Goal: Task Accomplishment & Management: Use online tool/utility

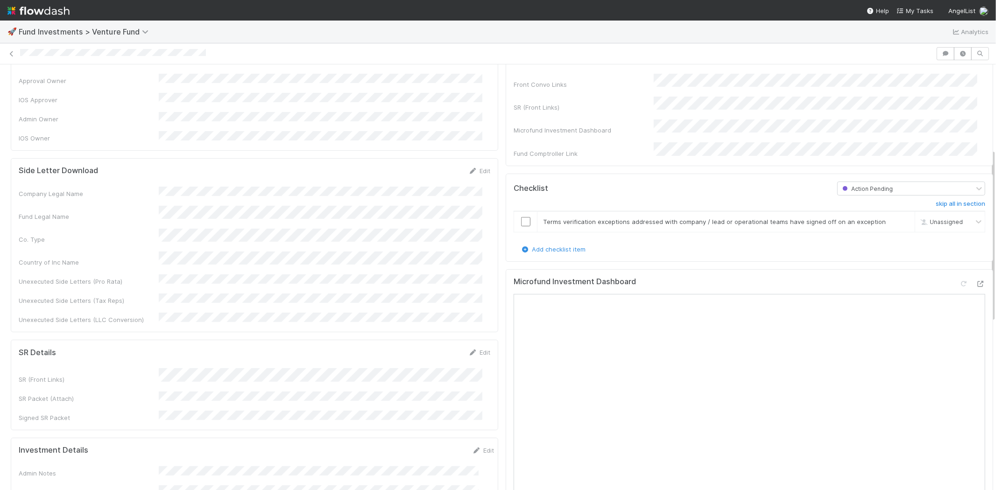
scroll to position [207, 0]
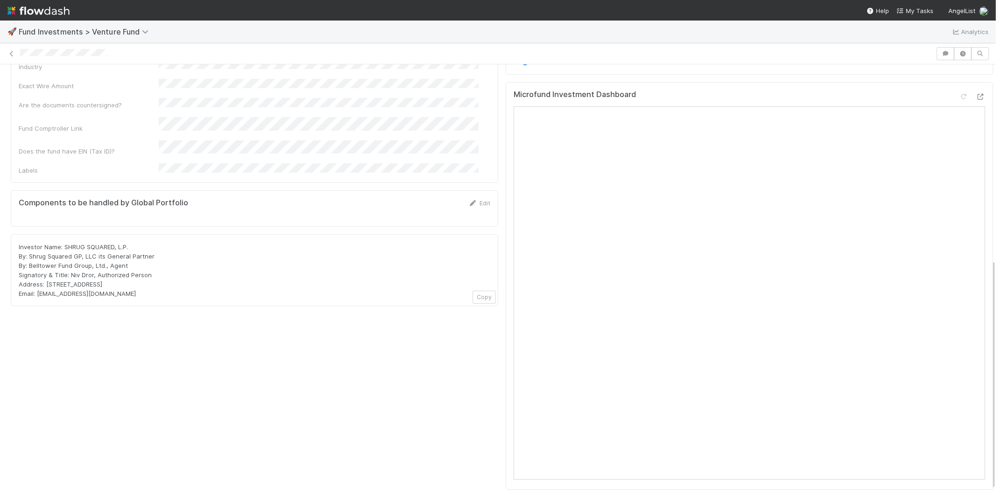
scroll to position [361, 0]
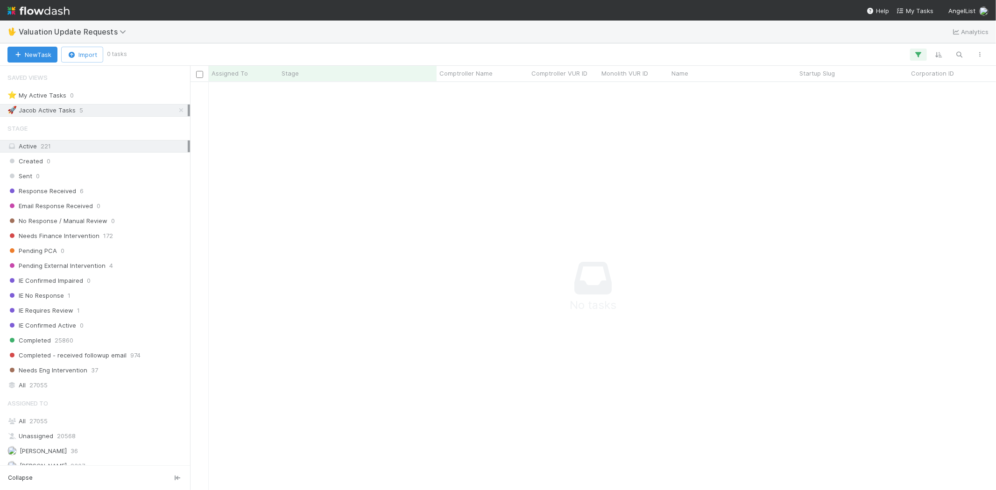
scroll to position [8, 8]
click at [916, 54] on icon "button" at bounding box center [918, 54] width 9 height 8
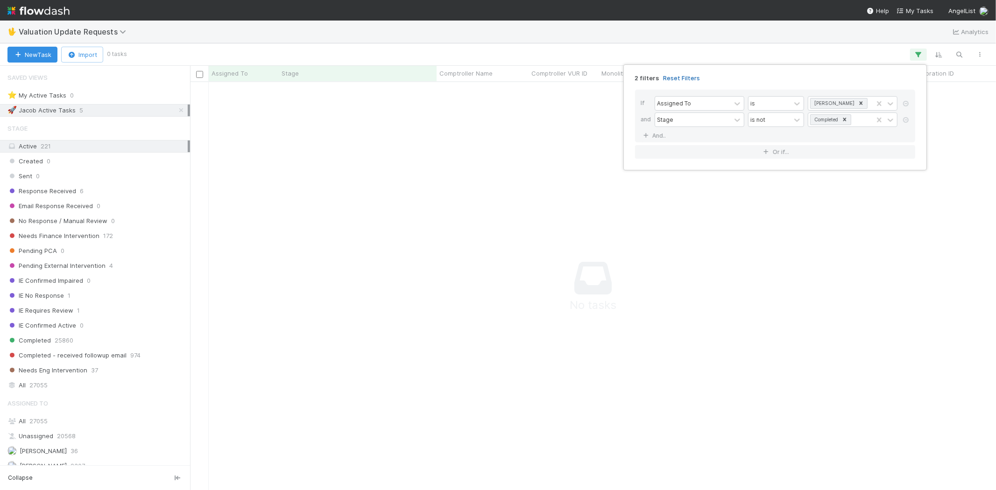
click at [678, 77] on link "Reset Filters" at bounding box center [681, 78] width 37 height 8
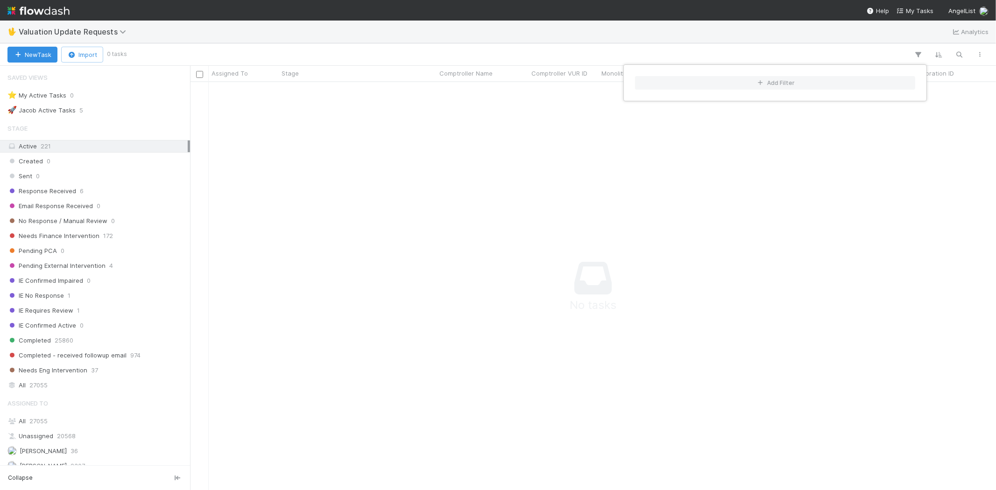
scroll to position [393, 790]
click at [475, 39] on div "Add Filter" at bounding box center [498, 245] width 996 height 490
click at [453, 51] on div "Add Filter" at bounding box center [498, 245] width 996 height 490
click at [102, 222] on span "No Response / Manual Review" at bounding box center [57, 221] width 100 height 12
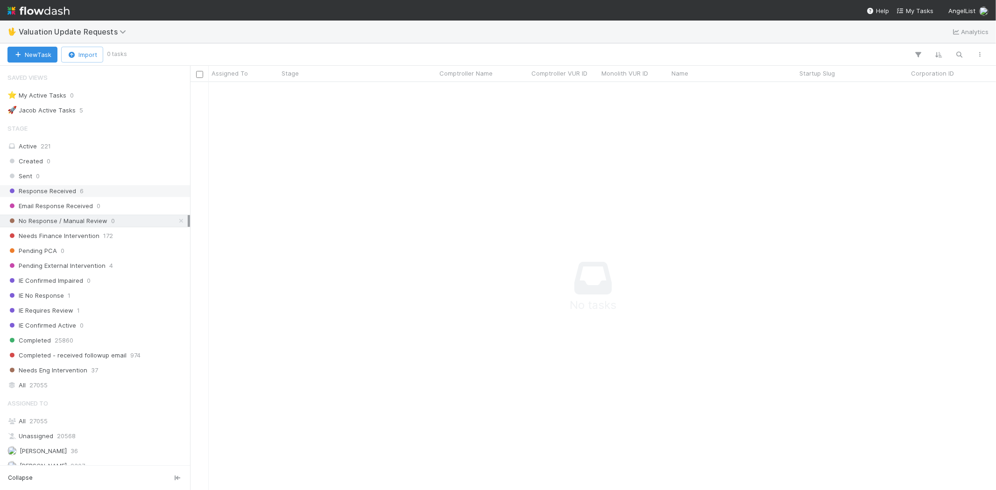
click at [82, 189] on span "6" at bounding box center [82, 191] width 4 height 12
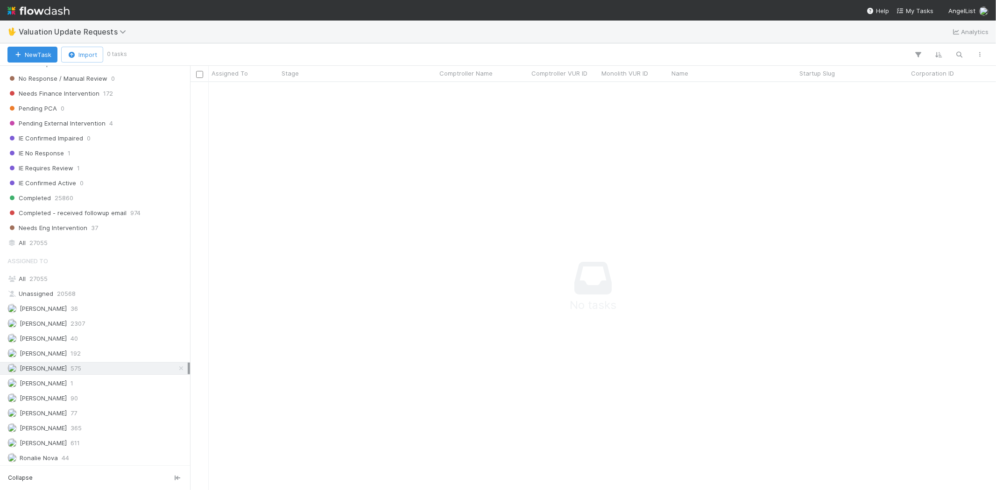
scroll to position [162, 0]
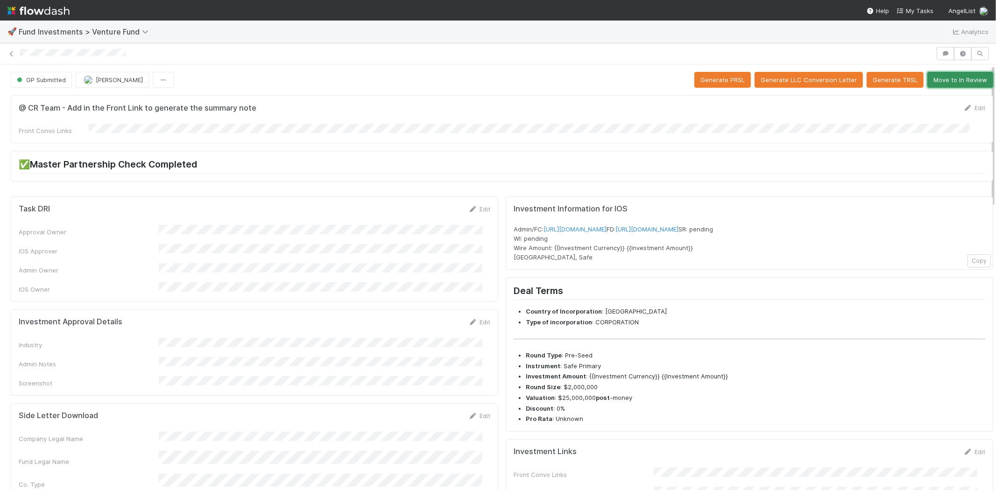
click at [936, 78] on button "Move to In Review" at bounding box center [960, 80] width 66 height 16
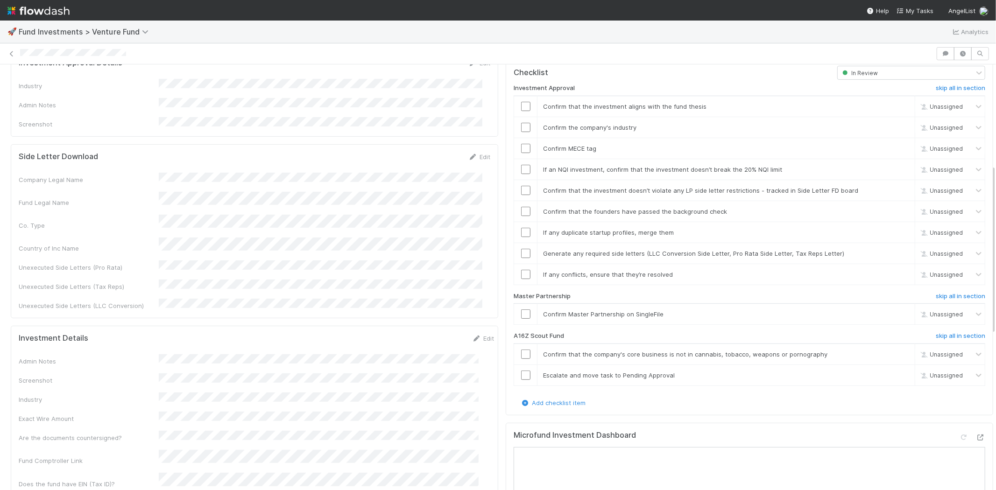
scroll to position [207, 0]
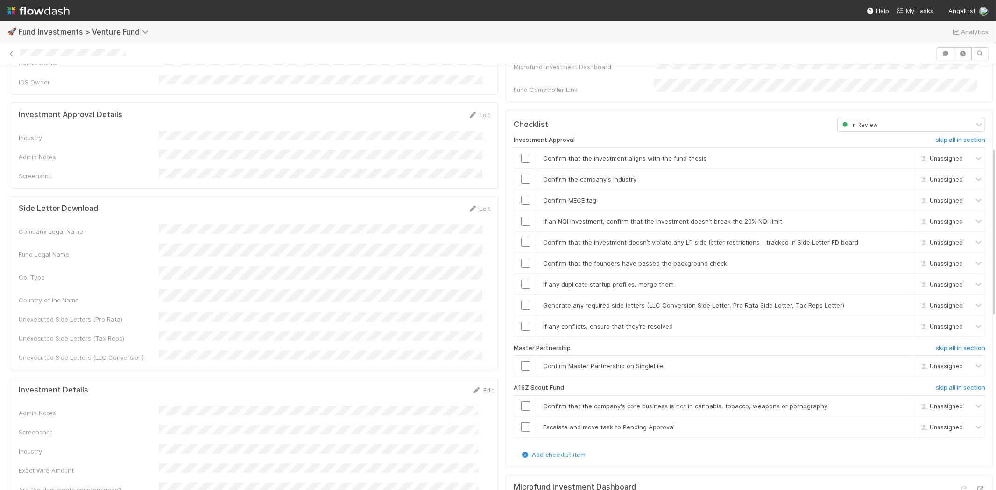
click at [474, 102] on div "Investment Approval Details Edit Industry Admin Notes Screenshot" at bounding box center [255, 145] width 488 height 86
click at [472, 111] on link "Edit" at bounding box center [479, 114] width 22 height 7
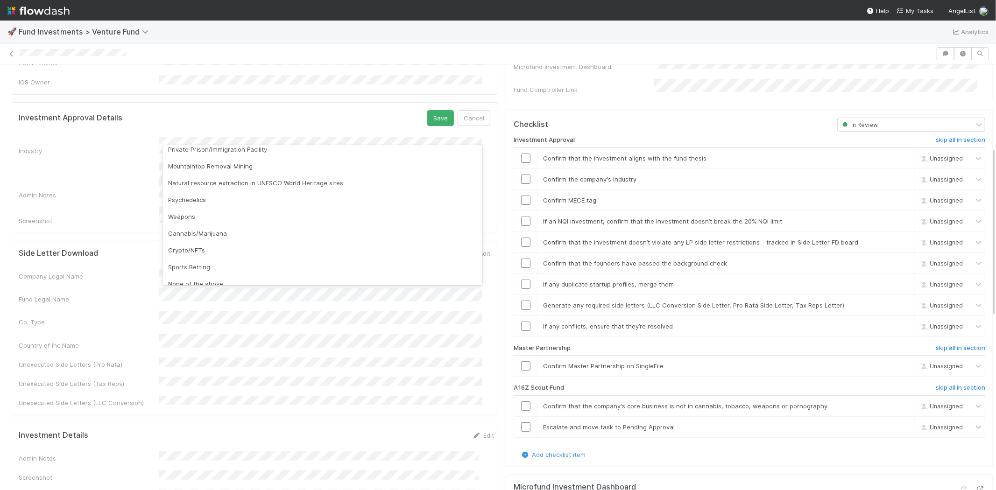
scroll to position [267, 0]
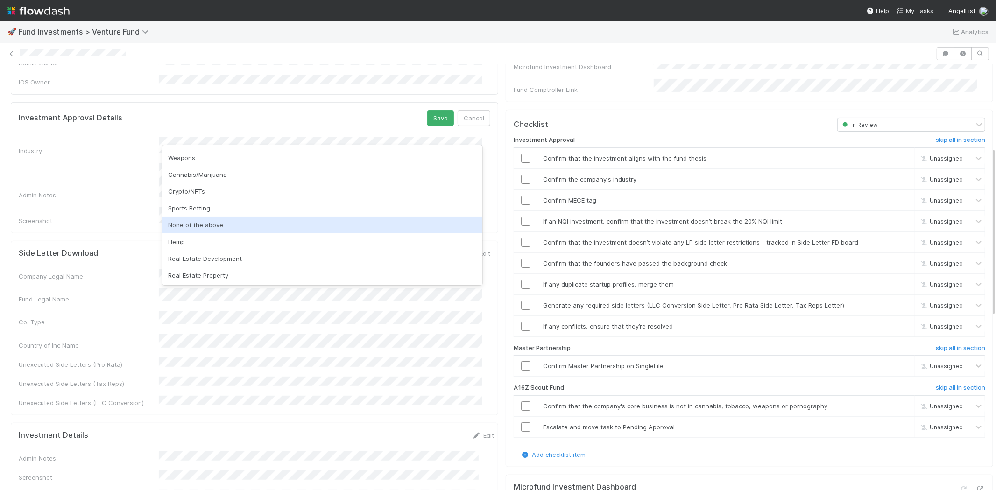
click at [195, 223] on div "None of the above" at bounding box center [323, 225] width 320 height 17
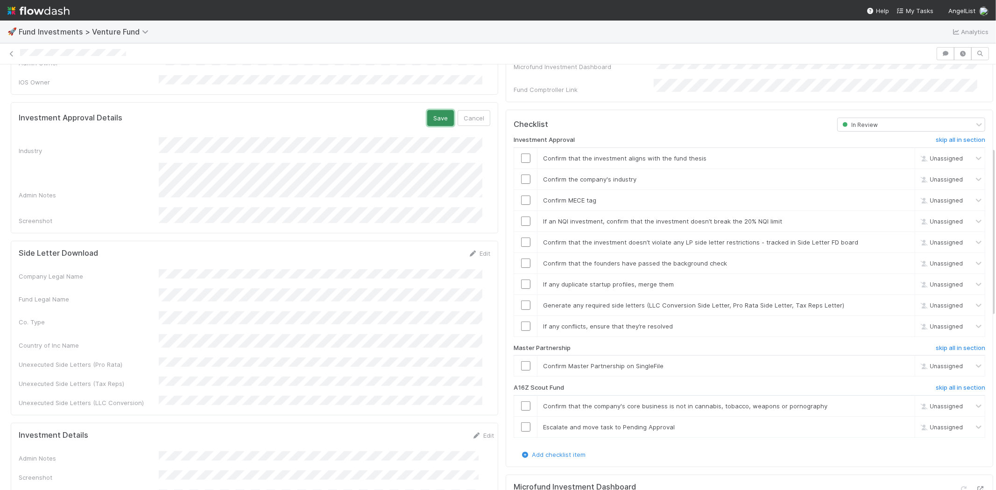
click at [433, 110] on button "Save" at bounding box center [440, 118] width 27 height 16
click at [521, 154] on input "checkbox" at bounding box center [525, 158] width 9 height 9
click at [521, 175] on input "checkbox" at bounding box center [525, 179] width 9 height 9
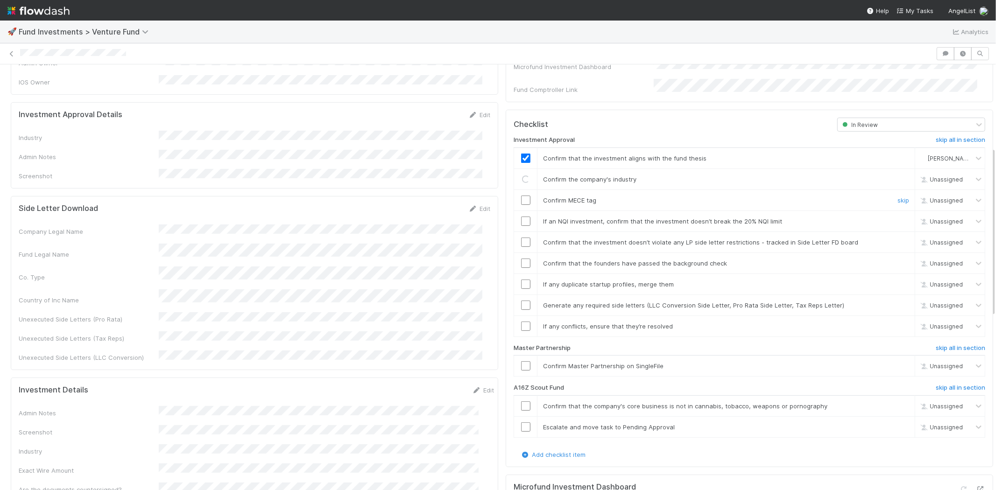
click at [521, 196] on input "checkbox" at bounding box center [525, 200] width 9 height 9
click at [521, 217] on input "checkbox" at bounding box center [525, 221] width 9 height 9
click at [521, 238] on input "checkbox" at bounding box center [525, 242] width 9 height 9
click at [521, 259] on input "checkbox" at bounding box center [525, 263] width 9 height 9
drag, startPoint x: 516, startPoint y: 268, endPoint x: 516, endPoint y: 283, distance: 14.9
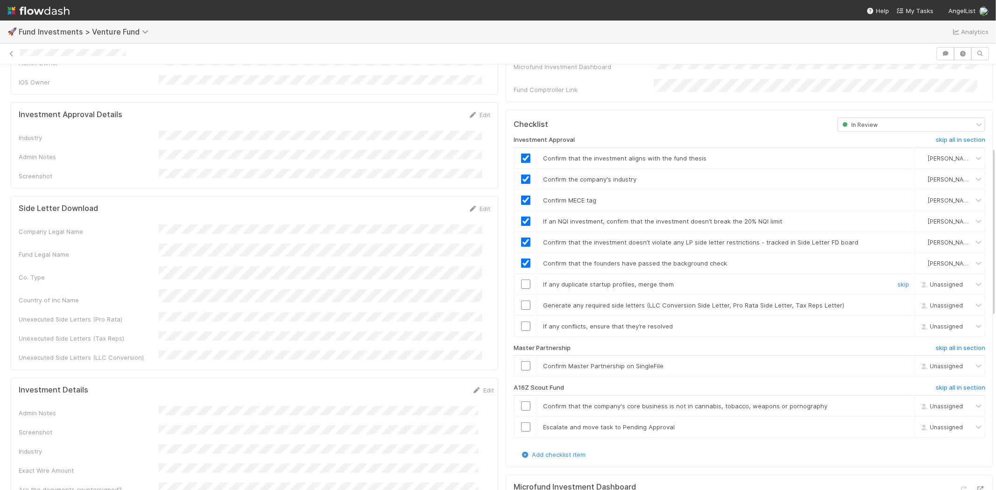
click at [521, 280] on input "checkbox" at bounding box center [525, 284] width 9 height 9
click at [521, 301] on input "checkbox" at bounding box center [525, 305] width 9 height 9
click at [521, 322] on input "checkbox" at bounding box center [525, 326] width 9 height 9
click at [521, 361] on input "checkbox" at bounding box center [525, 365] width 9 height 9
click at [163, 59] on div at bounding box center [498, 53] width 996 height 13
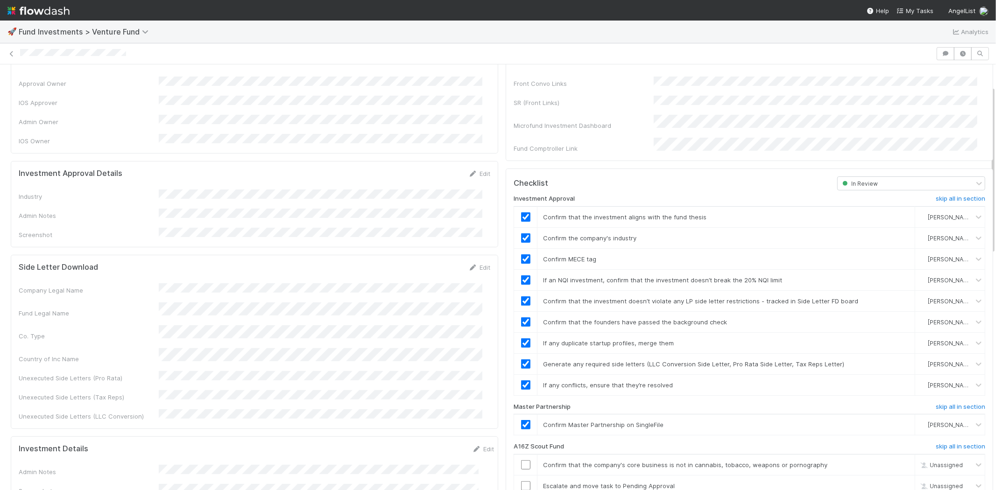
scroll to position [0, 0]
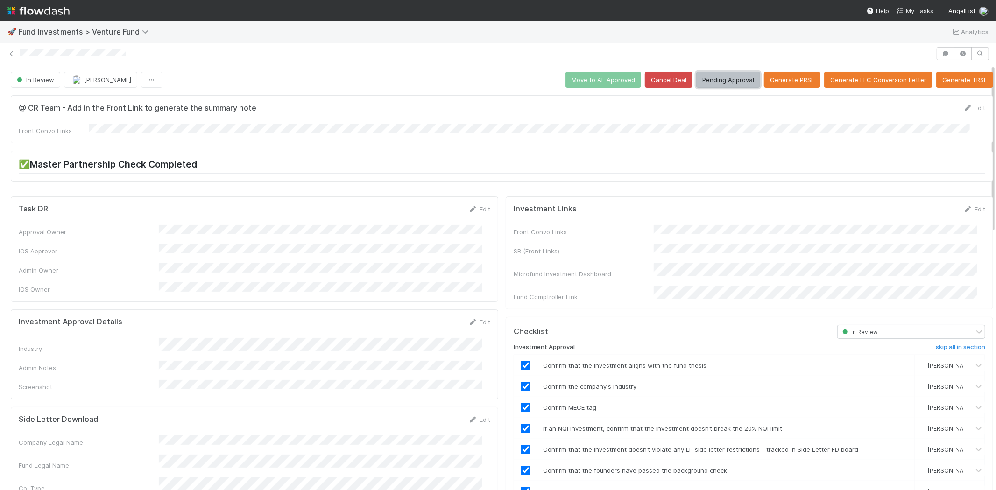
click at [729, 78] on button "Pending Approval" at bounding box center [728, 80] width 64 height 16
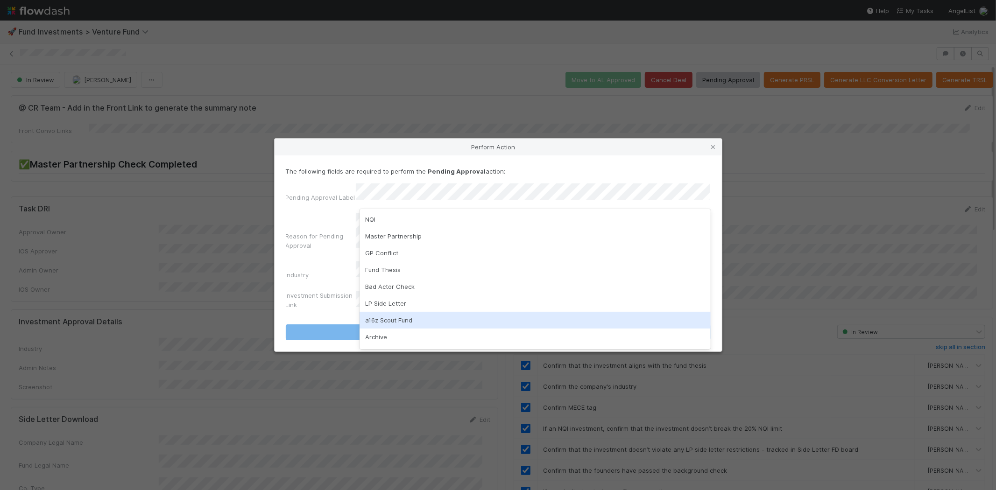
drag, startPoint x: 395, startPoint y: 315, endPoint x: 388, endPoint y: 270, distance: 45.8
click at [393, 309] on div "NQI Master Partnership GP Conflict Fund Thesis Bad Actor Check LP Side Letter a…" at bounding box center [535, 279] width 351 height 140
click at [389, 318] on div "a16z Scout Fund" at bounding box center [535, 320] width 351 height 17
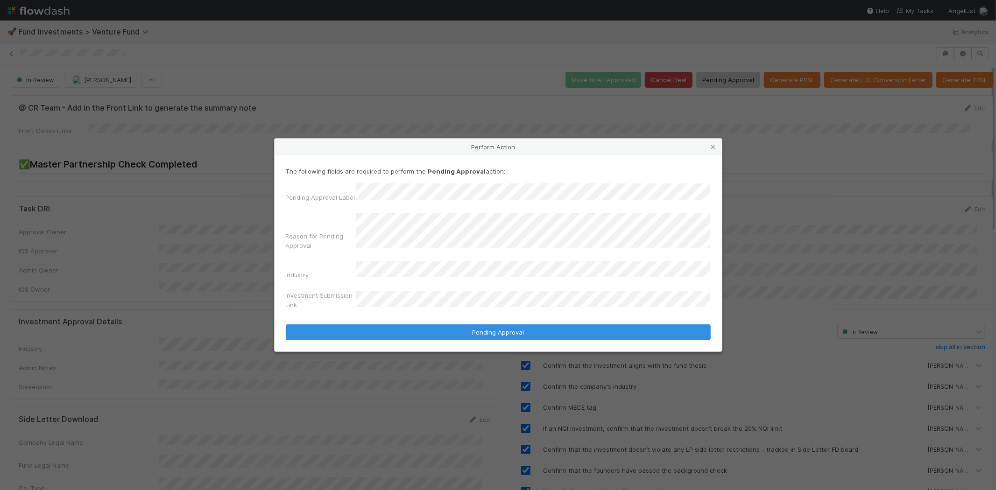
click at [286, 325] on button "Pending Approval" at bounding box center [498, 333] width 425 height 16
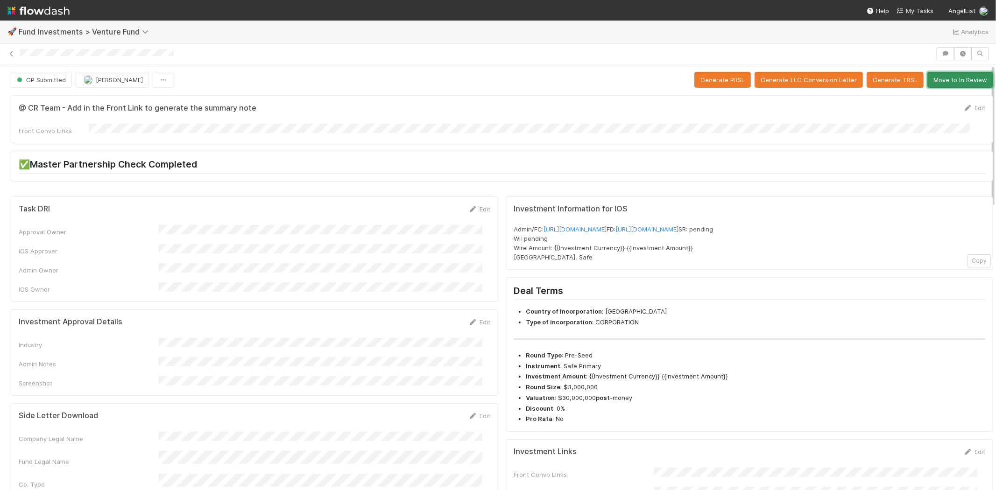
click at [953, 84] on button "Move to In Review" at bounding box center [960, 80] width 66 height 16
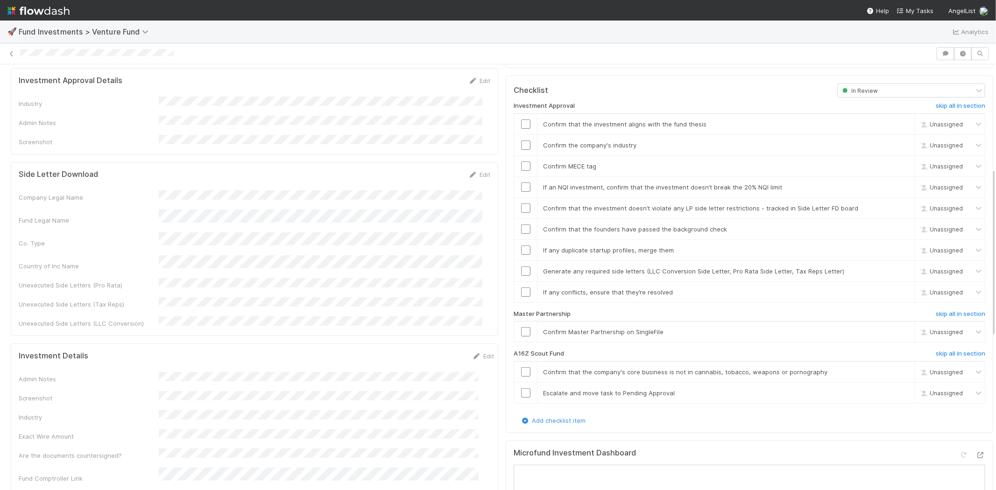
scroll to position [259, 0]
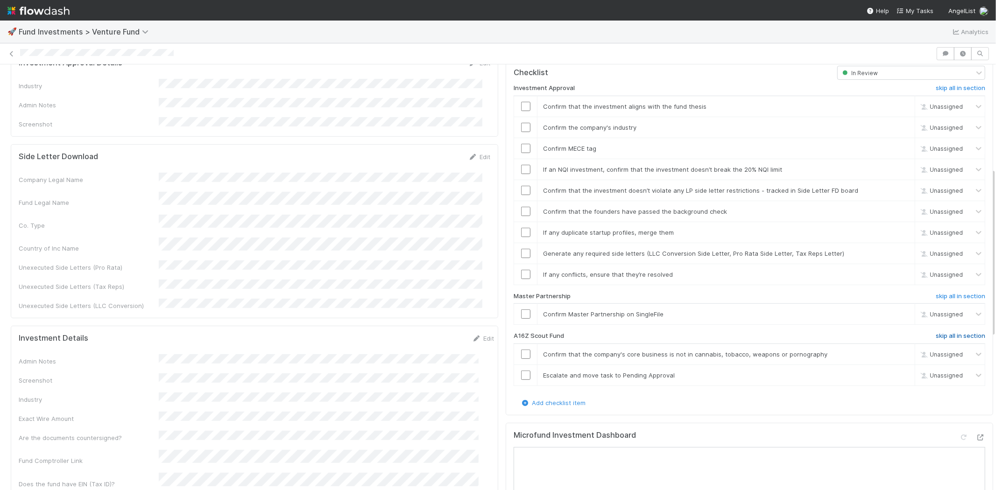
click at [940, 332] on h6 "skip all in section" at bounding box center [960, 335] width 49 height 7
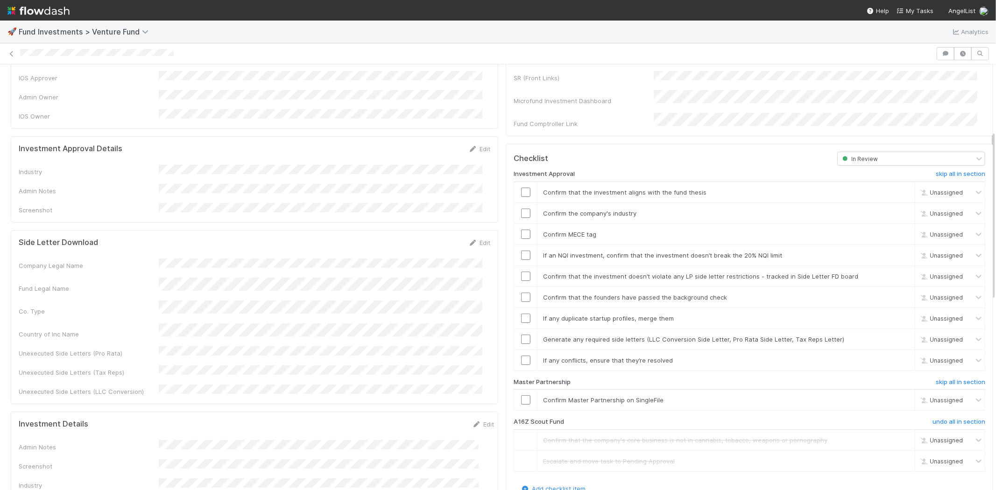
scroll to position [156, 0]
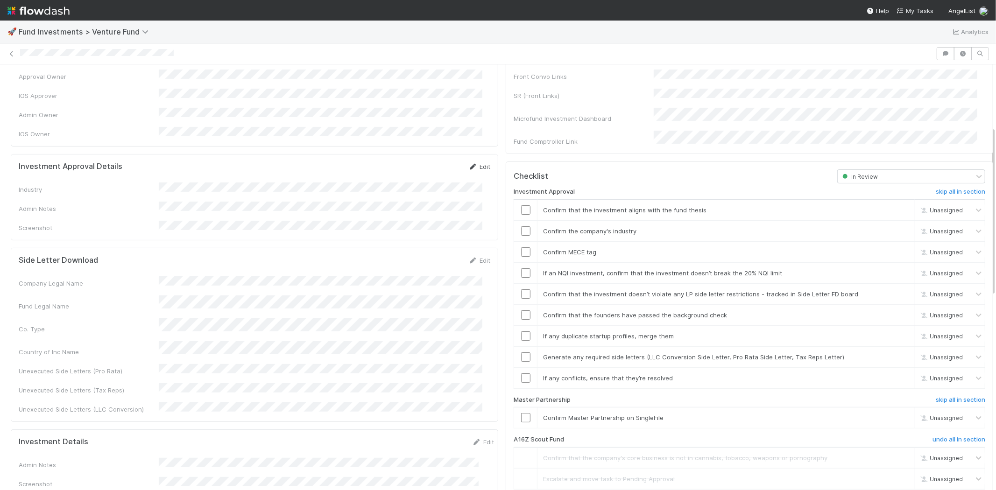
click at [472, 163] on link "Edit" at bounding box center [479, 166] width 22 height 7
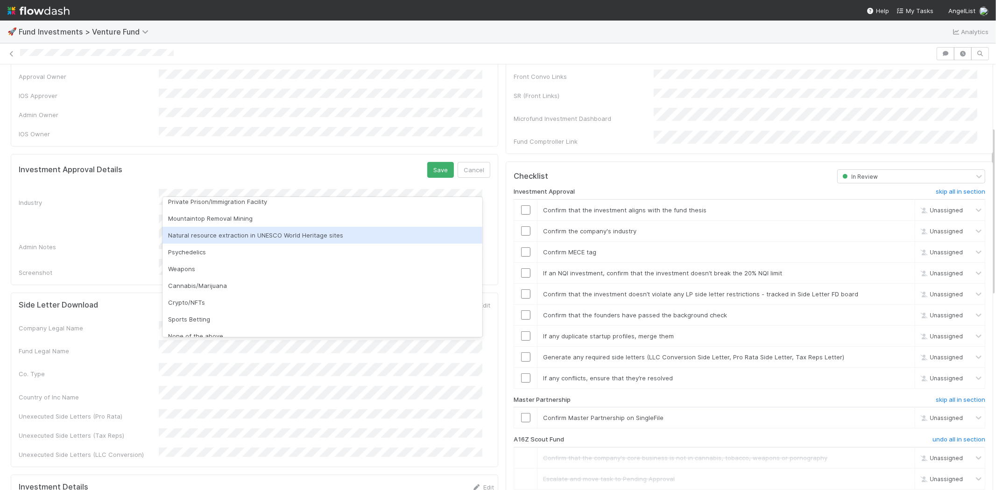
scroll to position [267, 0]
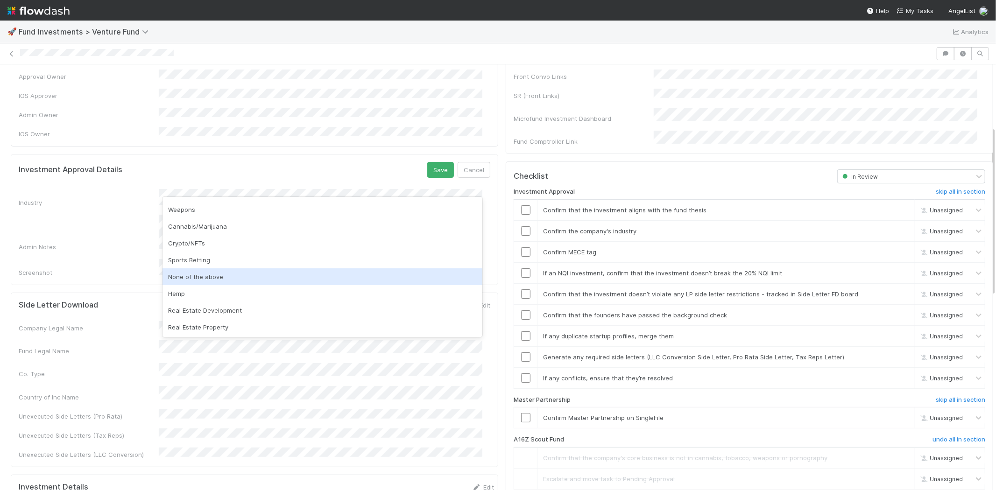
click at [208, 271] on div "None of the above" at bounding box center [323, 277] width 320 height 17
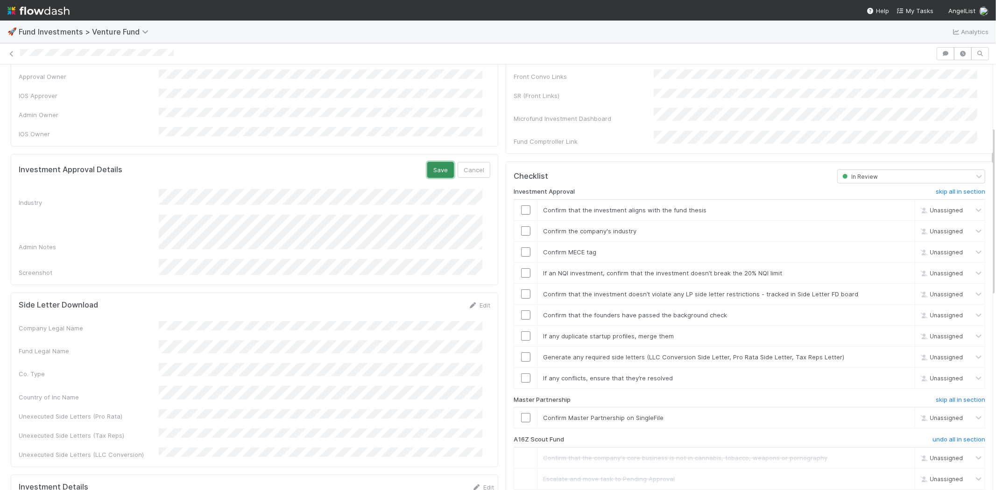
click at [434, 162] on button "Save" at bounding box center [440, 170] width 27 height 16
click at [521, 205] on input "checkbox" at bounding box center [525, 209] width 9 height 9
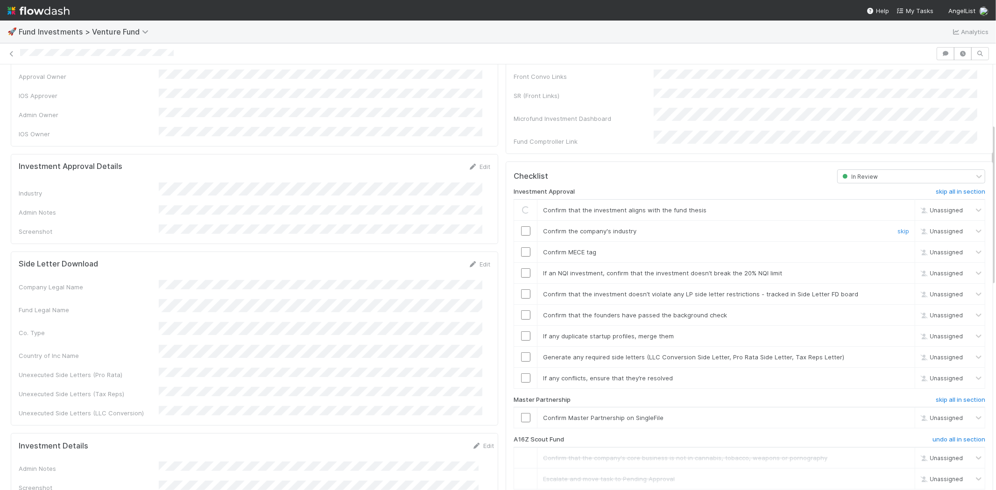
click at [521, 226] on input "checkbox" at bounding box center [525, 230] width 9 height 9
click at [521, 247] on input "checkbox" at bounding box center [525, 251] width 9 height 9
click at [514, 269] on div at bounding box center [525, 273] width 23 height 9
click at [521, 269] on input "checkbox" at bounding box center [525, 273] width 9 height 9
click at [521, 290] on input "checkbox" at bounding box center [525, 294] width 9 height 9
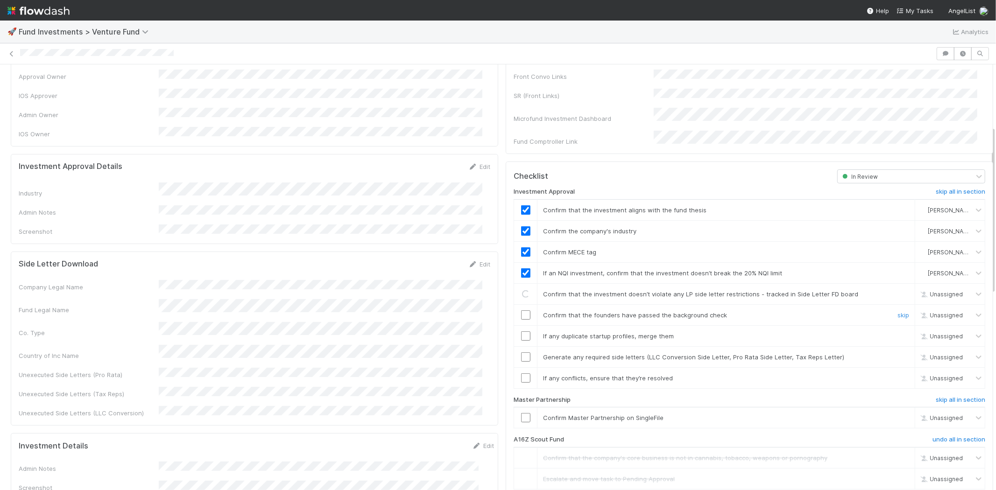
click at [521, 311] on input "checkbox" at bounding box center [525, 315] width 9 height 9
click at [521, 332] on input "checkbox" at bounding box center [525, 336] width 9 height 9
click at [521, 353] on input "checkbox" at bounding box center [525, 357] width 9 height 9
click at [521, 374] on input "checkbox" at bounding box center [525, 378] width 9 height 9
click at [521, 413] on input "checkbox" at bounding box center [525, 417] width 9 height 9
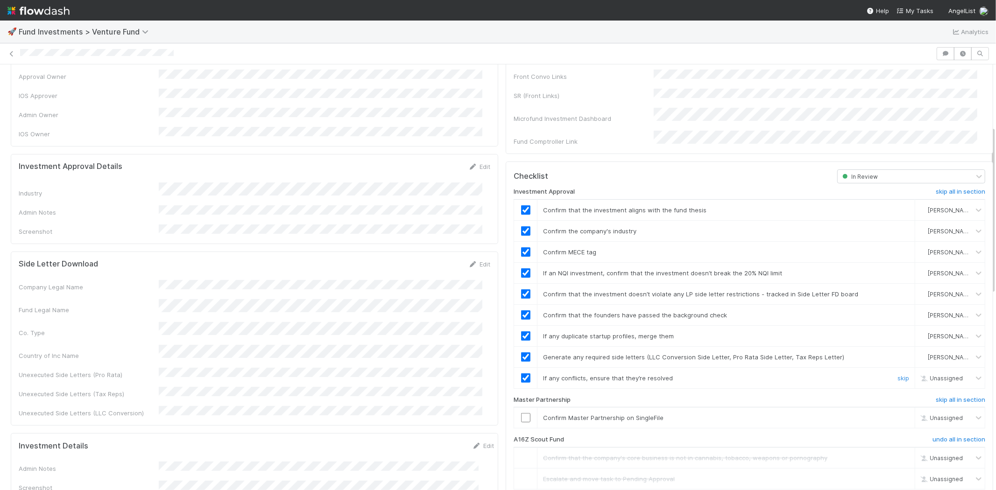
checkbox input "true"
click at [521, 413] on input "checkbox" at bounding box center [525, 417] width 9 height 9
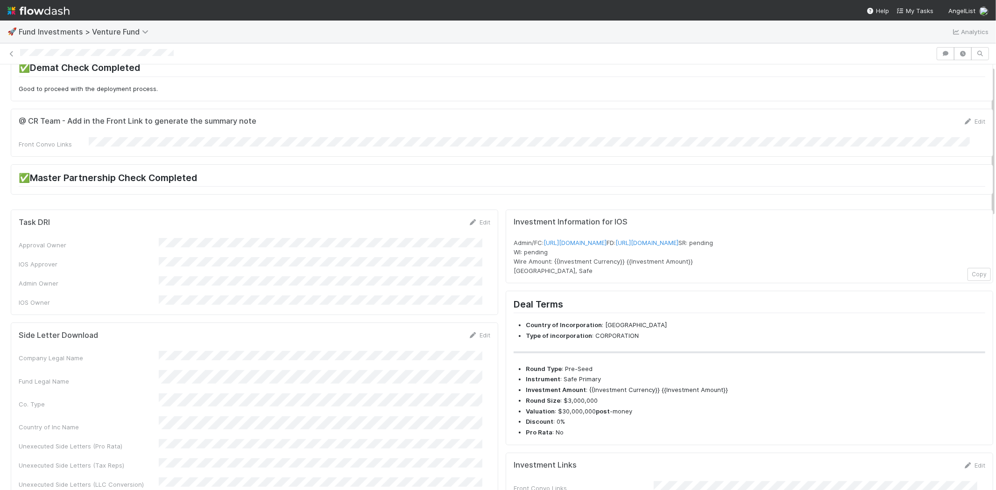
scroll to position [0, 0]
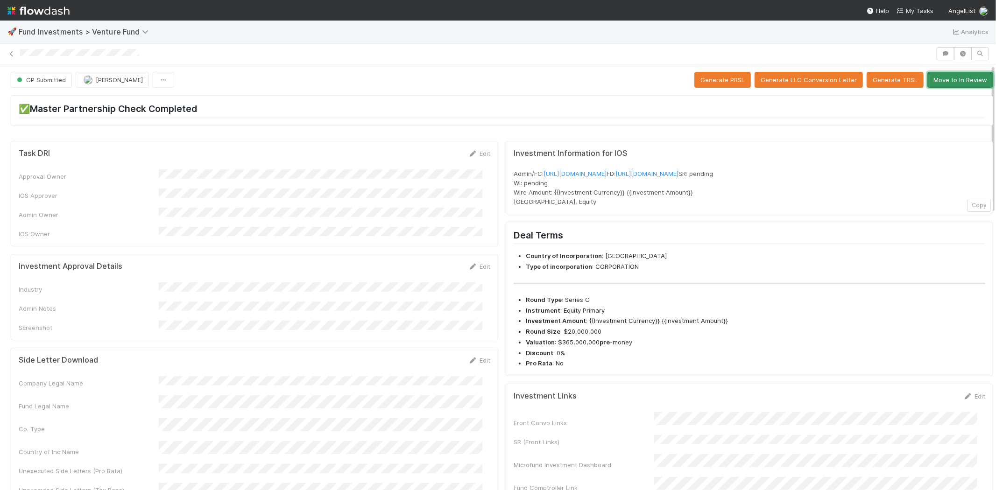
click at [945, 81] on button "Move to In Review" at bounding box center [960, 80] width 66 height 16
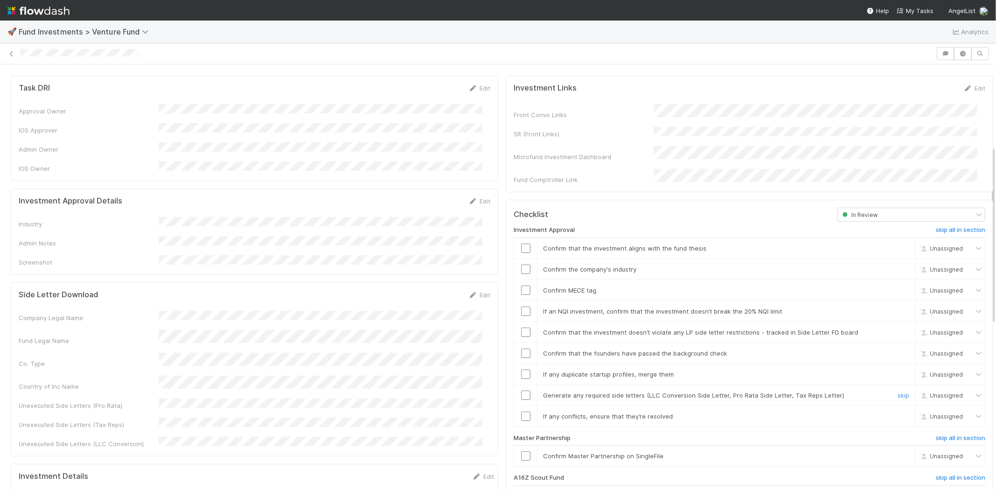
scroll to position [259, 0]
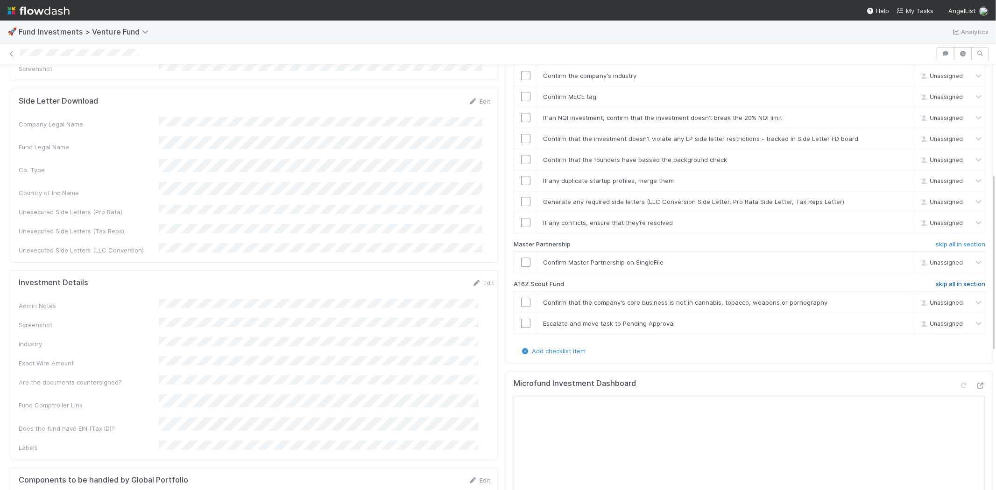
click at [937, 281] on h6 "skip all in section" at bounding box center [960, 284] width 49 height 7
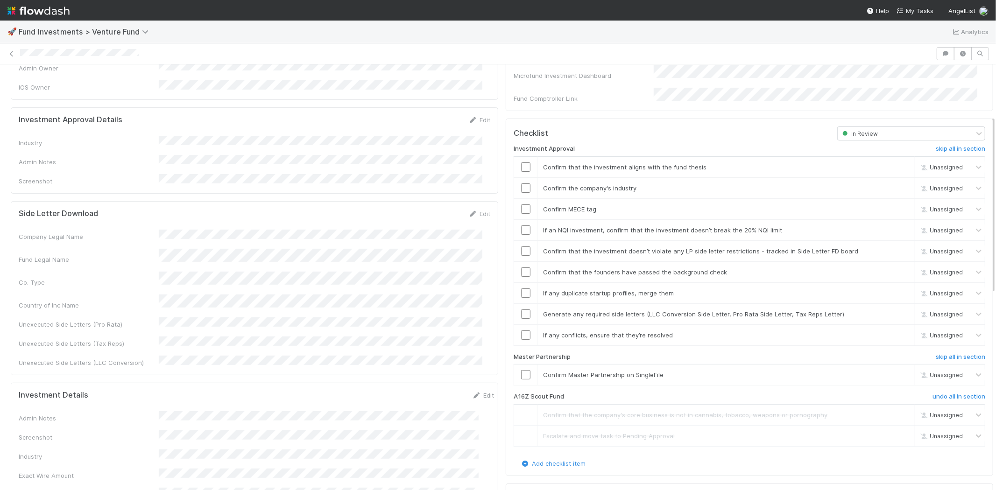
scroll to position [122, 0]
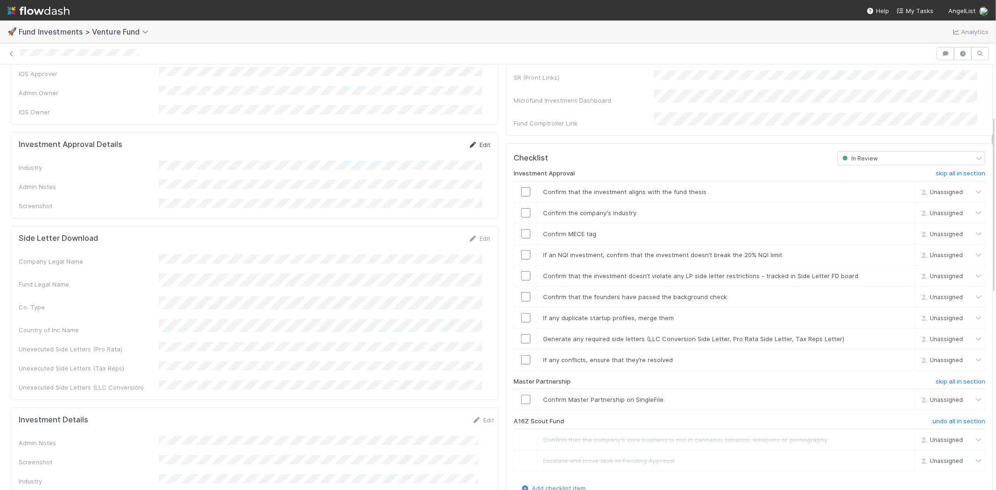
click at [470, 141] on link "Edit" at bounding box center [479, 144] width 22 height 7
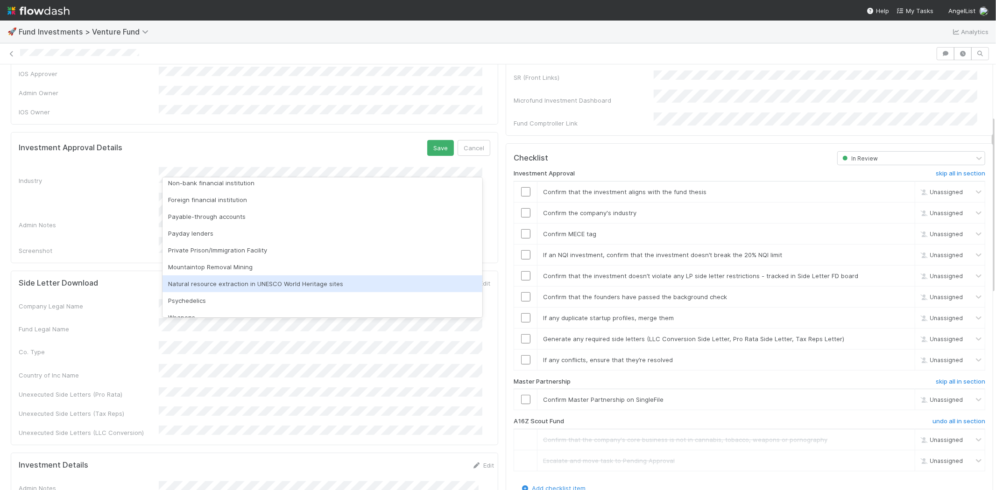
scroll to position [267, 0]
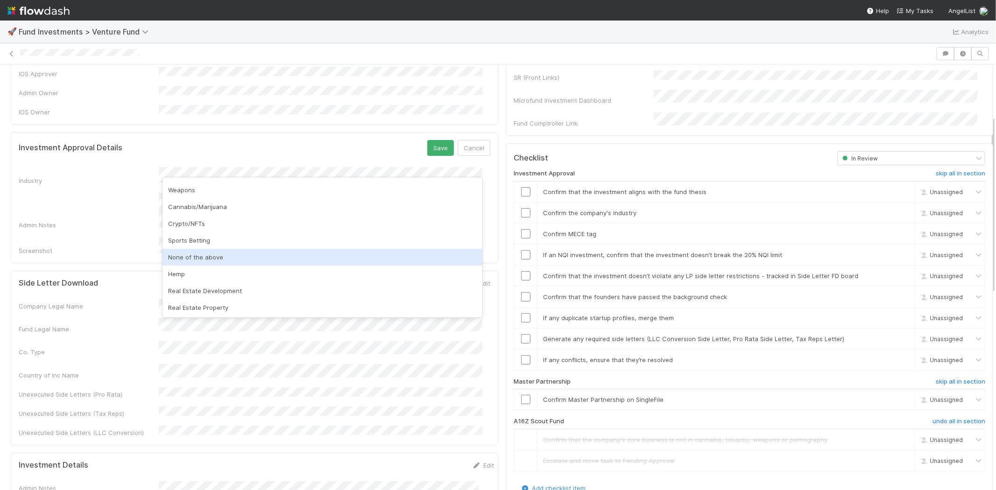
click at [205, 257] on div "None of the above" at bounding box center [323, 257] width 320 height 17
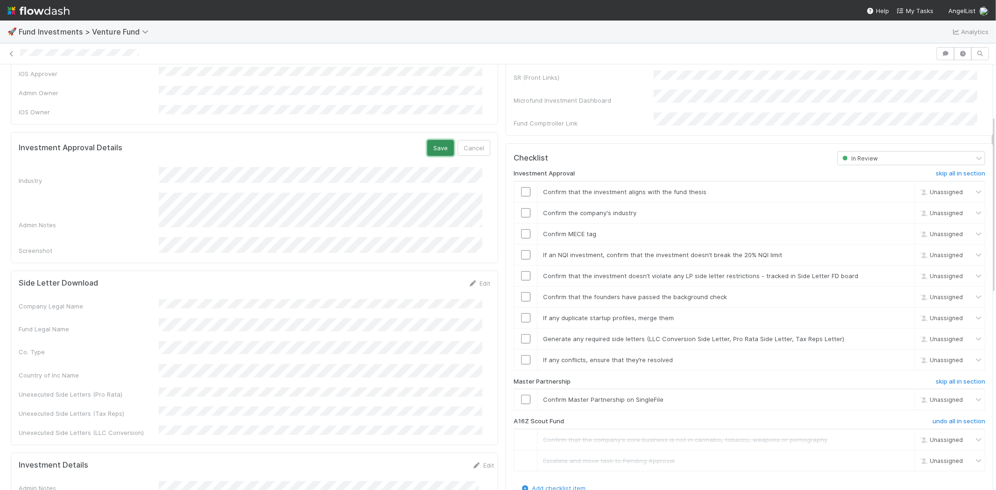
click at [430, 140] on button "Save" at bounding box center [440, 148] width 27 height 16
click at [521, 187] on input "checkbox" at bounding box center [525, 191] width 9 height 9
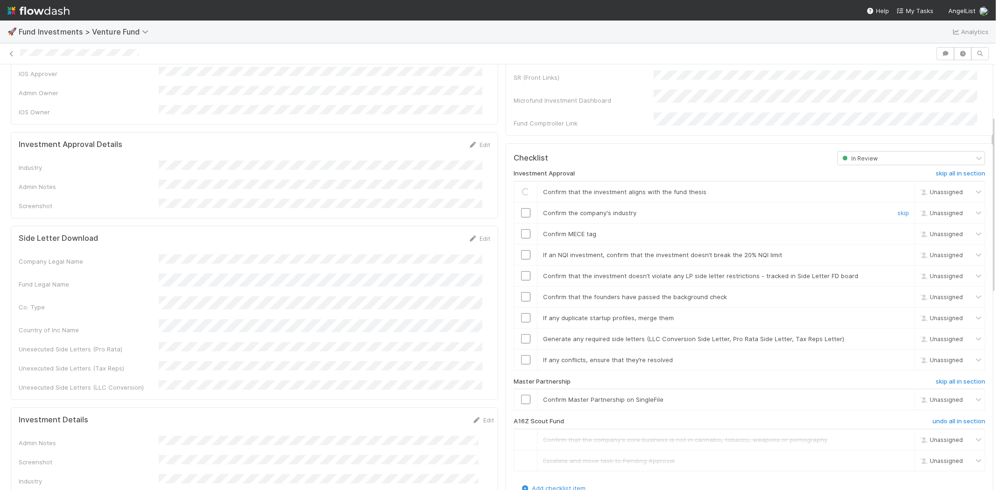
click at [521, 208] on input "checkbox" at bounding box center [525, 212] width 9 height 9
click at [521, 229] on input "checkbox" at bounding box center [525, 233] width 9 height 9
click at [516, 253] on td at bounding box center [525, 254] width 23 height 21
click at [521, 250] on input "checkbox" at bounding box center [525, 254] width 9 height 9
click at [521, 271] on input "checkbox" at bounding box center [525, 275] width 9 height 9
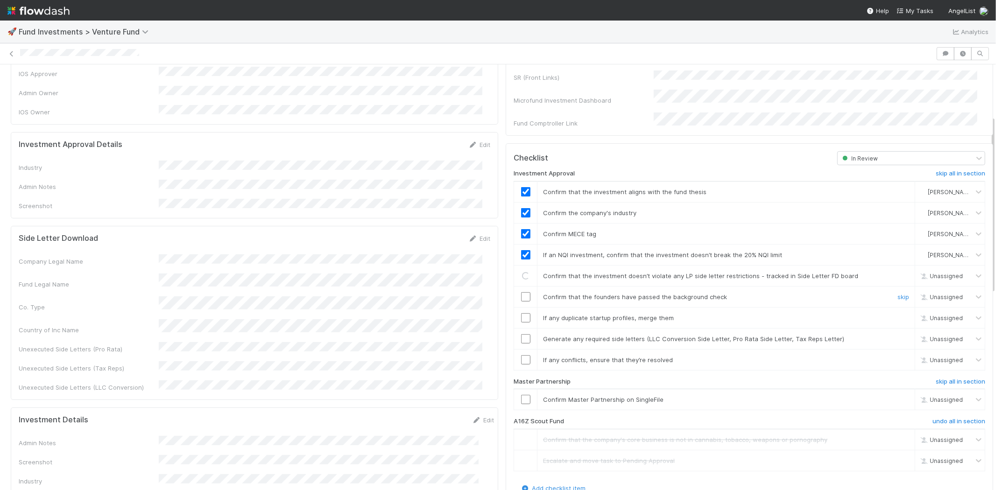
click at [521, 292] on input "checkbox" at bounding box center [525, 296] width 9 height 9
click at [521, 313] on input "checkbox" at bounding box center [525, 317] width 9 height 9
click at [521, 334] on input "checkbox" at bounding box center [525, 338] width 9 height 9
click at [521, 355] on input "checkbox" at bounding box center [525, 359] width 9 height 9
click at [521, 395] on input "checkbox" at bounding box center [525, 399] width 9 height 9
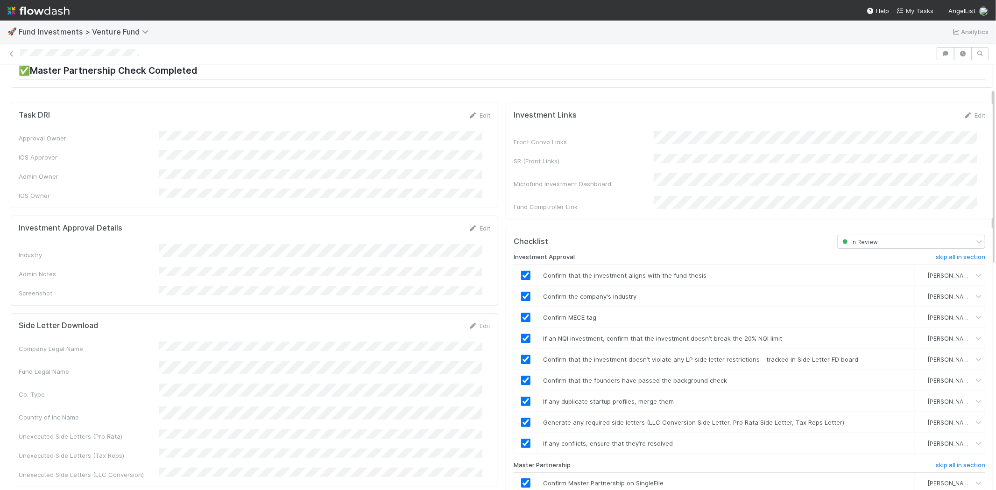
scroll to position [0, 0]
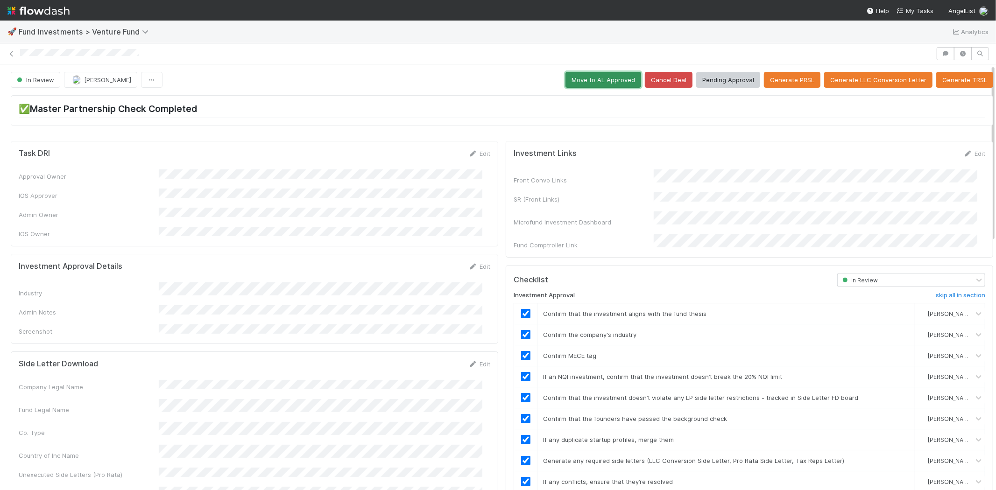
click at [581, 80] on button "Move to AL Approved" at bounding box center [604, 80] width 76 height 16
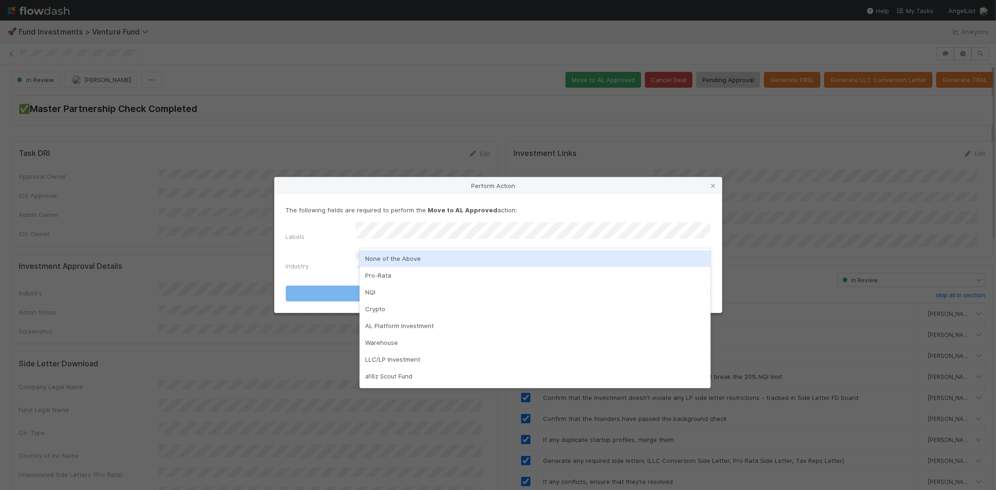
click at [385, 259] on div "None of the Above" at bounding box center [535, 258] width 351 height 17
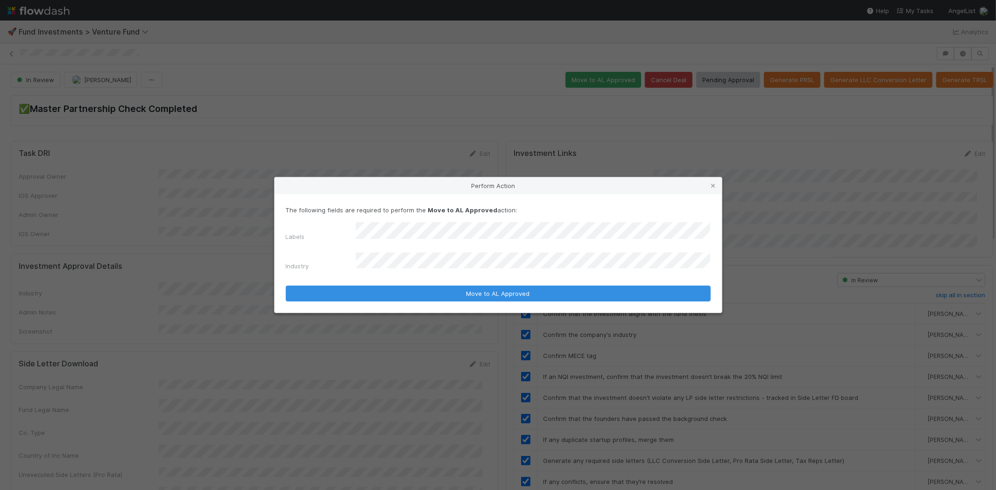
click at [318, 262] on div "Industry" at bounding box center [321, 268] width 70 height 13
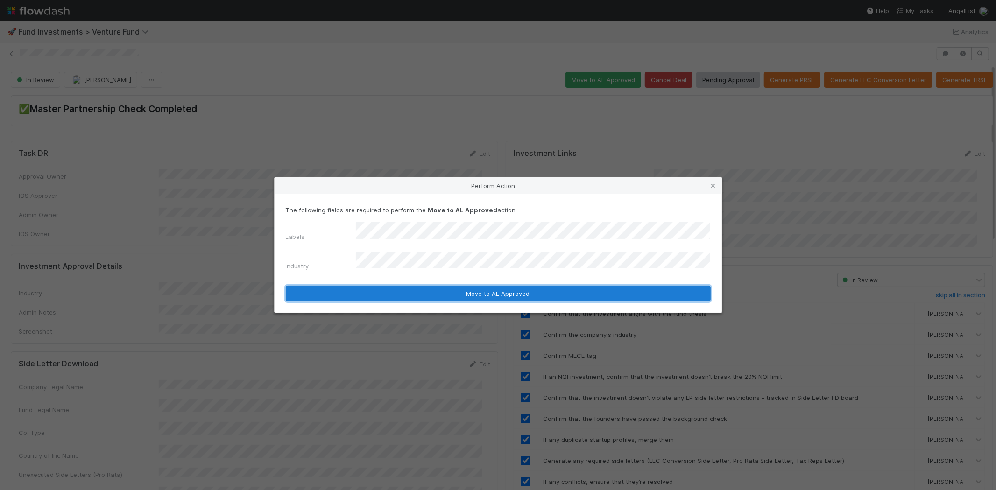
click at [354, 286] on button "Move to AL Approved" at bounding box center [498, 294] width 425 height 16
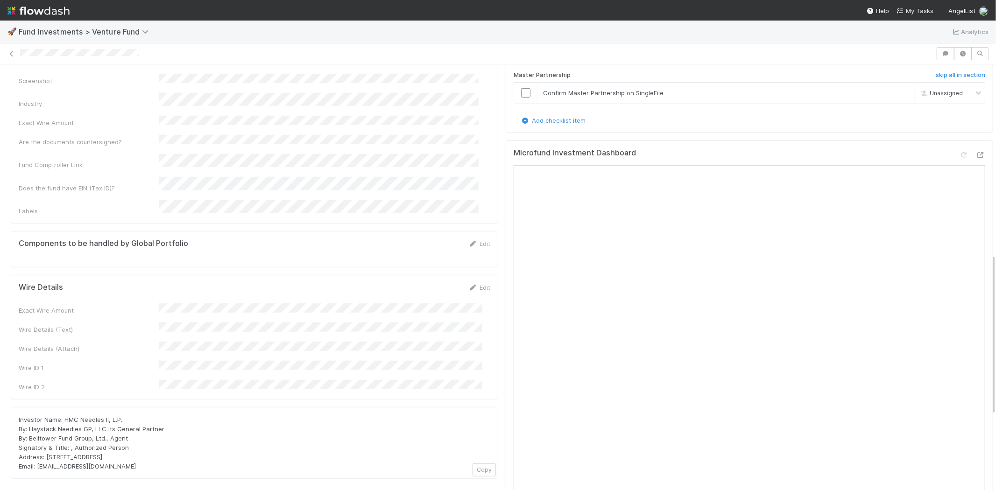
scroll to position [571, 0]
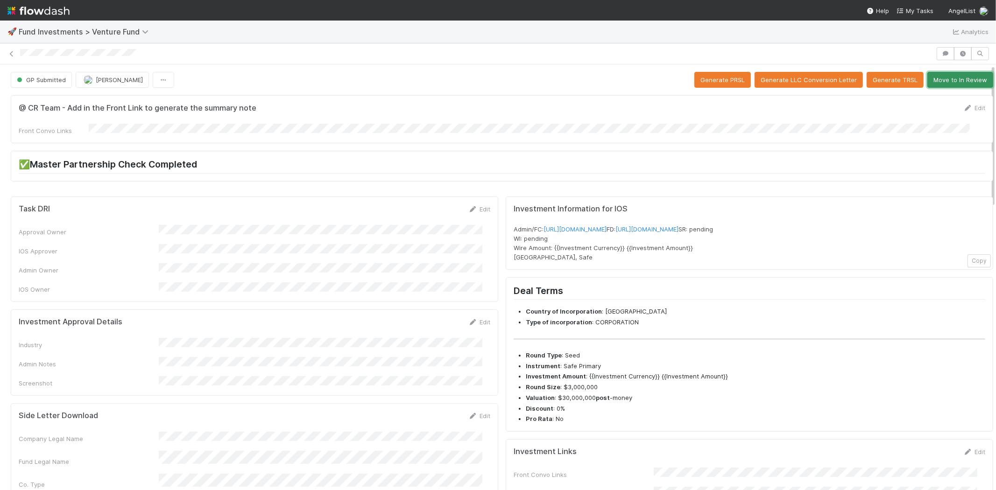
click at [934, 81] on button "Move to In Review" at bounding box center [960, 80] width 66 height 16
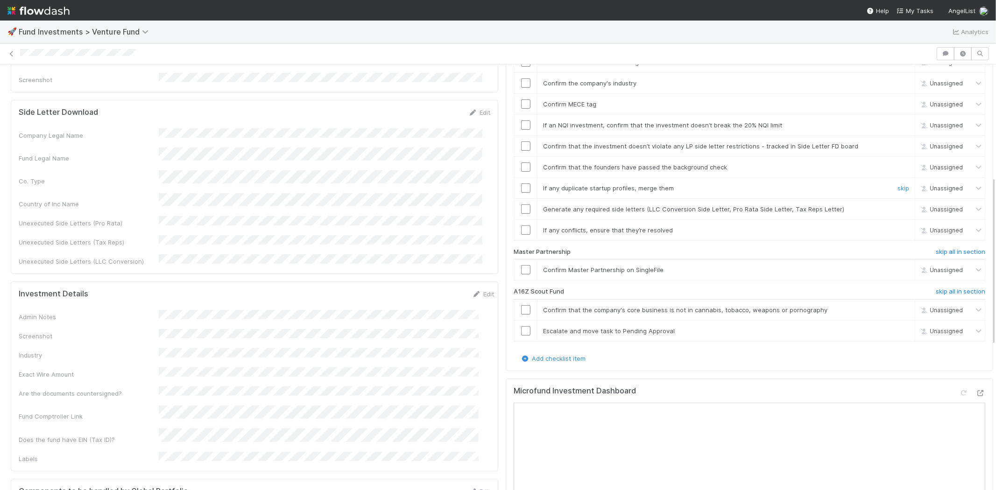
scroll to position [363, 0]
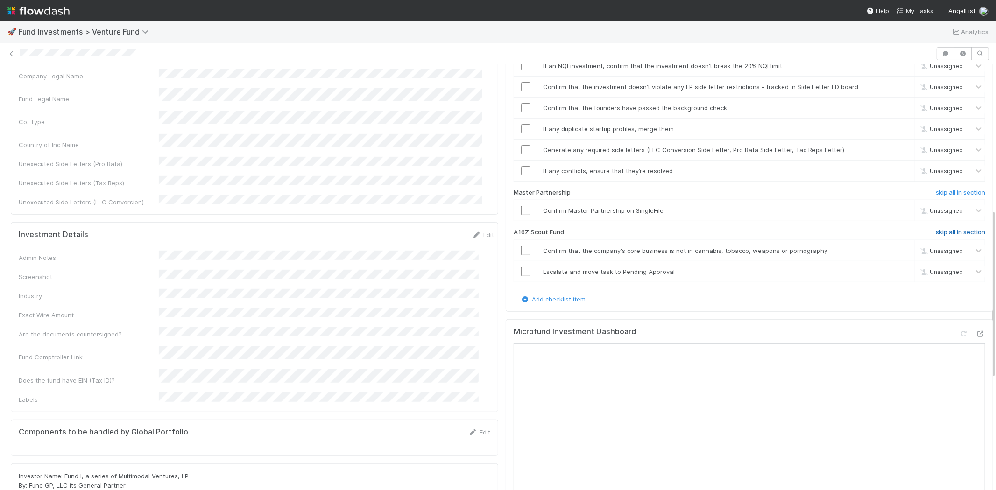
click at [940, 229] on h6 "skip all in section" at bounding box center [960, 232] width 49 height 7
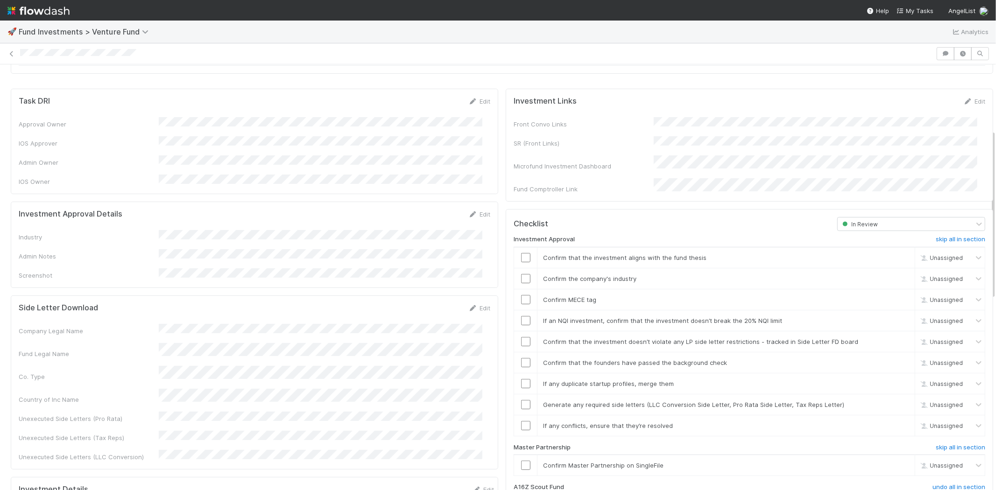
scroll to position [104, 0]
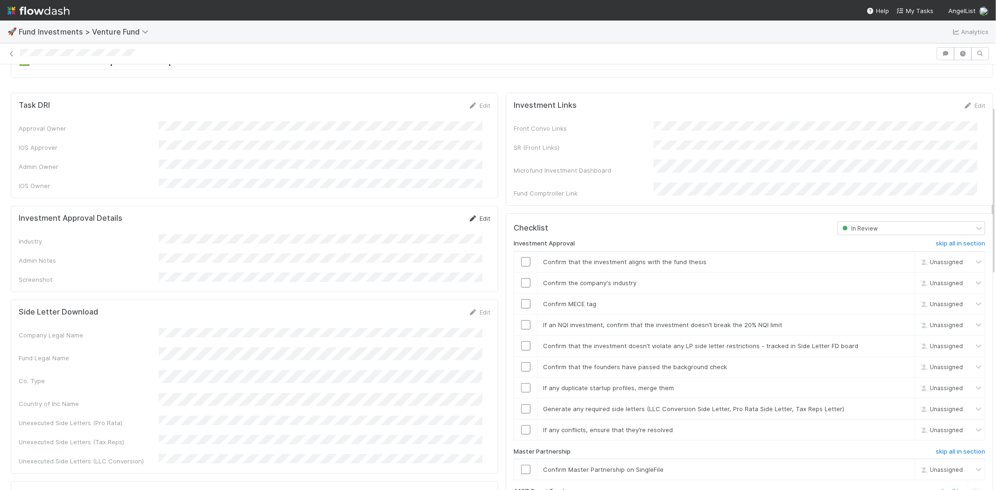
click at [469, 216] on icon at bounding box center [472, 219] width 9 height 6
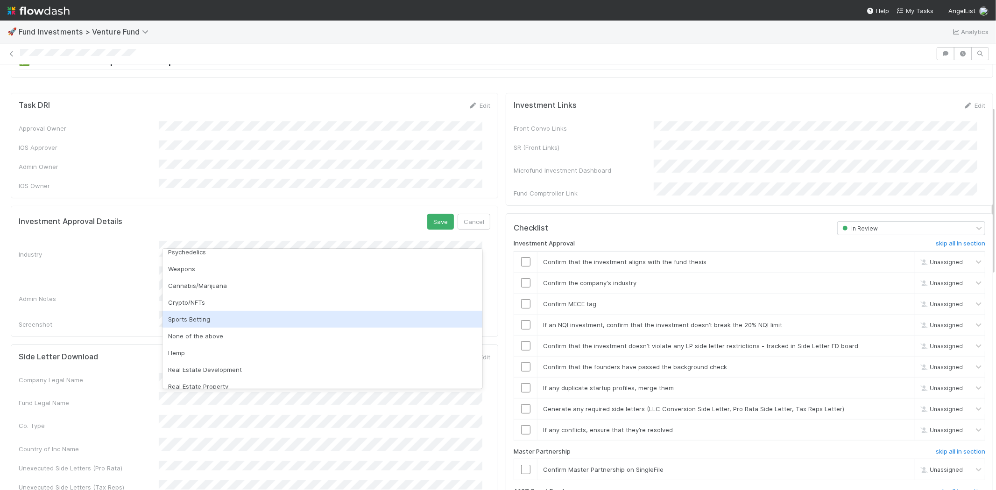
scroll to position [267, 0]
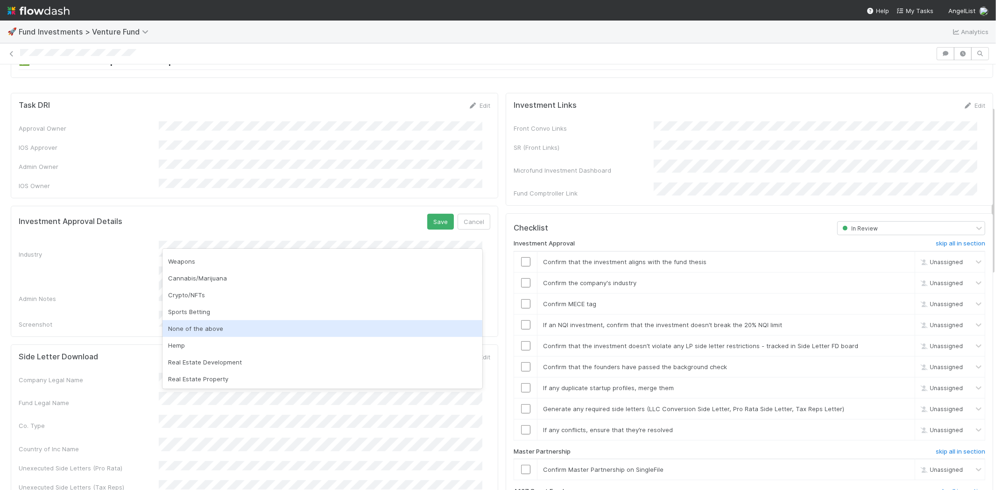
click at [215, 324] on div "None of the above" at bounding box center [323, 328] width 320 height 17
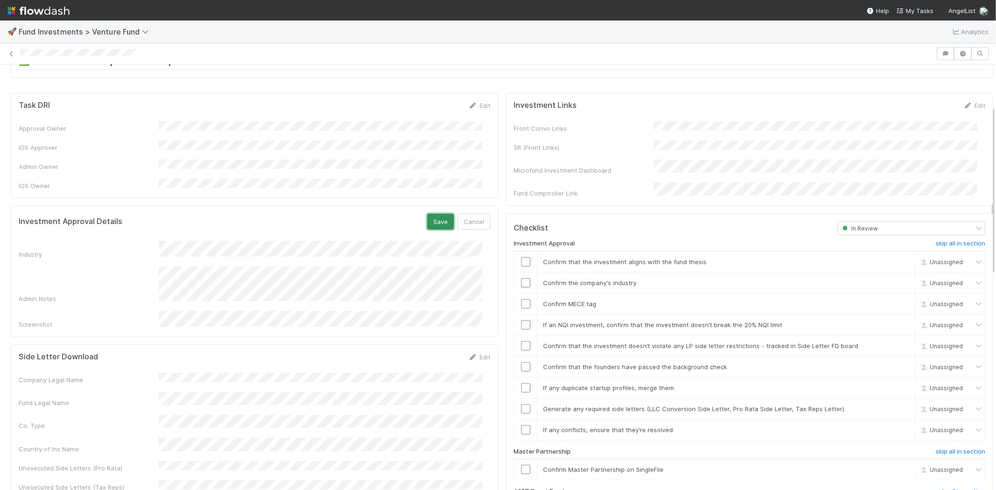
click at [427, 214] on button "Save" at bounding box center [440, 222] width 27 height 16
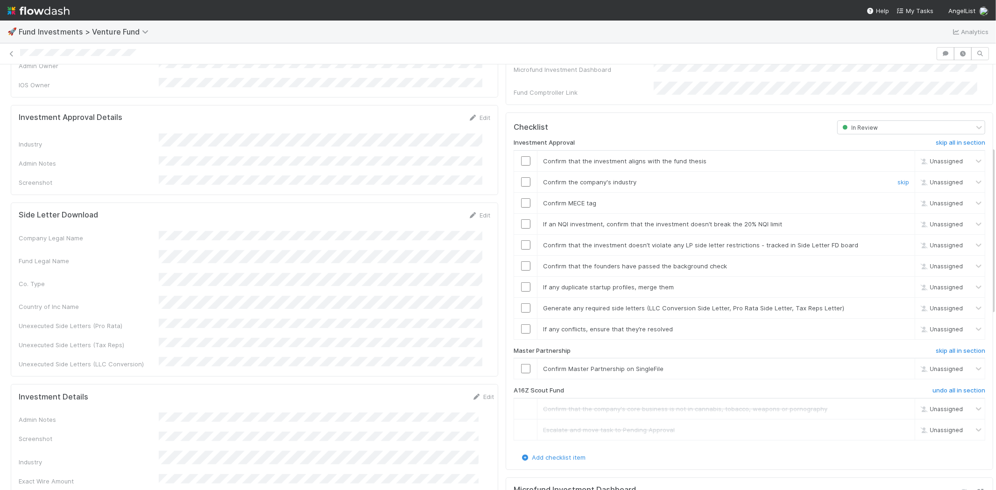
scroll to position [207, 0]
click at [521, 154] on input "checkbox" at bounding box center [525, 158] width 9 height 9
click at [521, 175] on input "checkbox" at bounding box center [525, 179] width 9 height 9
click at [521, 196] on input "checkbox" at bounding box center [525, 200] width 9 height 9
click at [521, 217] on input "checkbox" at bounding box center [525, 221] width 9 height 9
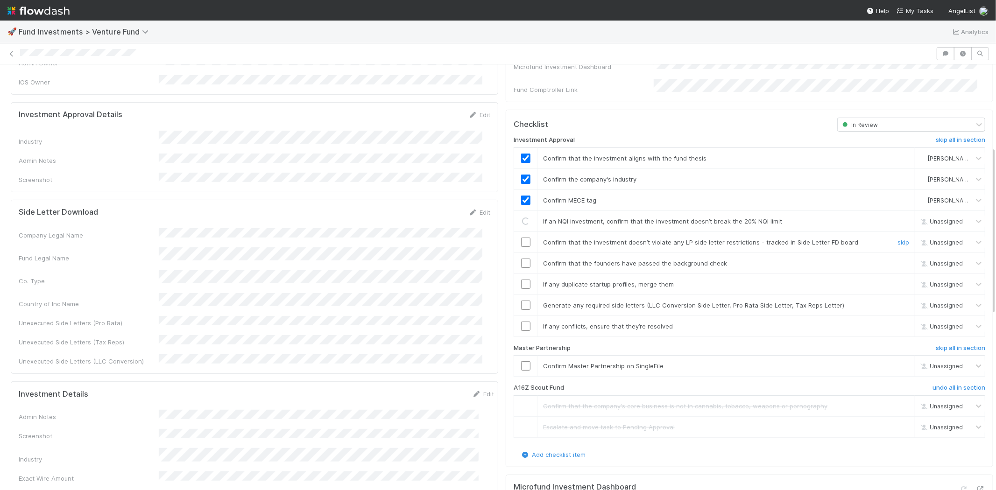
click at [521, 238] on input "checkbox" at bounding box center [525, 242] width 9 height 9
click at [521, 259] on input "checkbox" at bounding box center [525, 263] width 9 height 9
click at [521, 280] on input "checkbox" at bounding box center [525, 284] width 9 height 9
checkbox input "true"
click at [521, 238] on input "checkbox" at bounding box center [525, 242] width 9 height 9
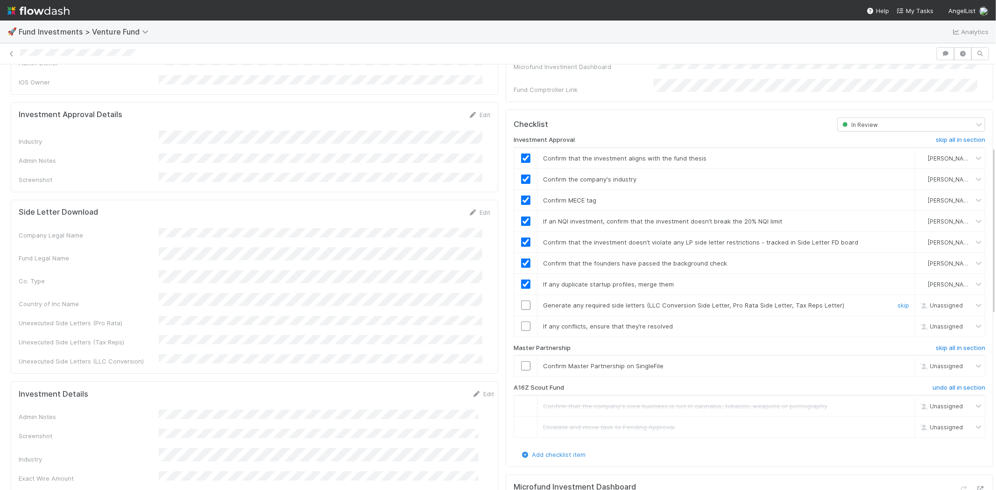
click at [521, 301] on input "checkbox" at bounding box center [525, 305] width 9 height 9
click at [521, 322] on input "checkbox" at bounding box center [525, 326] width 9 height 9
click at [523, 361] on div at bounding box center [525, 365] width 23 height 9
click at [521, 361] on input "checkbox" at bounding box center [525, 365] width 9 height 9
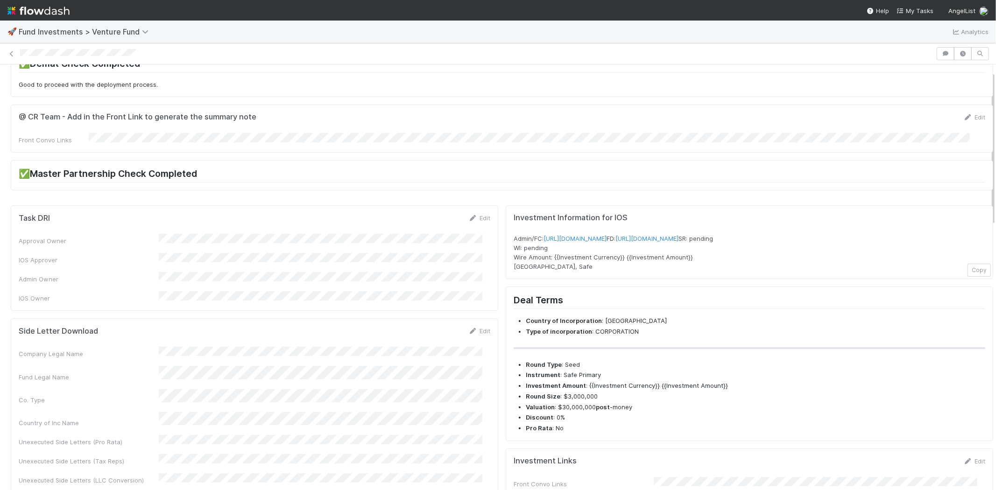
scroll to position [0, 0]
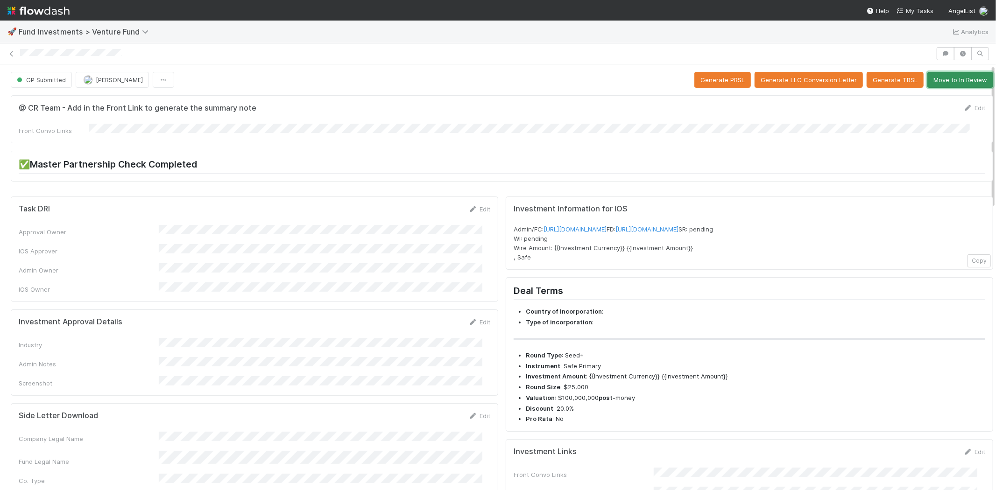
click at [954, 80] on button "Move to In Review" at bounding box center [960, 80] width 66 height 16
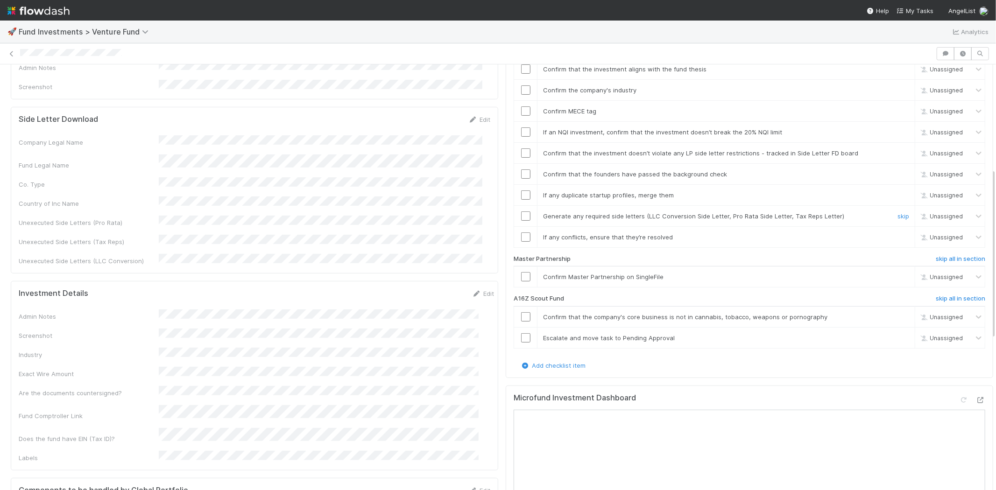
scroll to position [311, 0]
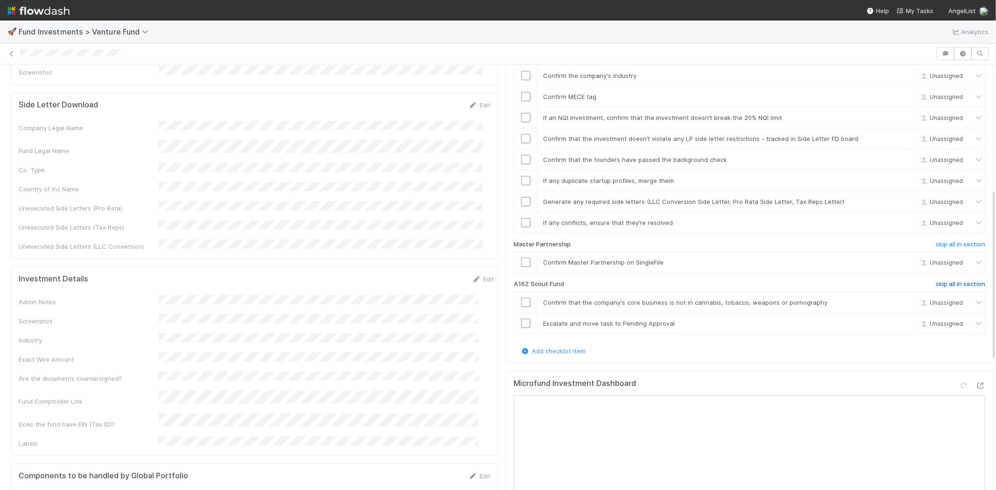
click at [937, 281] on h6 "skip all in section" at bounding box center [960, 284] width 49 height 7
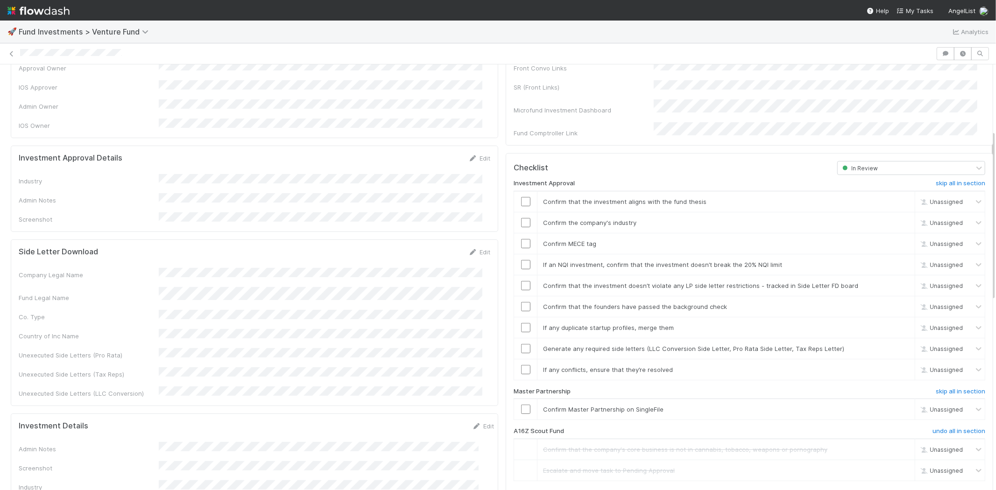
scroll to position [104, 0]
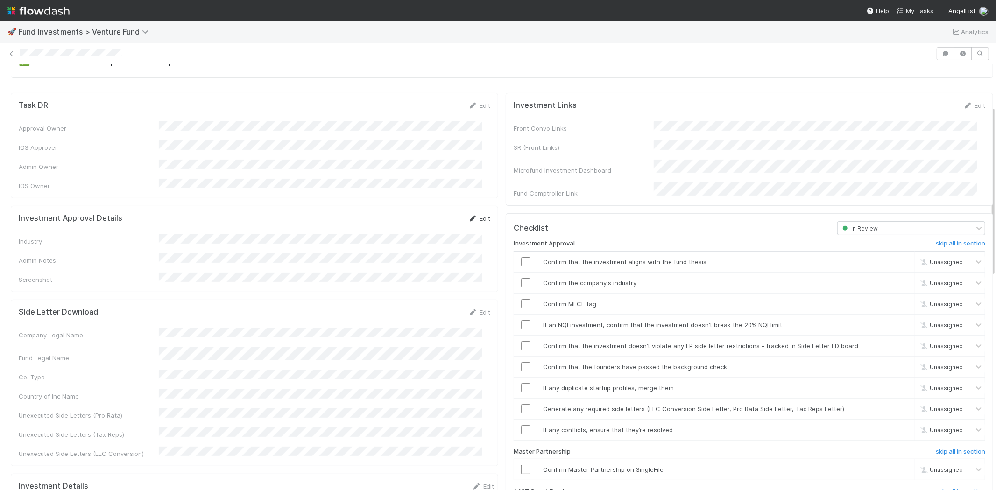
click at [470, 215] on link "Edit" at bounding box center [479, 218] width 22 height 7
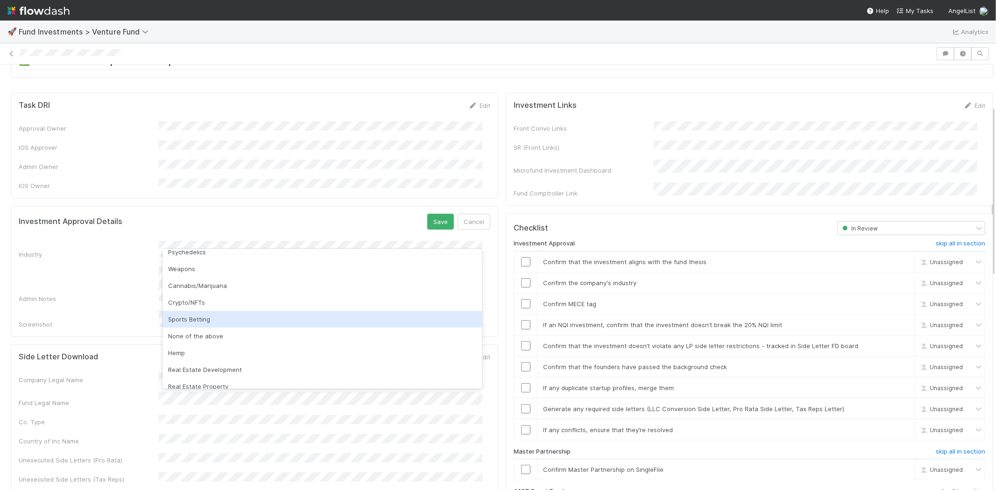
scroll to position [267, 0]
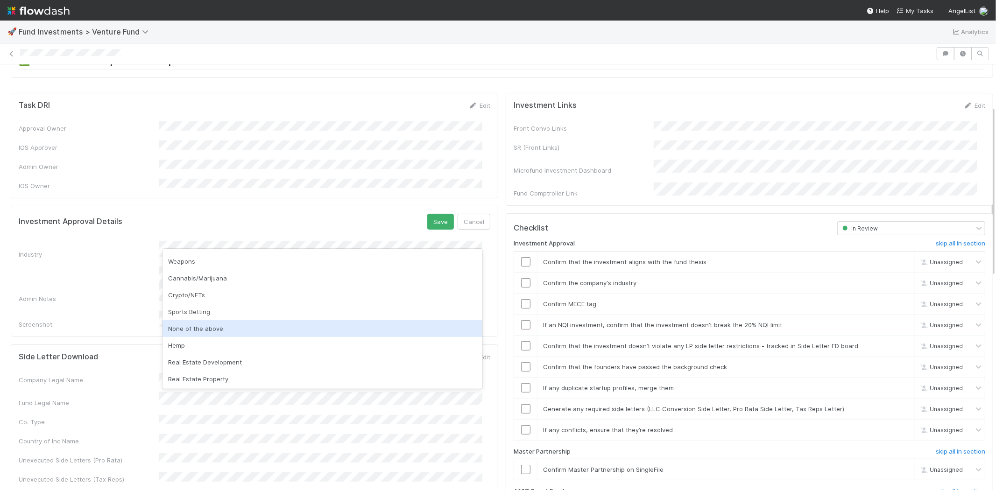
click at [195, 330] on div "None of the above" at bounding box center [323, 328] width 320 height 17
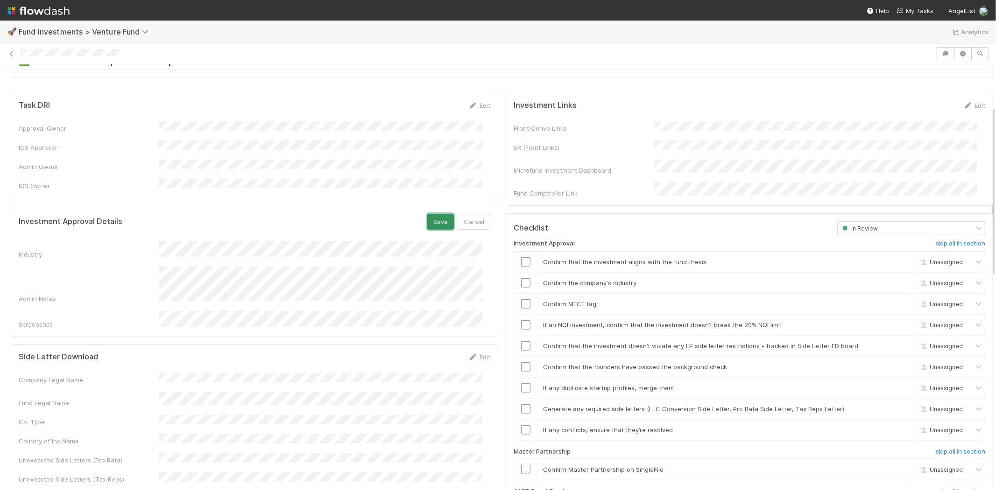
click at [437, 214] on button "Save" at bounding box center [440, 222] width 27 height 16
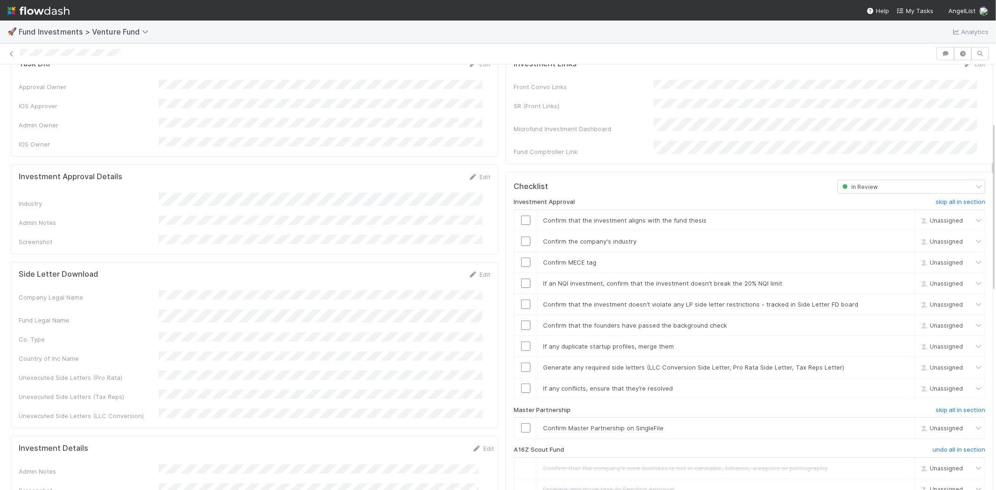
scroll to position [207, 0]
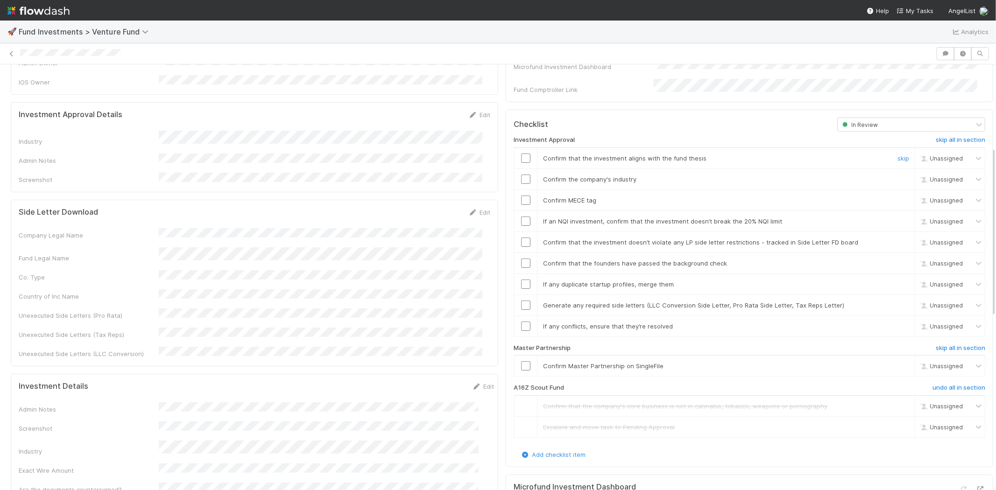
click at [521, 154] on input "checkbox" at bounding box center [525, 158] width 9 height 9
click at [521, 175] on input "checkbox" at bounding box center [525, 179] width 9 height 9
drag, startPoint x: 518, startPoint y: 184, endPoint x: 515, endPoint y: 194, distance: 11.4
click at [518, 190] on td at bounding box center [525, 200] width 23 height 21
click at [521, 196] on input "checkbox" at bounding box center [525, 200] width 9 height 9
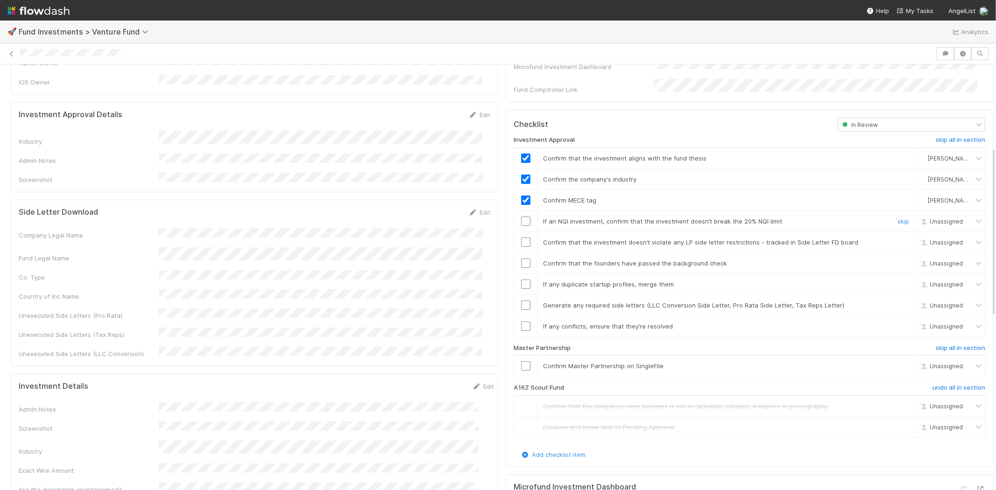
click at [521, 217] on input "checkbox" at bounding box center [525, 221] width 9 height 9
click at [521, 238] on input "checkbox" at bounding box center [525, 242] width 9 height 9
click at [521, 259] on input "checkbox" at bounding box center [525, 263] width 9 height 9
checkbox input "true"
click at [521, 238] on input "checkbox" at bounding box center [525, 242] width 9 height 9
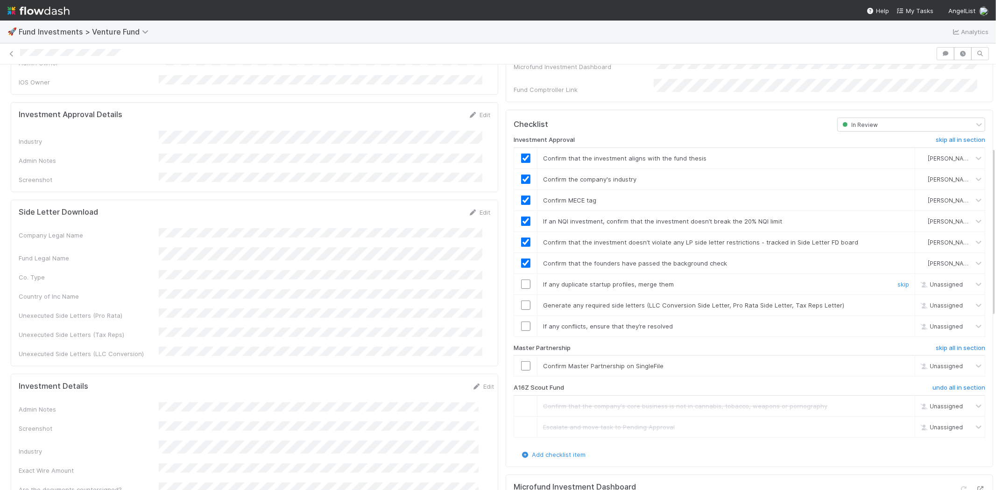
click at [521, 280] on input "checkbox" at bounding box center [525, 284] width 9 height 9
click at [521, 301] on input "checkbox" at bounding box center [525, 305] width 9 height 9
click at [521, 322] on input "checkbox" at bounding box center [525, 326] width 9 height 9
click at [521, 361] on input "checkbox" at bounding box center [525, 365] width 9 height 9
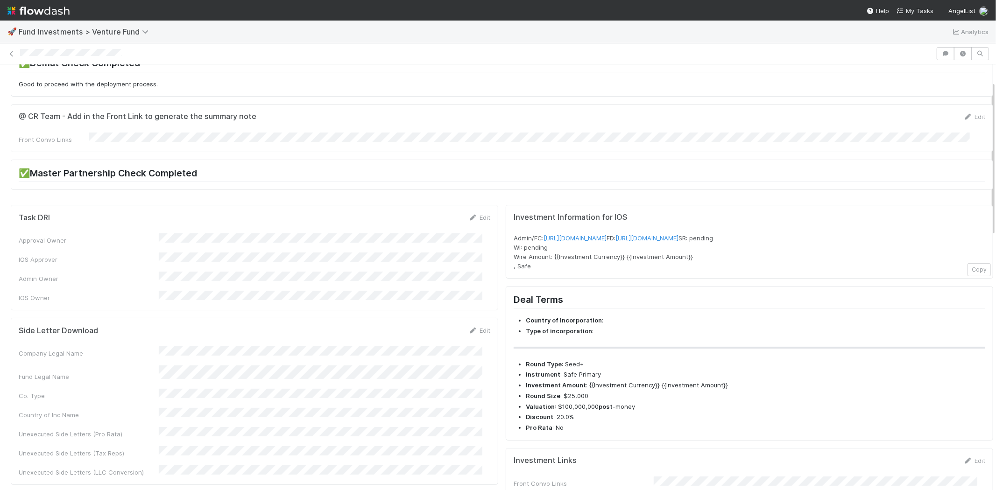
scroll to position [0, 0]
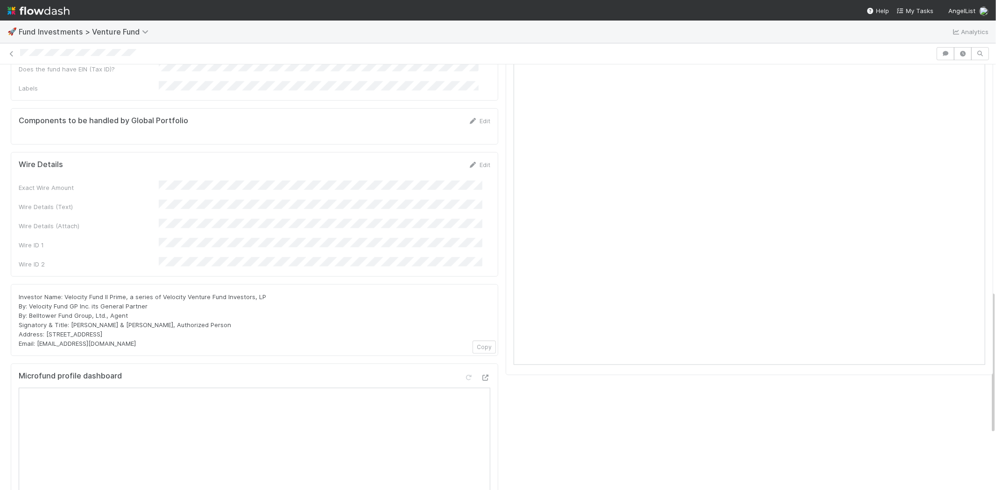
scroll to position [622, 0]
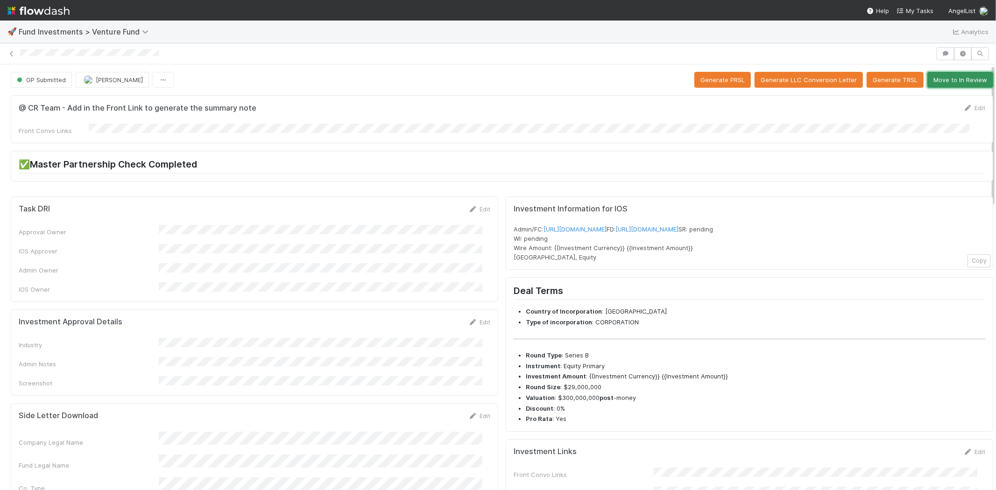
click at [936, 81] on button "Move to In Review" at bounding box center [960, 80] width 66 height 16
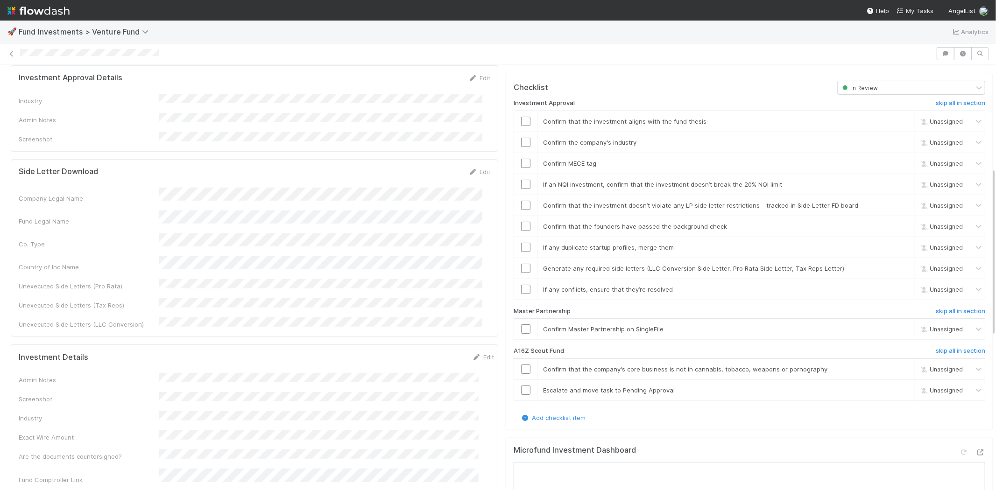
scroll to position [259, 0]
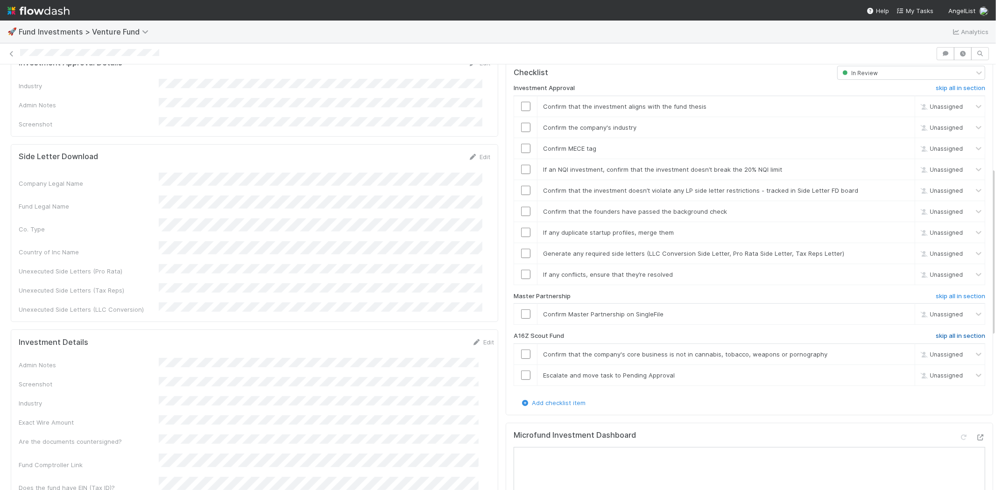
click at [936, 332] on h6 "skip all in section" at bounding box center [960, 335] width 49 height 7
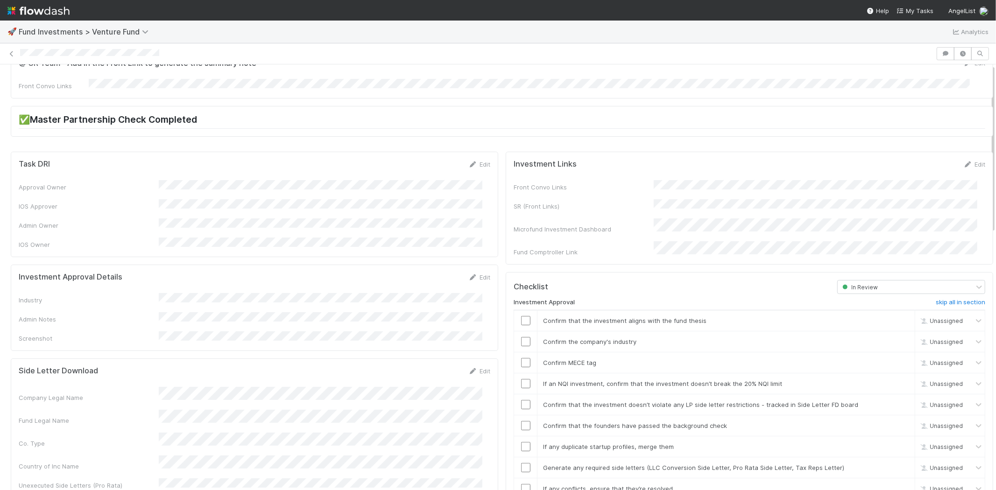
scroll to position [0, 0]
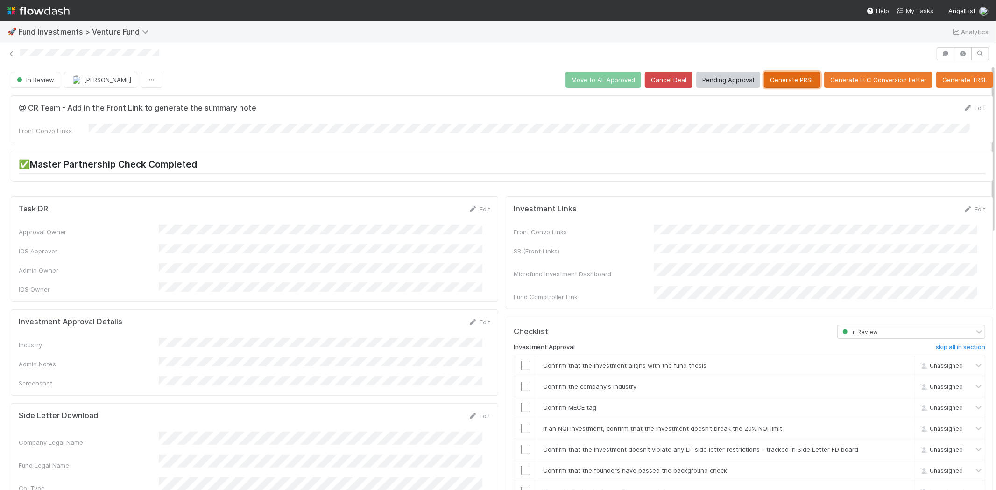
click at [777, 80] on button "Generate PRSL" at bounding box center [792, 80] width 57 height 16
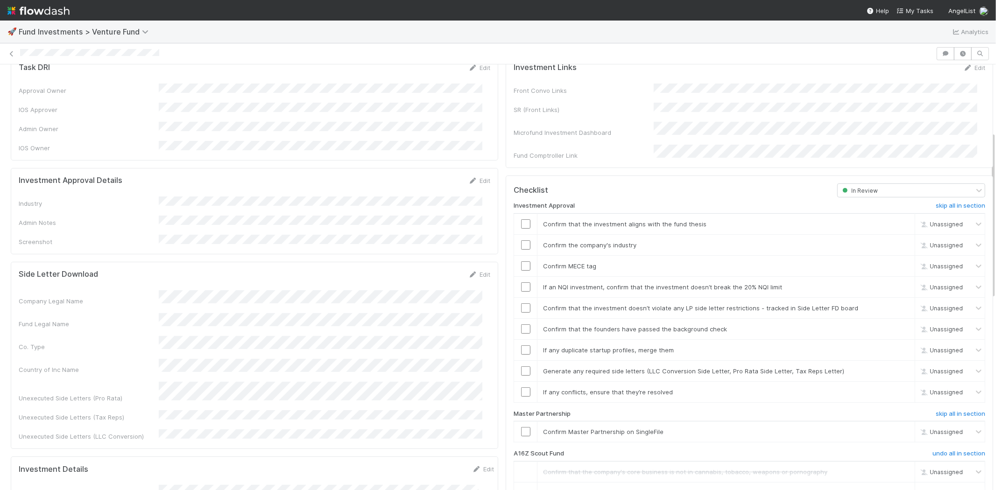
scroll to position [136, 0]
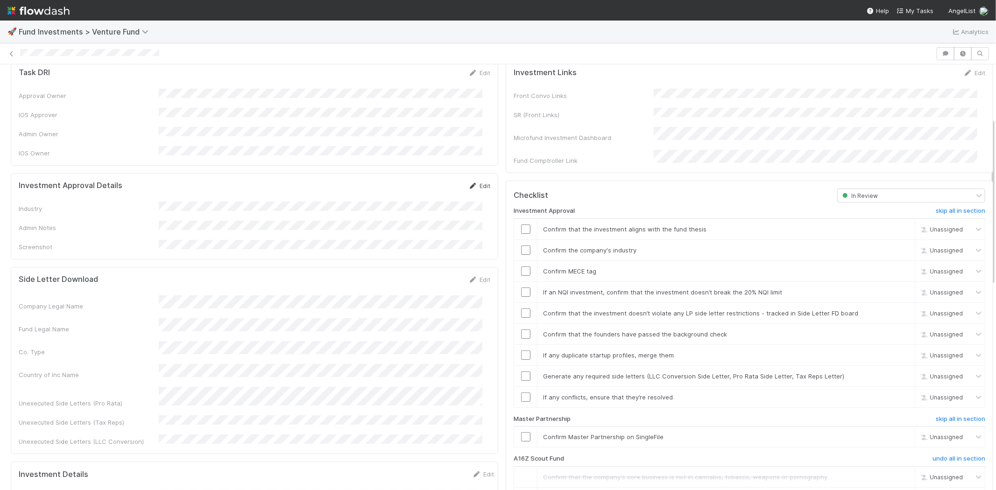
click at [468, 183] on icon at bounding box center [472, 186] width 9 height 6
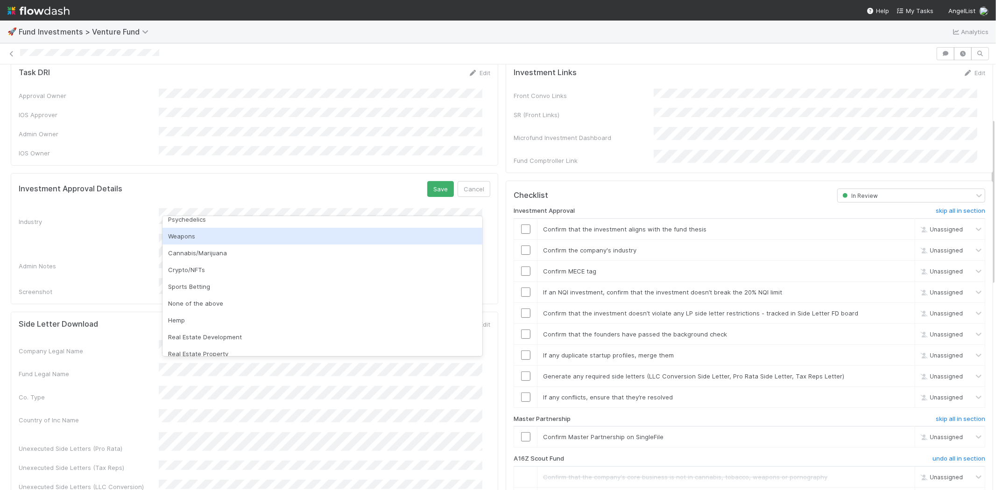
scroll to position [267, 0]
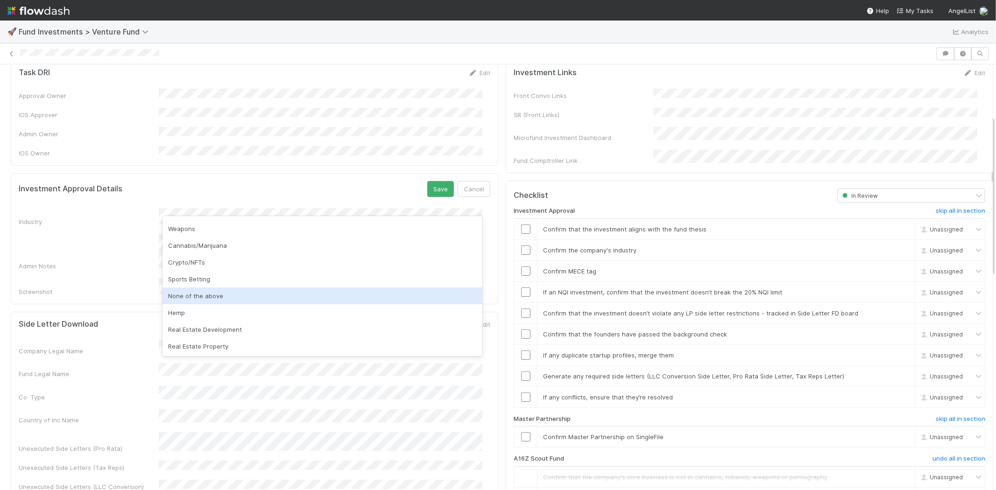
click at [196, 296] on div "None of the above" at bounding box center [323, 296] width 320 height 17
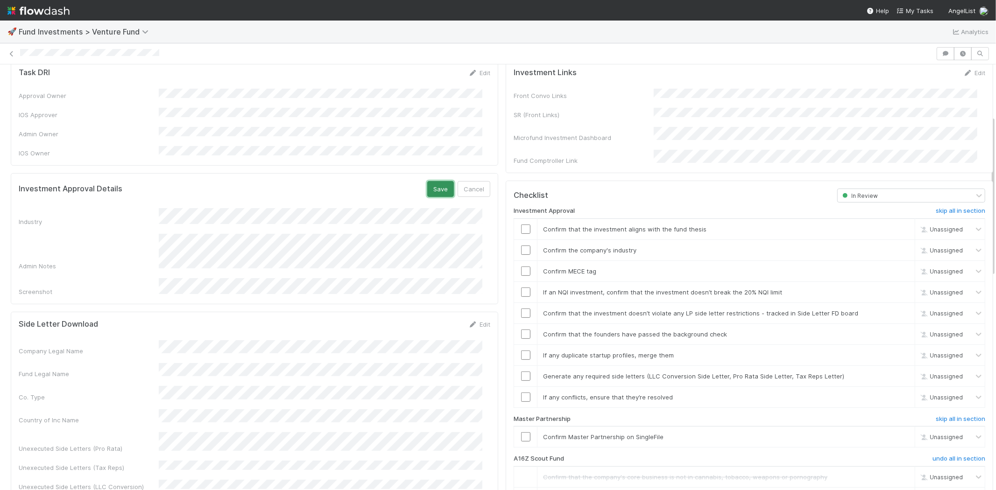
click at [429, 181] on button "Save" at bounding box center [440, 189] width 27 height 16
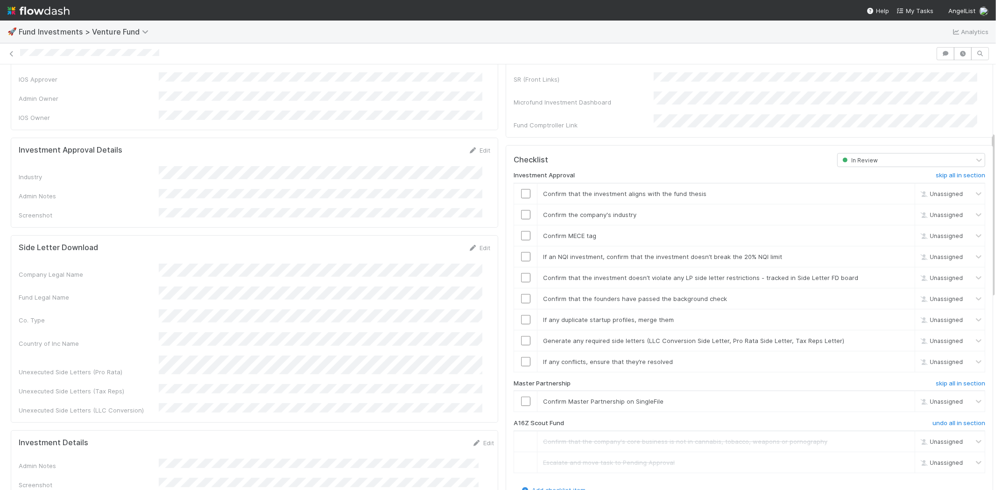
scroll to position [188, 0]
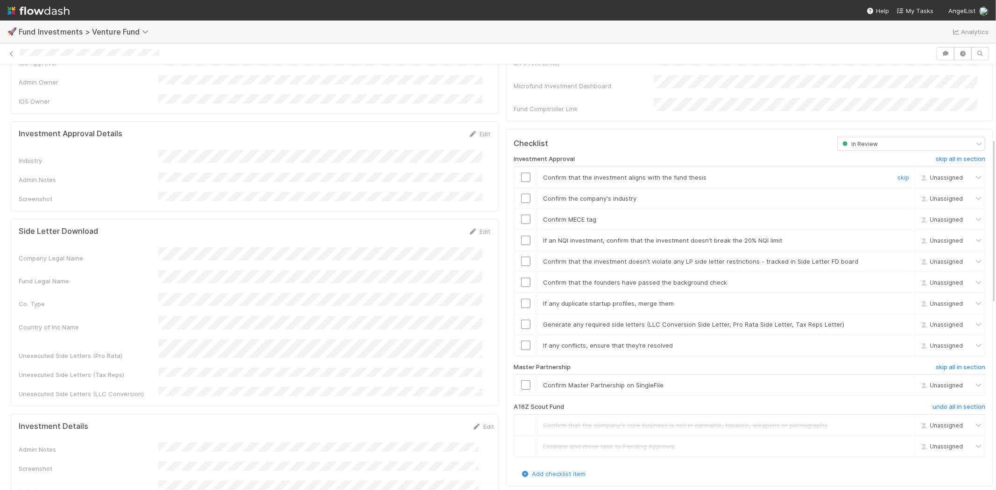
click at [521, 173] on input "checkbox" at bounding box center [525, 177] width 9 height 9
click at [521, 194] on input "checkbox" at bounding box center [525, 198] width 9 height 9
click at [521, 215] on input "checkbox" at bounding box center [525, 219] width 9 height 9
click at [521, 236] on input "checkbox" at bounding box center [525, 240] width 9 height 9
click at [521, 257] on input "checkbox" at bounding box center [525, 261] width 9 height 9
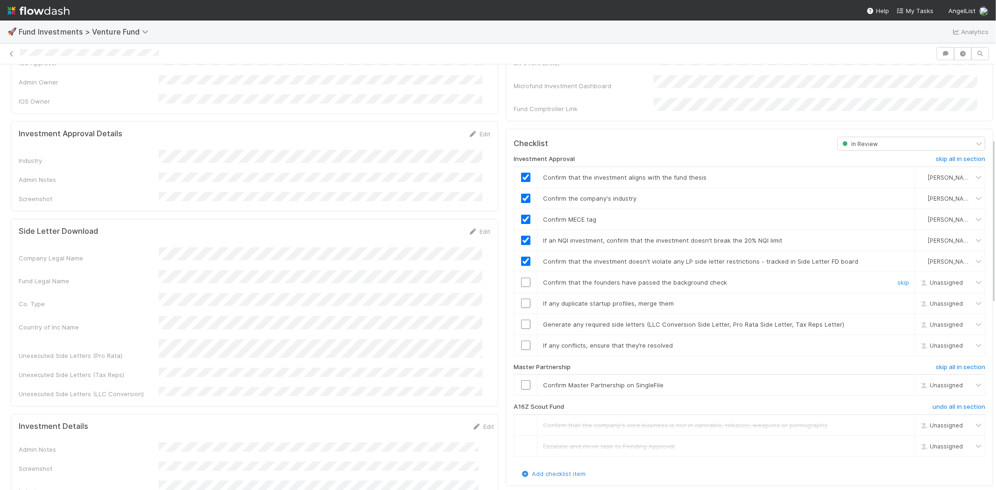
click at [521, 278] on input "checkbox" at bounding box center [525, 282] width 9 height 9
click at [521, 299] on input "checkbox" at bounding box center [525, 303] width 9 height 9
click at [519, 318] on td at bounding box center [525, 324] width 23 height 21
click at [514, 320] on div at bounding box center [525, 324] width 23 height 9
checkbox input "true"
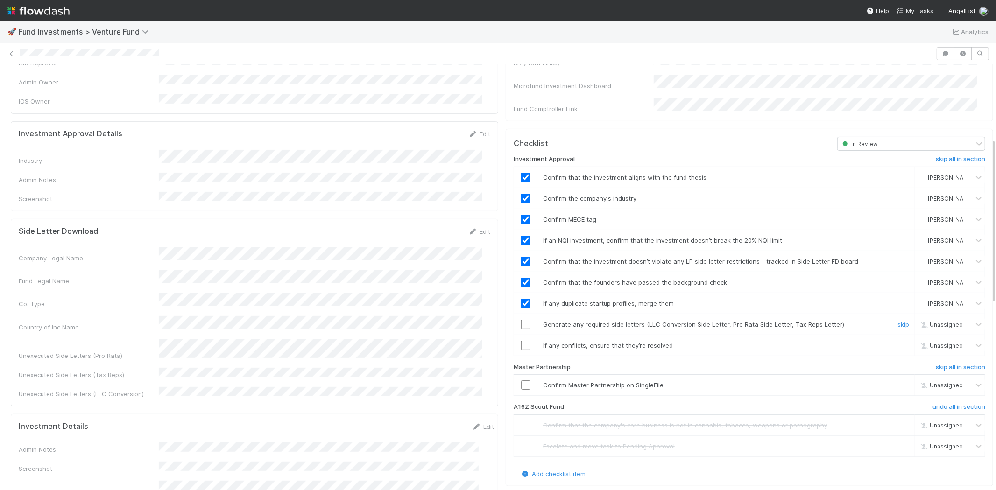
click at [521, 320] on input "checkbox" at bounding box center [525, 324] width 9 height 9
click at [521, 341] on input "checkbox" at bounding box center [525, 345] width 9 height 9
click at [521, 381] on input "checkbox" at bounding box center [525, 385] width 9 height 9
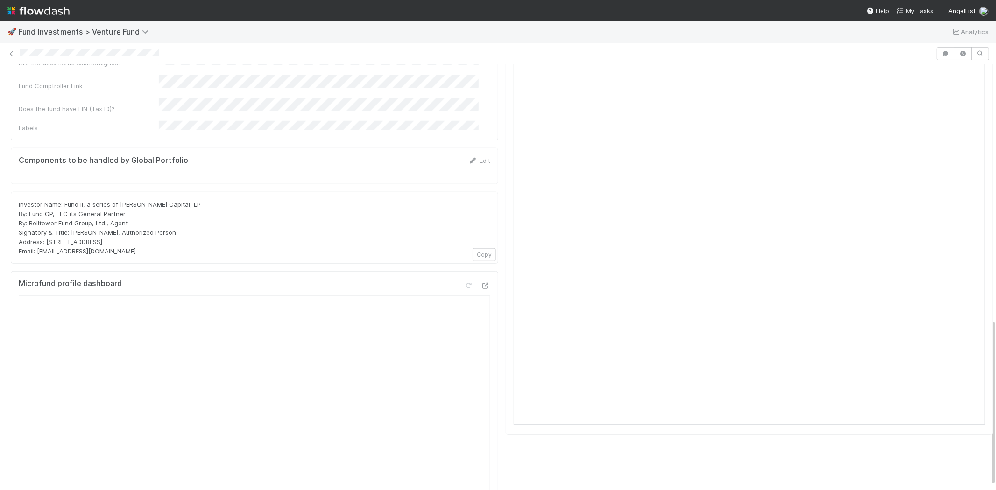
scroll to position [603, 0]
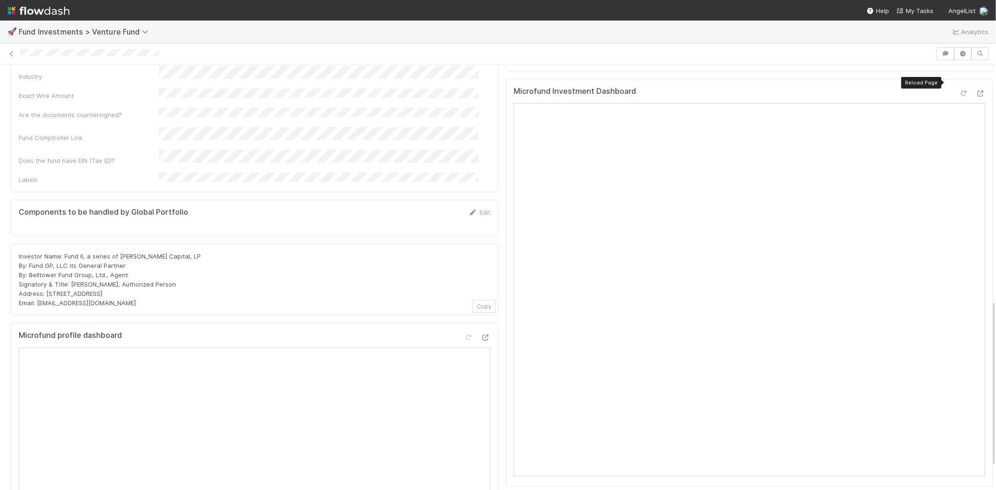
click at [959, 91] on icon at bounding box center [963, 94] width 9 height 6
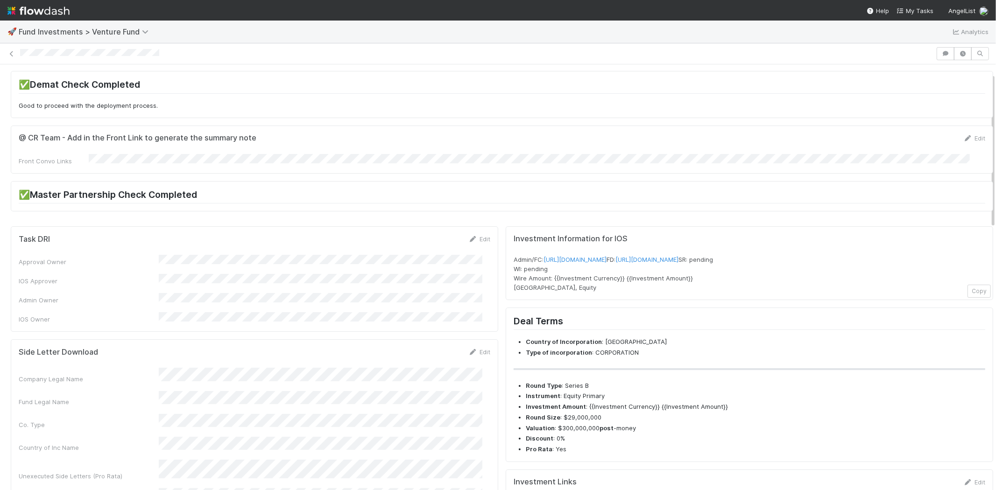
scroll to position [0, 0]
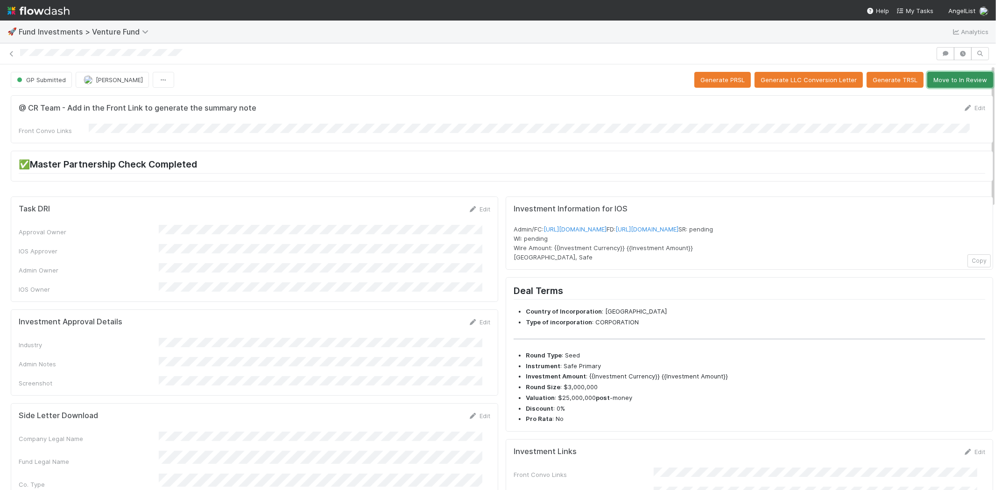
click at [959, 72] on button "Move to In Review" at bounding box center [960, 80] width 66 height 16
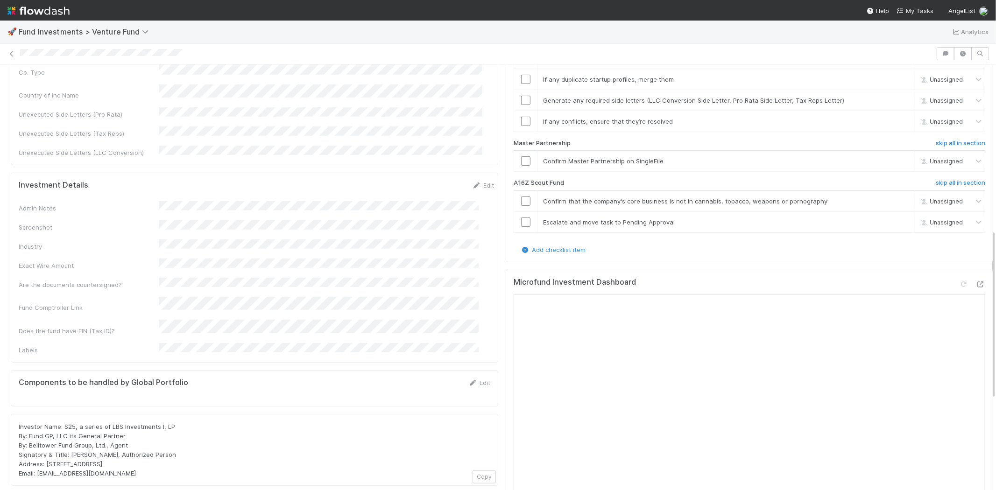
scroll to position [415, 0]
click at [936, 177] on h6 "skip all in section" at bounding box center [960, 180] width 49 height 7
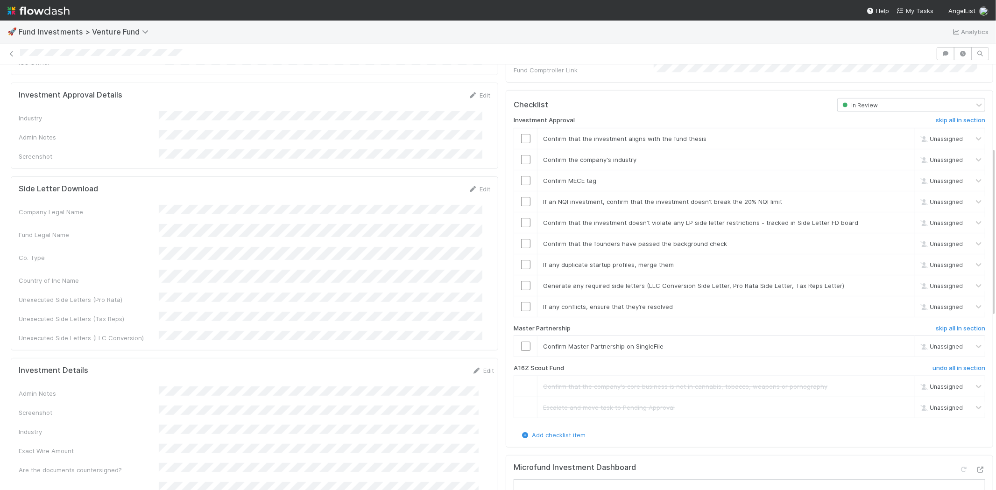
scroll to position [175, 0]
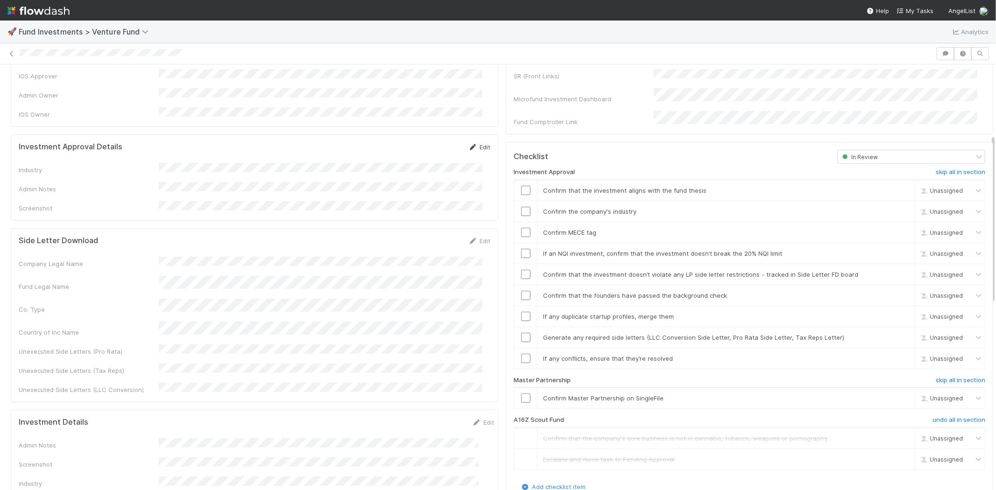
click at [468, 144] on icon at bounding box center [472, 147] width 9 height 6
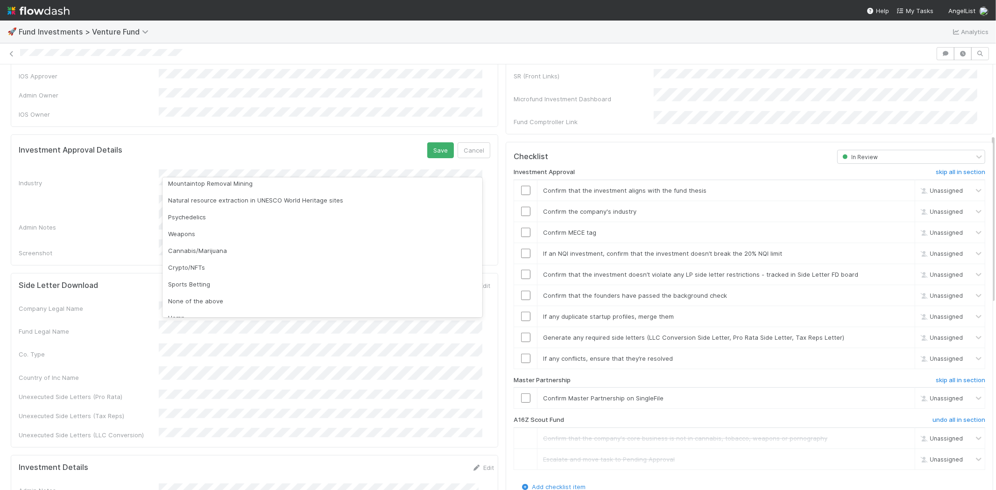
scroll to position [267, 0]
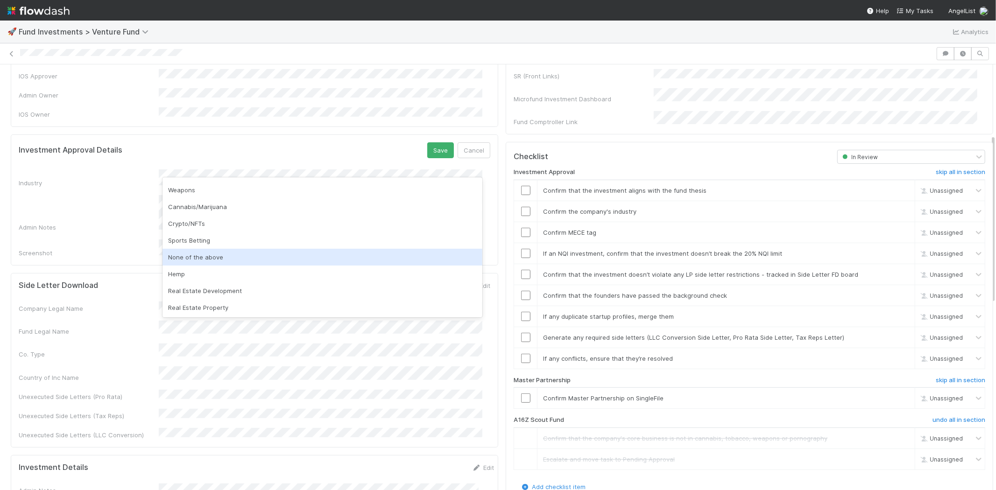
click at [215, 260] on div "None of the above" at bounding box center [323, 257] width 320 height 17
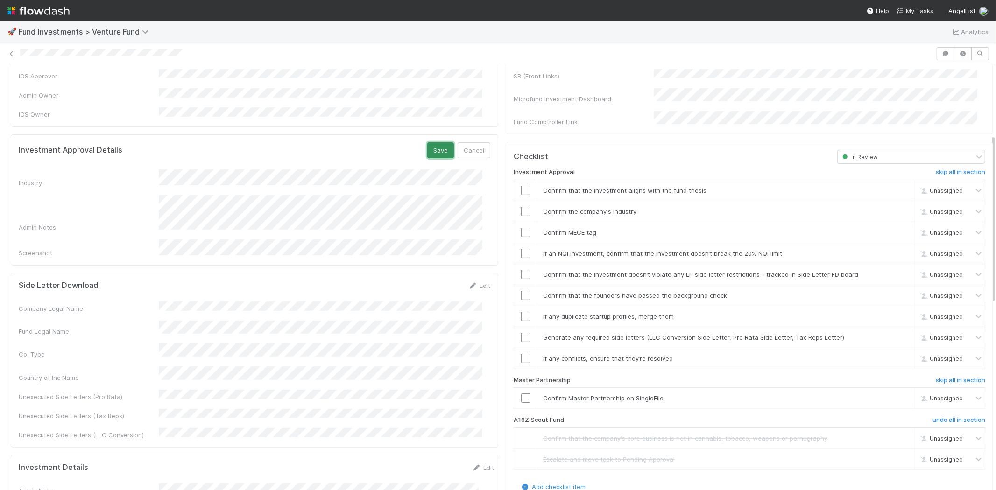
click at [437, 142] on button "Save" at bounding box center [440, 150] width 27 height 16
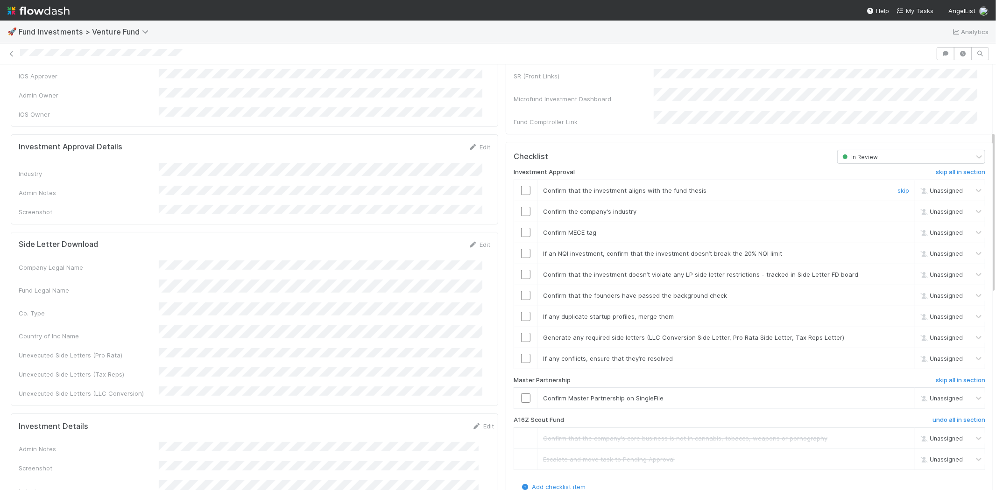
click at [521, 186] on input "checkbox" at bounding box center [525, 190] width 9 height 9
click at [521, 207] on input "checkbox" at bounding box center [525, 211] width 9 height 9
click at [521, 228] on input "checkbox" at bounding box center [525, 232] width 9 height 9
click at [521, 249] on input "checkbox" at bounding box center [525, 253] width 9 height 9
click at [521, 270] on input "checkbox" at bounding box center [525, 274] width 9 height 9
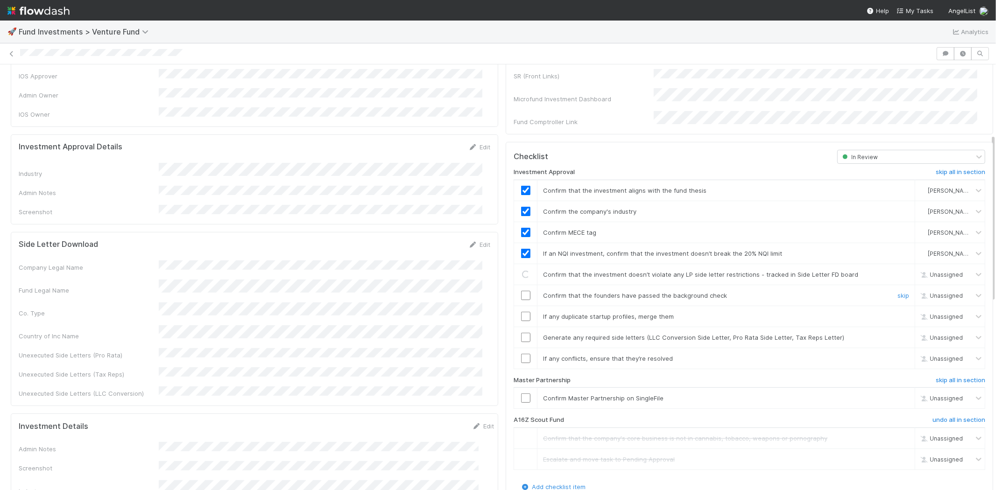
click at [521, 291] on input "checkbox" at bounding box center [525, 295] width 9 height 9
click at [521, 312] on input "checkbox" at bounding box center [525, 316] width 9 height 9
click at [520, 327] on td at bounding box center [525, 337] width 23 height 21
click at [521, 333] on input "checkbox" at bounding box center [525, 337] width 9 height 9
click at [521, 354] on input "checkbox" at bounding box center [525, 358] width 9 height 9
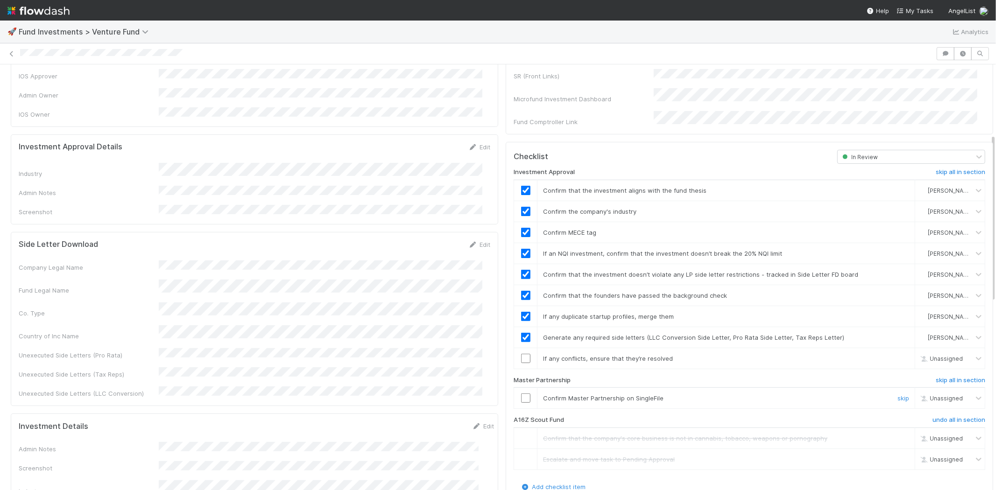
click at [517, 392] on td at bounding box center [525, 398] width 23 height 21
click at [521, 394] on input "checkbox" at bounding box center [525, 398] width 9 height 9
checkbox input "true"
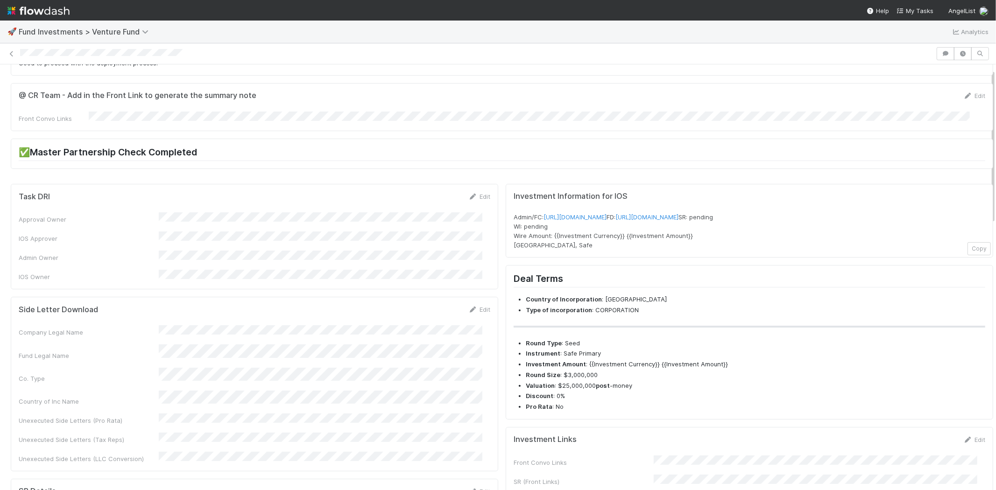
scroll to position [0, 0]
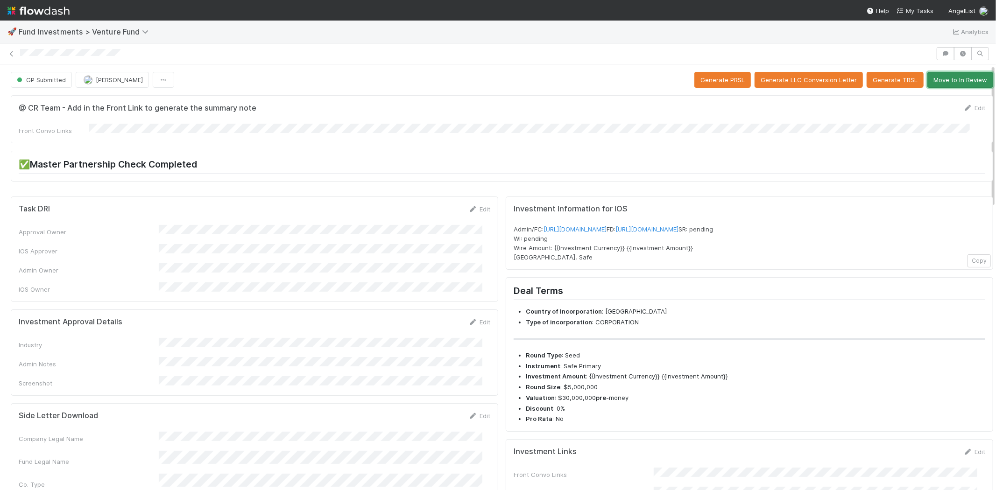
click at [935, 82] on button "Move to In Review" at bounding box center [960, 80] width 66 height 16
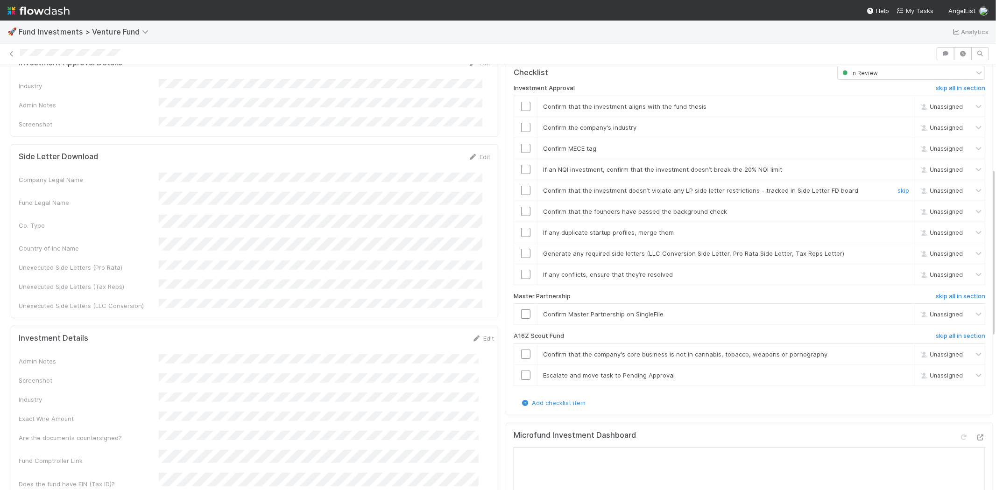
scroll to position [363, 0]
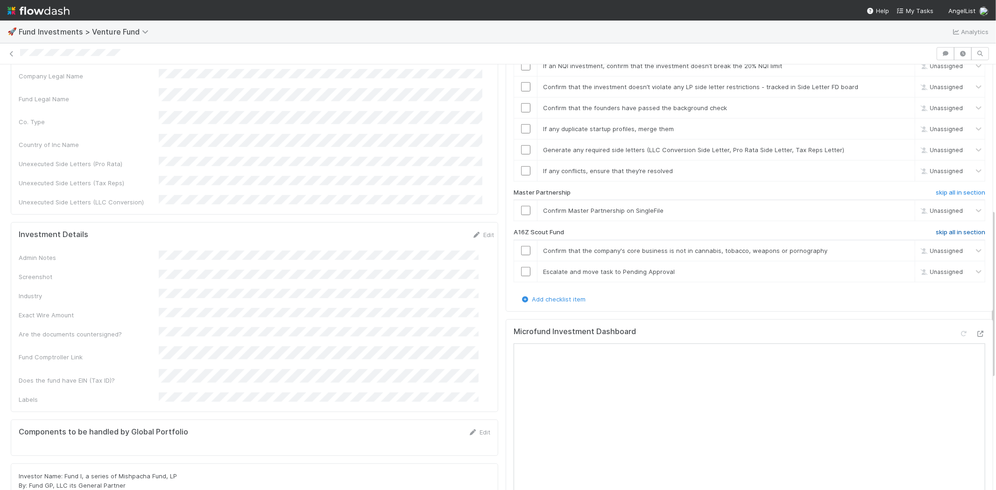
click at [936, 229] on h6 "skip all in section" at bounding box center [960, 232] width 49 height 7
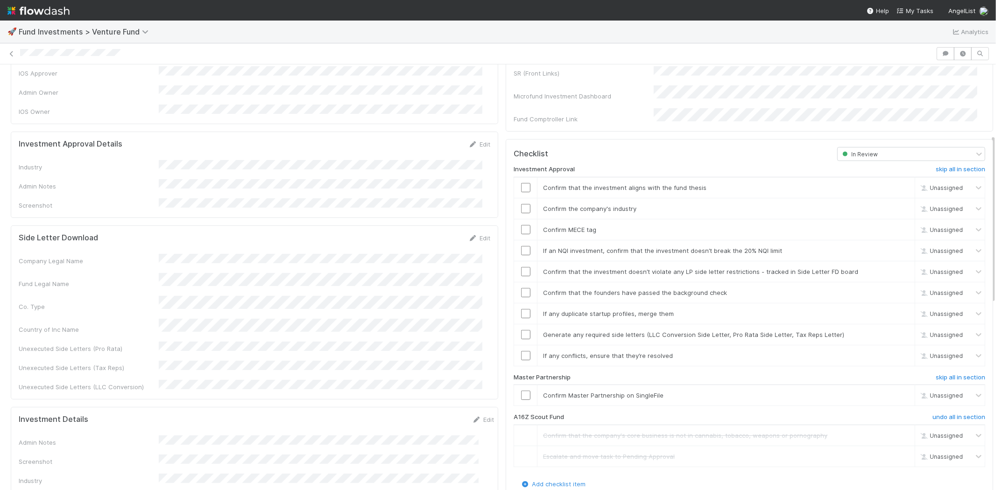
scroll to position [175, 0]
click at [471, 143] on link "Edit" at bounding box center [479, 146] width 22 height 7
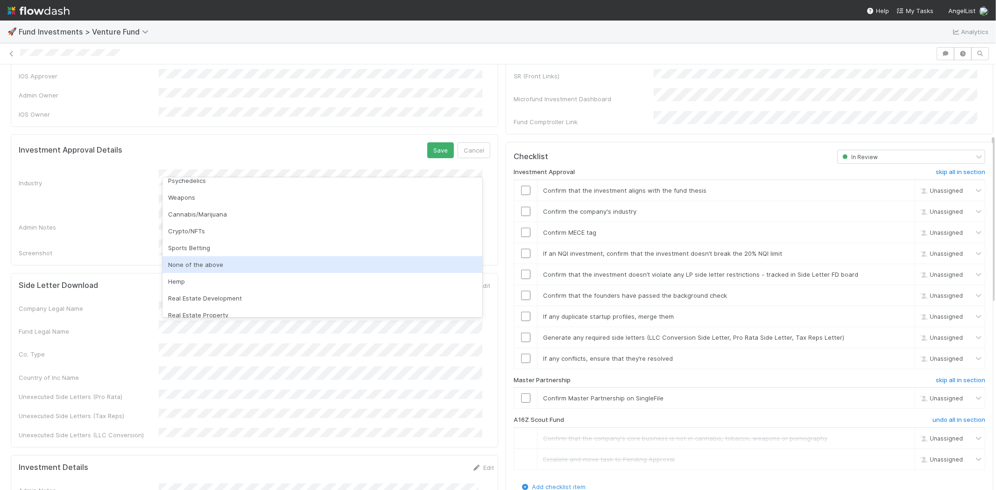
scroll to position [267, 0]
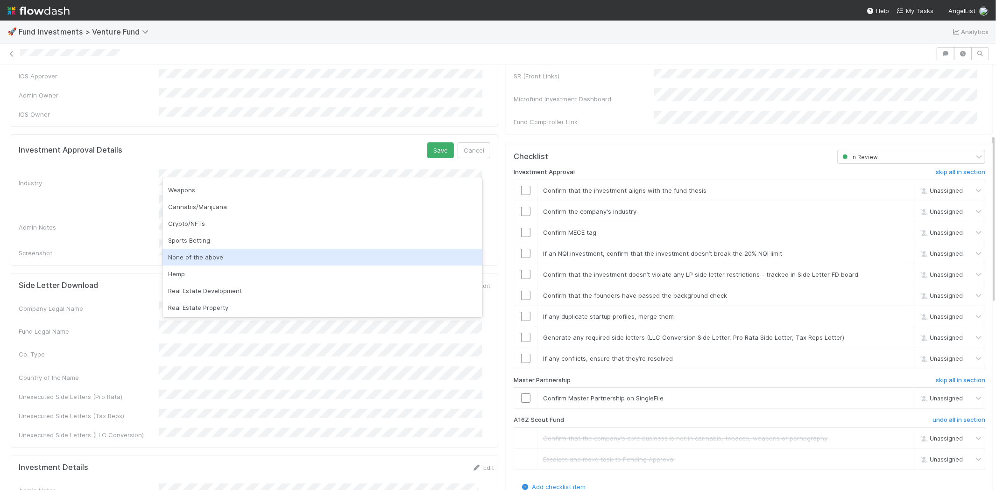
click at [246, 250] on div "None of the above" at bounding box center [323, 257] width 320 height 17
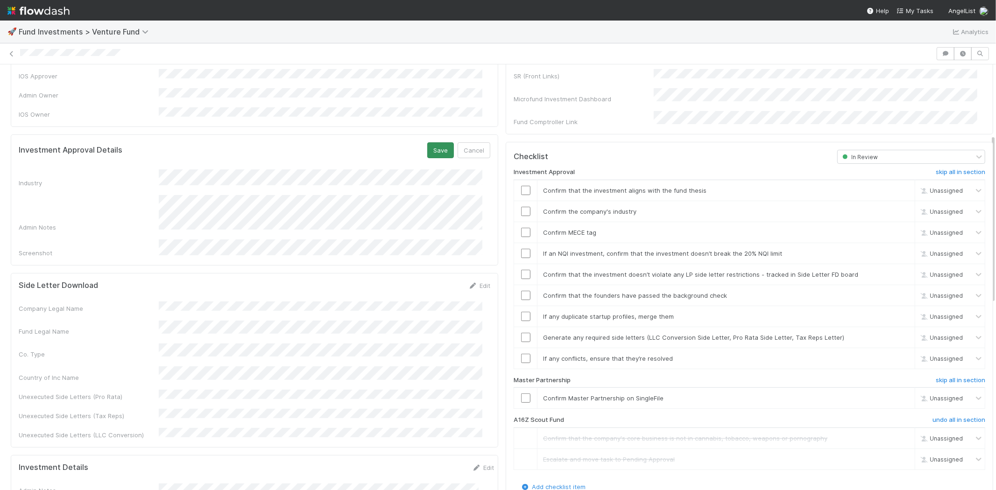
click at [420, 142] on div "Investment Approval Details Save Cancel" at bounding box center [255, 150] width 472 height 16
click at [427, 142] on button "Save" at bounding box center [440, 150] width 27 height 16
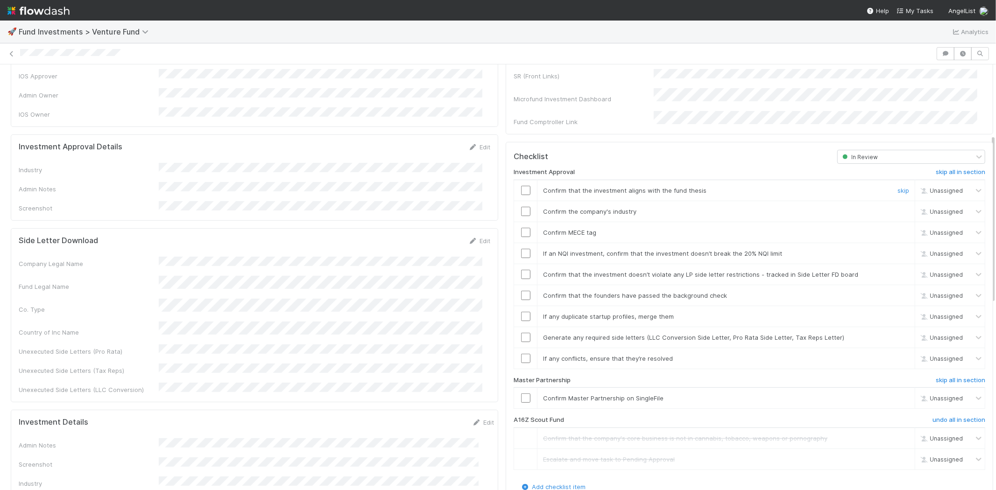
click at [521, 186] on input "checkbox" at bounding box center [525, 190] width 9 height 9
click at [521, 207] on input "checkbox" at bounding box center [525, 211] width 9 height 9
click at [521, 228] on input "checkbox" at bounding box center [525, 232] width 9 height 9
click at [521, 186] on input "checkbox" at bounding box center [525, 190] width 9 height 9
click at [521, 249] on input "checkbox" at bounding box center [525, 253] width 9 height 9
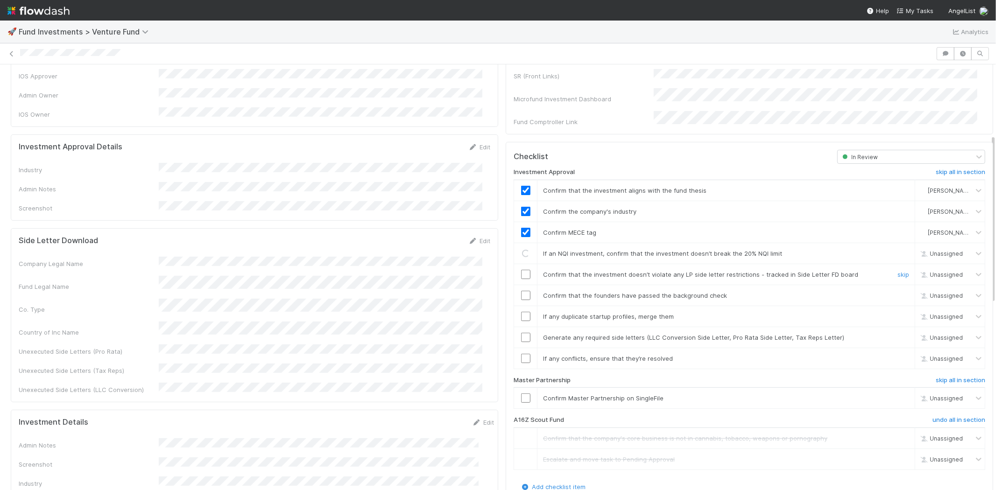
click at [521, 270] on input "checkbox" at bounding box center [525, 274] width 9 height 9
click at [521, 291] on input "checkbox" at bounding box center [525, 295] width 9 height 9
click at [521, 312] on input "checkbox" at bounding box center [525, 316] width 9 height 9
click at [515, 331] on td at bounding box center [525, 337] width 23 height 21
click at [514, 333] on div at bounding box center [525, 337] width 23 height 9
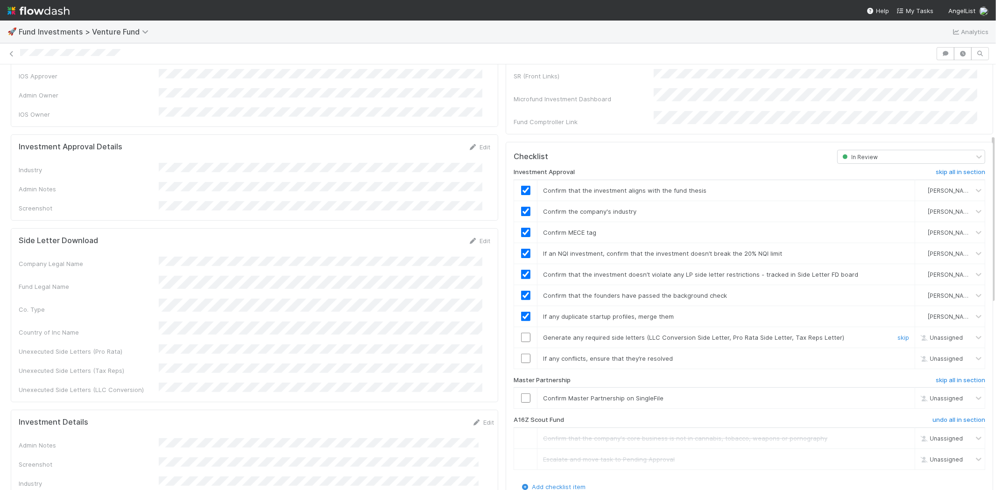
click at [521, 333] on input "checkbox" at bounding box center [525, 337] width 9 height 9
click at [521, 354] on input "checkbox" at bounding box center [525, 358] width 9 height 9
click at [521, 394] on input "checkbox" at bounding box center [525, 398] width 9 height 9
click at [521, 333] on input "checkbox" at bounding box center [525, 337] width 9 height 9
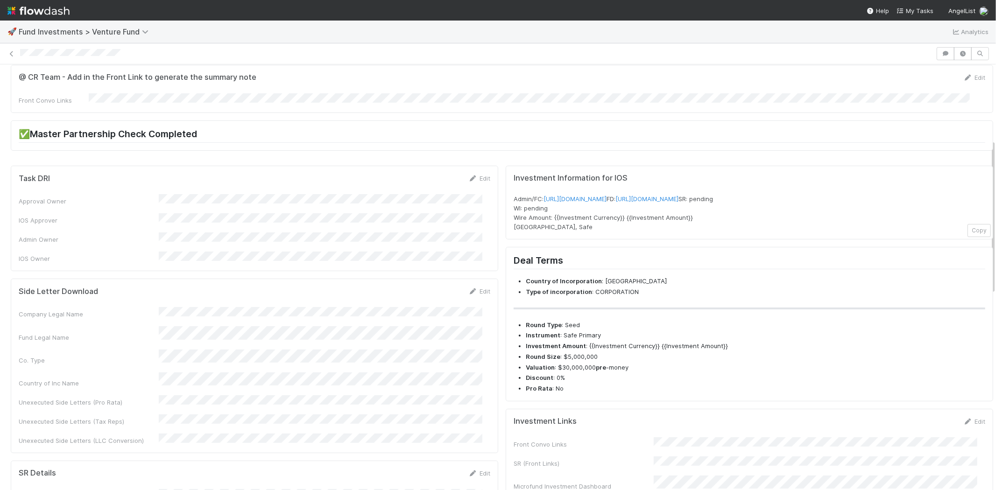
scroll to position [0, 0]
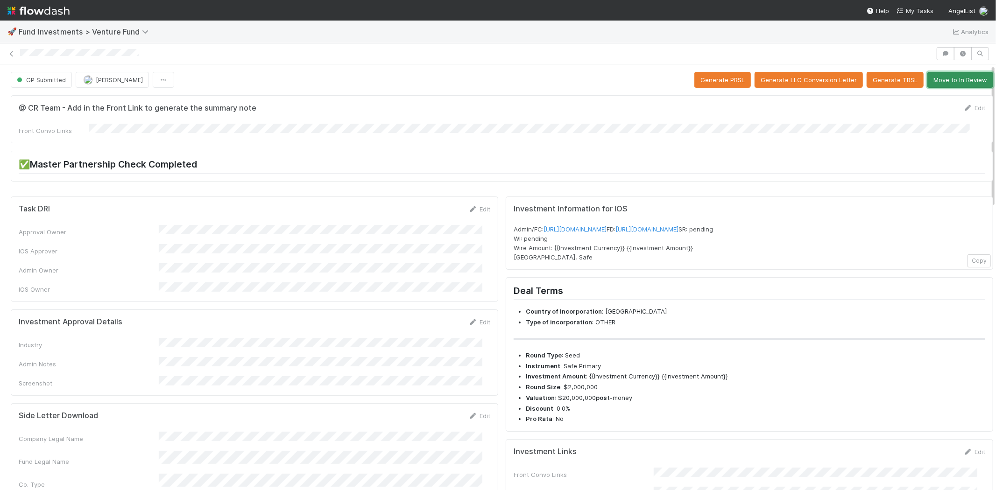
click at [933, 78] on button "Move to In Review" at bounding box center [960, 80] width 66 height 16
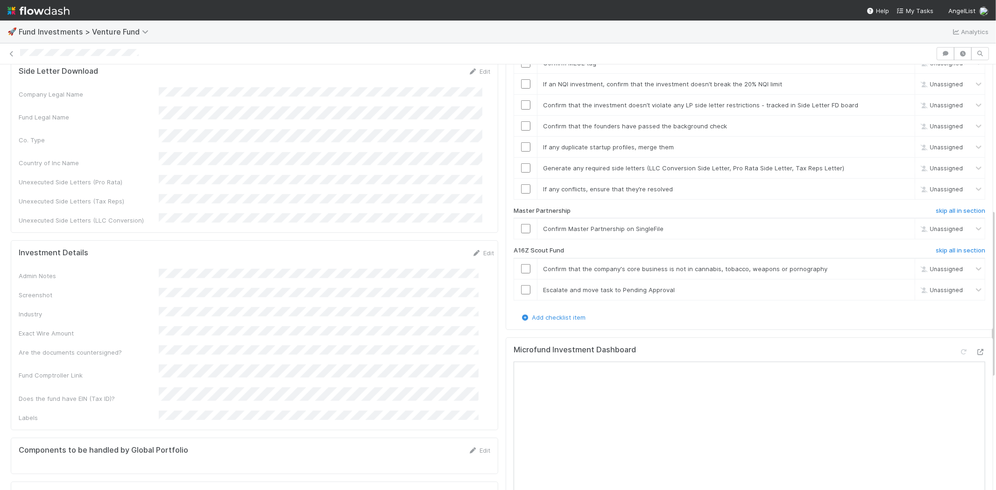
scroll to position [363, 0]
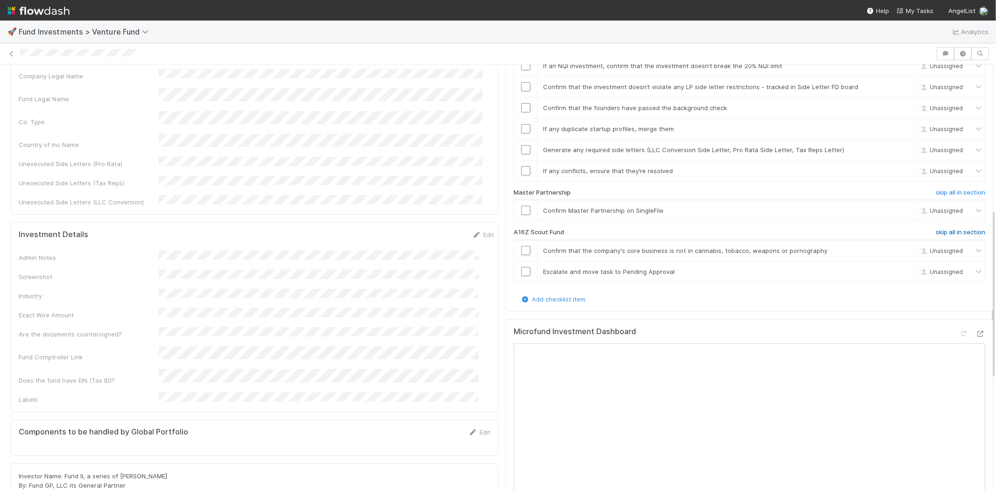
click at [936, 229] on h6 "skip all in section" at bounding box center [960, 232] width 49 height 7
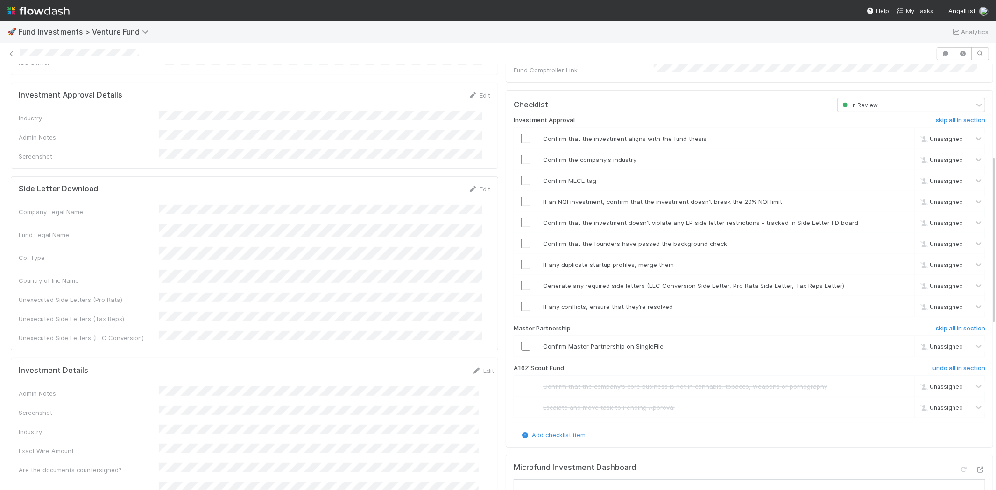
scroll to position [123, 0]
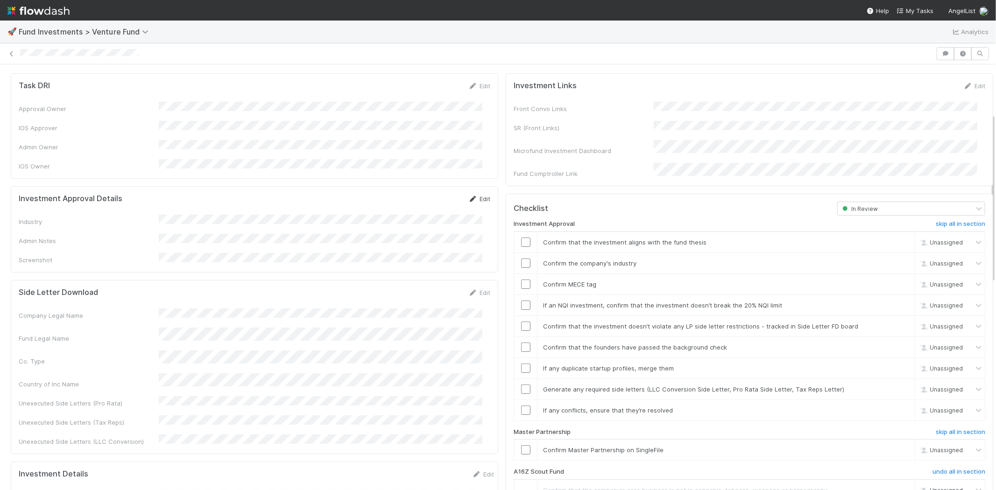
click at [470, 195] on link "Edit" at bounding box center [479, 198] width 22 height 7
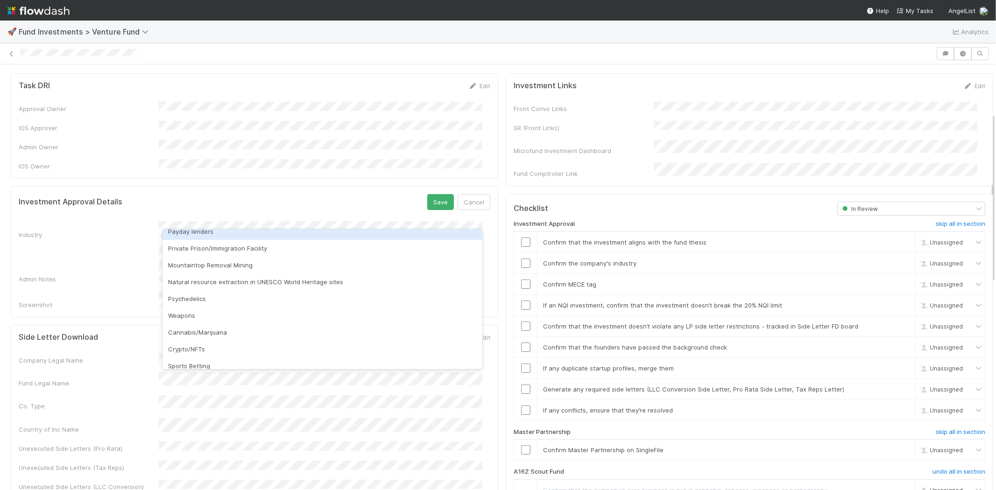
scroll to position [267, 0]
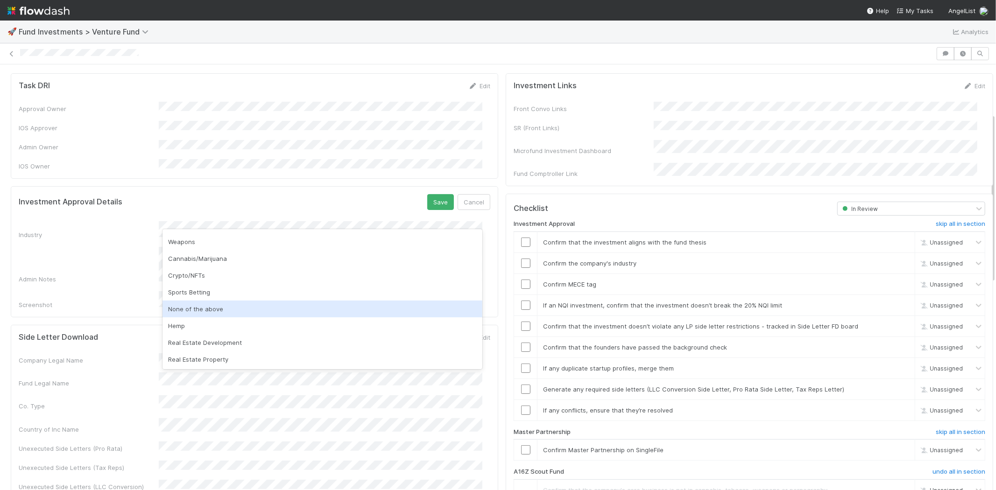
click at [204, 311] on div "None of the above" at bounding box center [323, 309] width 320 height 17
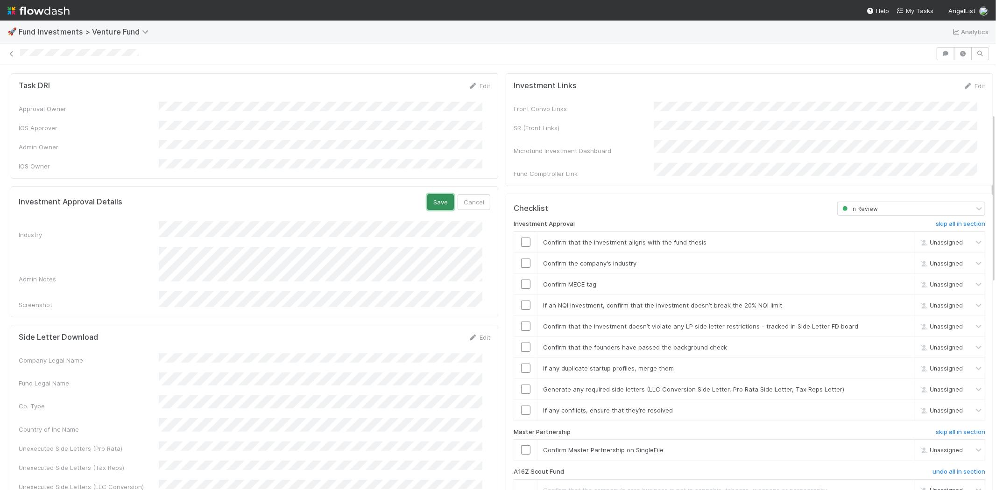
click at [430, 194] on button "Save" at bounding box center [440, 202] width 27 height 16
click at [521, 238] on input "checkbox" at bounding box center [525, 242] width 9 height 9
click at [519, 257] on td at bounding box center [525, 263] width 23 height 21
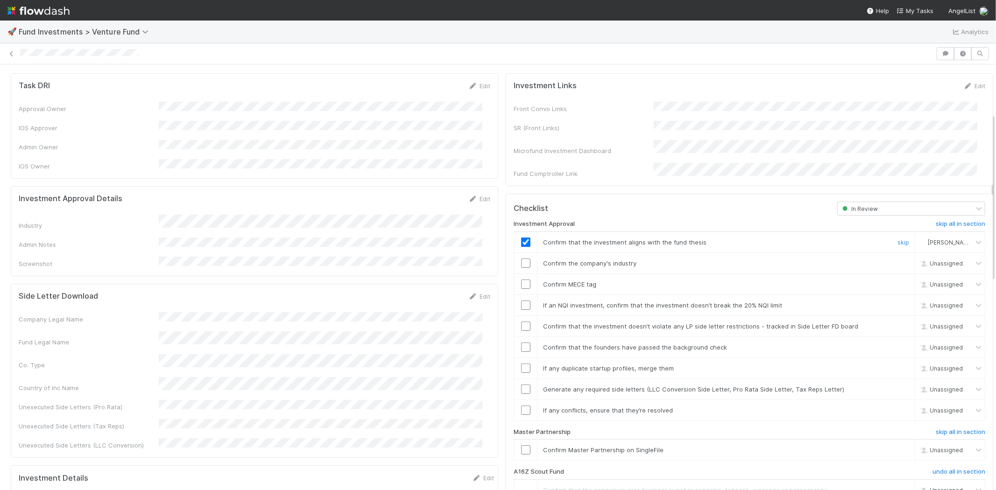
click at [521, 259] on input "checkbox" at bounding box center [525, 263] width 9 height 9
drag, startPoint x: 517, startPoint y: 273, endPoint x: 522, endPoint y: 287, distance: 15.1
click at [521, 280] on input "checkbox" at bounding box center [525, 284] width 9 height 9
click at [521, 301] on input "checkbox" at bounding box center [525, 305] width 9 height 9
drag, startPoint x: 515, startPoint y: 318, endPoint x: 514, endPoint y: 329, distance: 11.2
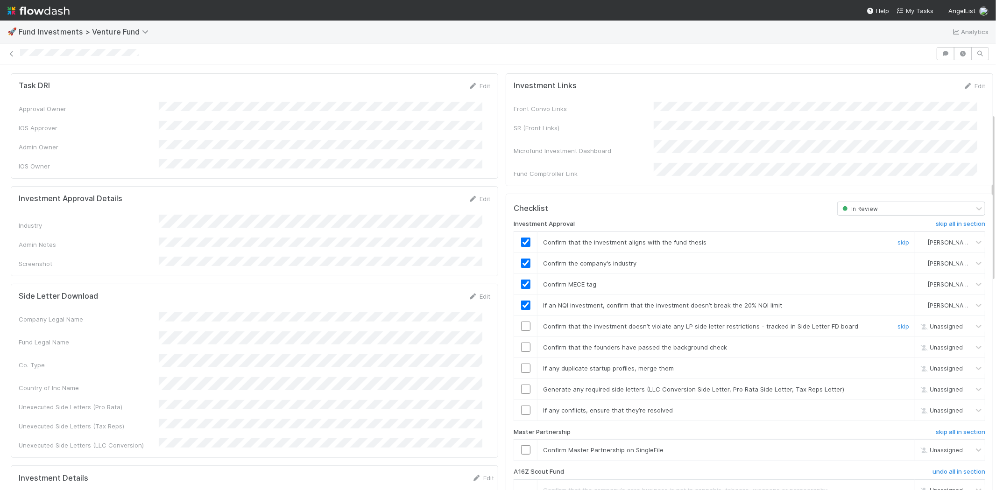
click at [521, 322] on input "checkbox" at bounding box center [525, 326] width 9 height 9
click at [521, 343] on input "checkbox" at bounding box center [525, 347] width 9 height 9
click at [521, 364] on input "checkbox" at bounding box center [525, 368] width 9 height 9
click at [517, 379] on td at bounding box center [525, 389] width 23 height 21
click at [521, 385] on input "checkbox" at bounding box center [525, 389] width 9 height 9
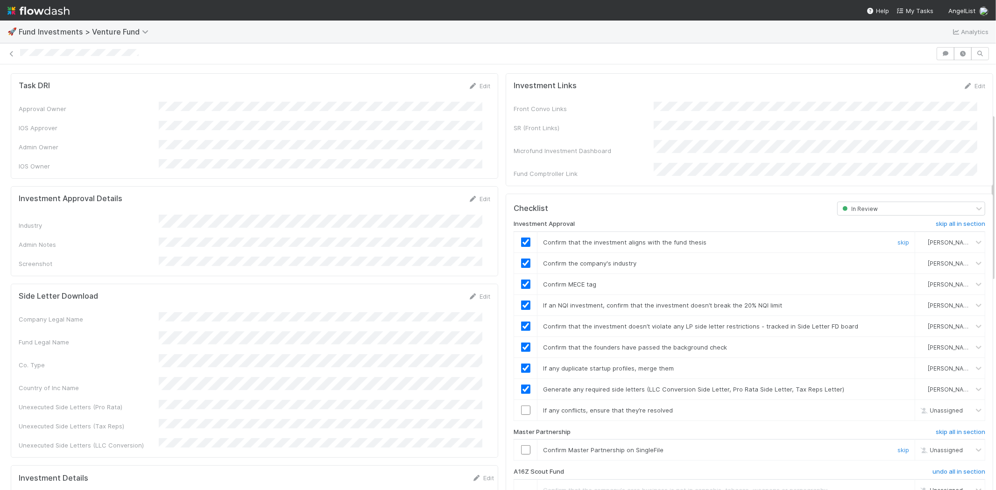
click at [521, 445] on input "checkbox" at bounding box center [525, 449] width 9 height 9
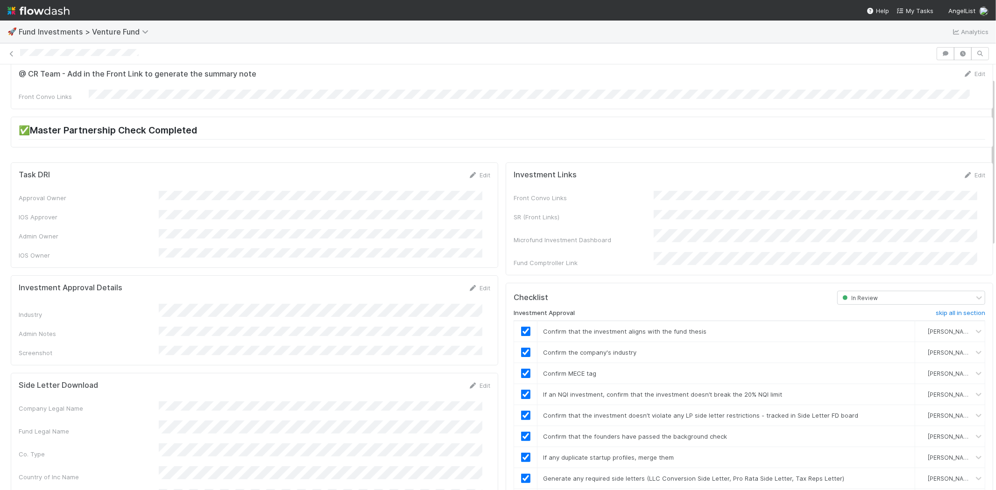
scroll to position [0, 0]
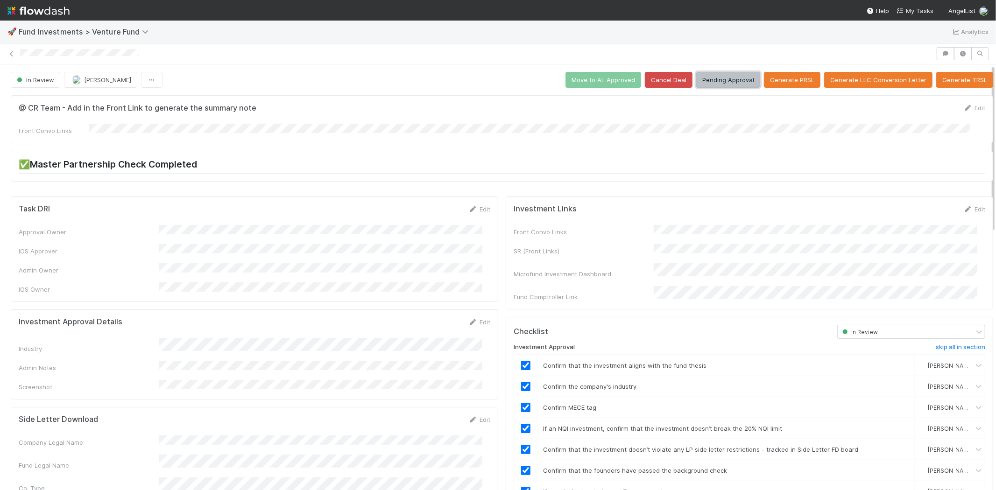
click at [719, 80] on button "Pending Approval" at bounding box center [728, 80] width 64 height 16
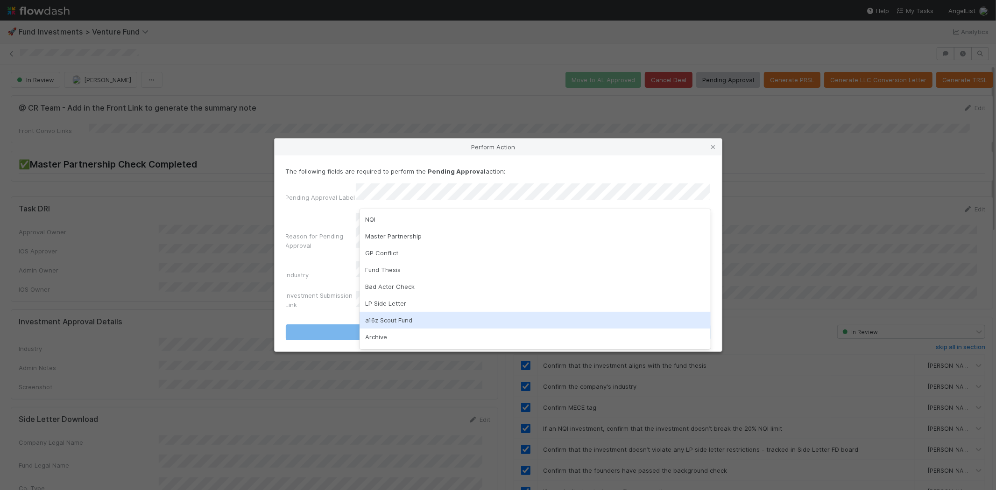
scroll to position [65, 0]
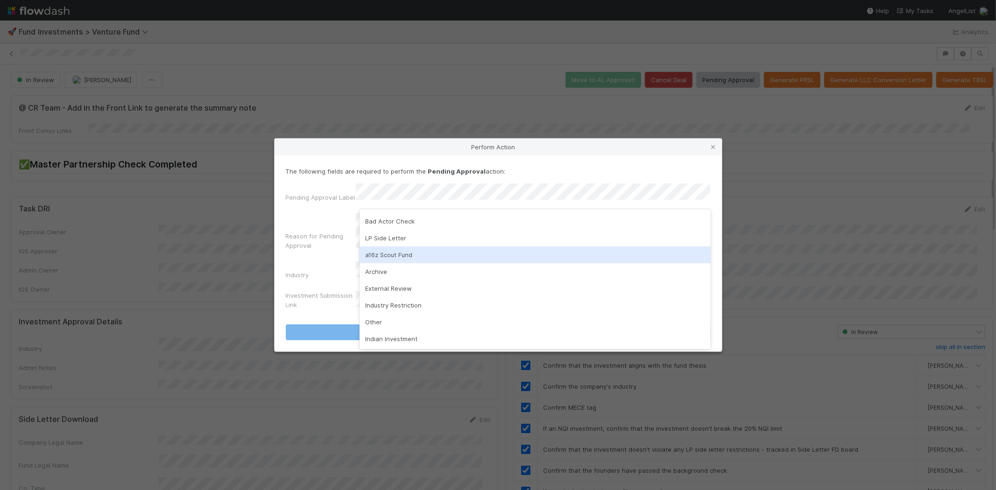
click at [392, 256] on div "a16z Scout Fund" at bounding box center [535, 255] width 351 height 17
click at [404, 254] on div "GP Conflict" at bounding box center [535, 253] width 351 height 17
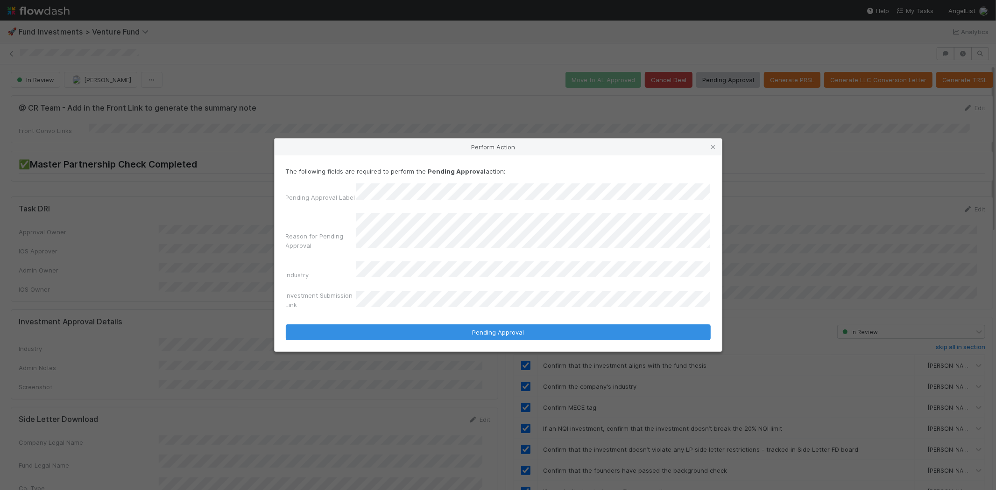
click at [389, 311] on form "The following fields are required to perform the Pending Approval action: Pendi…" at bounding box center [498, 254] width 425 height 174
click at [286, 325] on button "Pending Approval" at bounding box center [498, 333] width 425 height 16
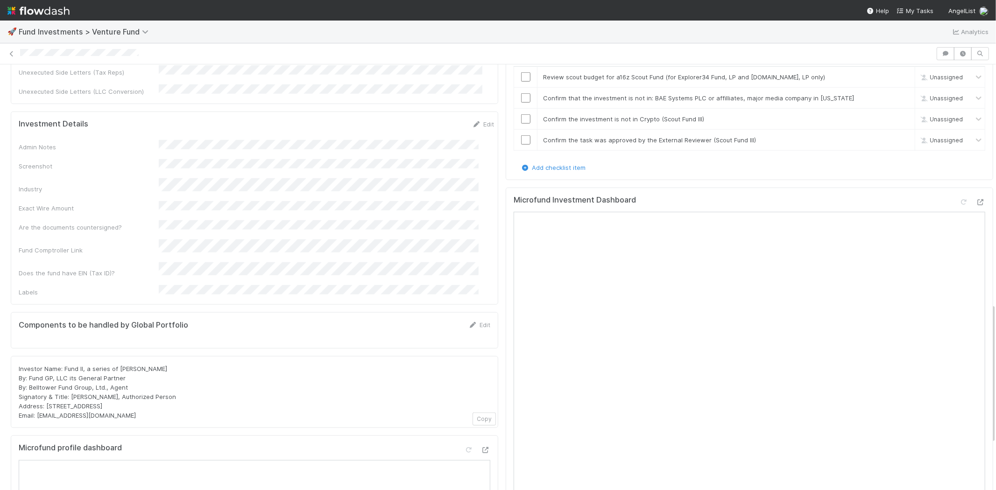
scroll to position [726, 0]
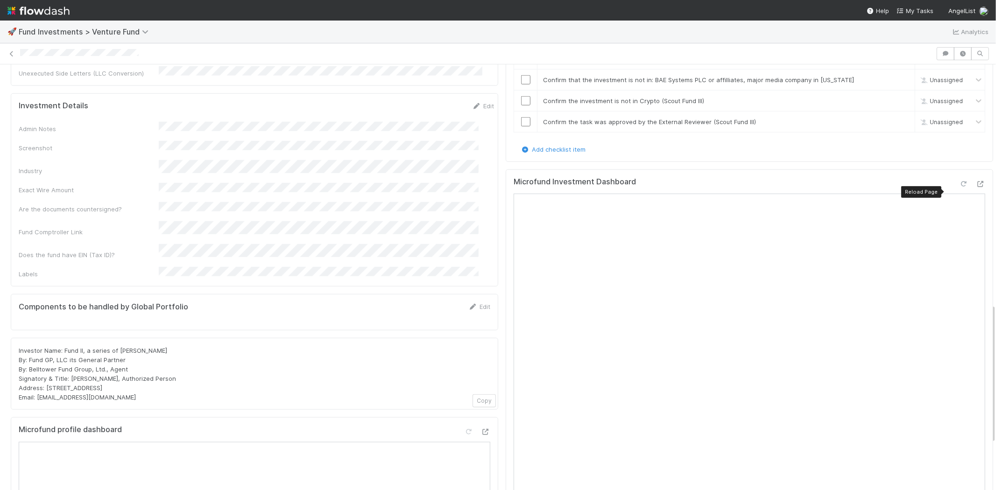
click at [959, 187] on icon at bounding box center [963, 184] width 9 height 6
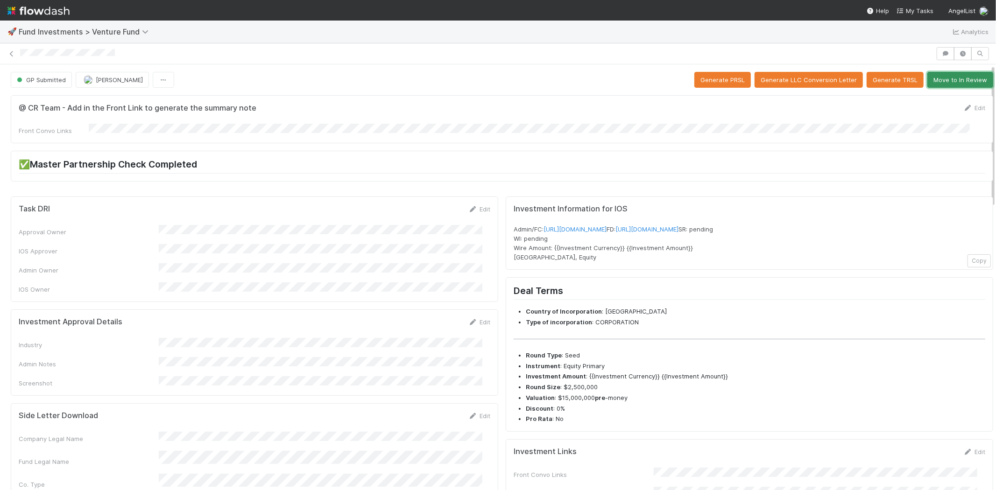
click at [952, 82] on button "Move to In Review" at bounding box center [960, 80] width 66 height 16
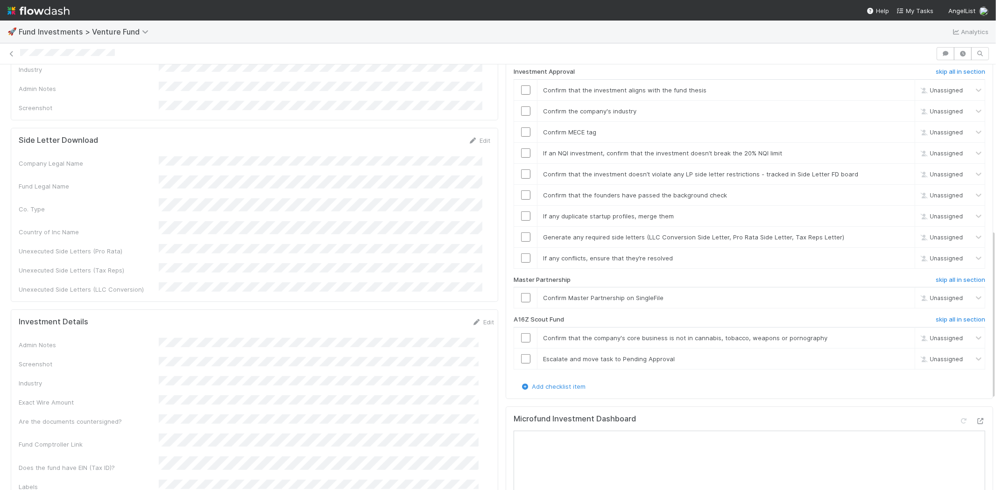
scroll to position [415, 0]
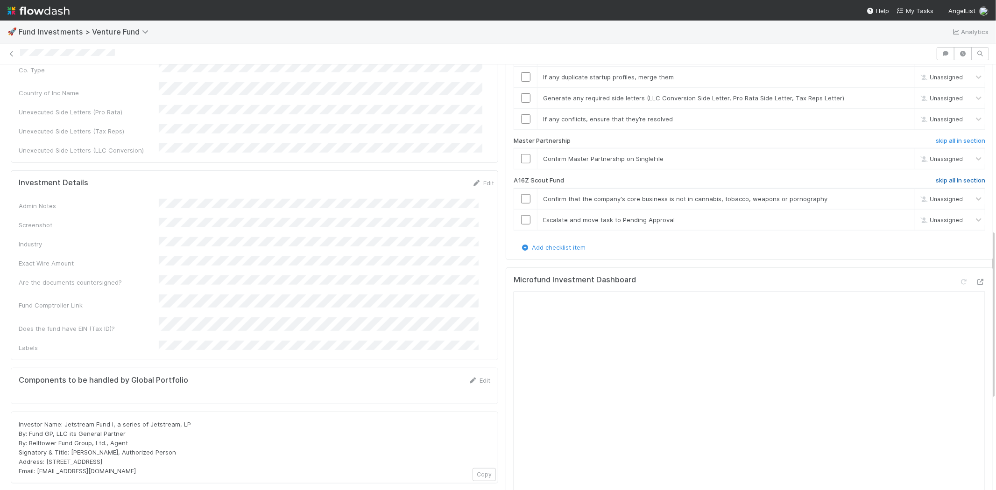
click at [952, 177] on h6 "skip all in section" at bounding box center [960, 180] width 49 height 7
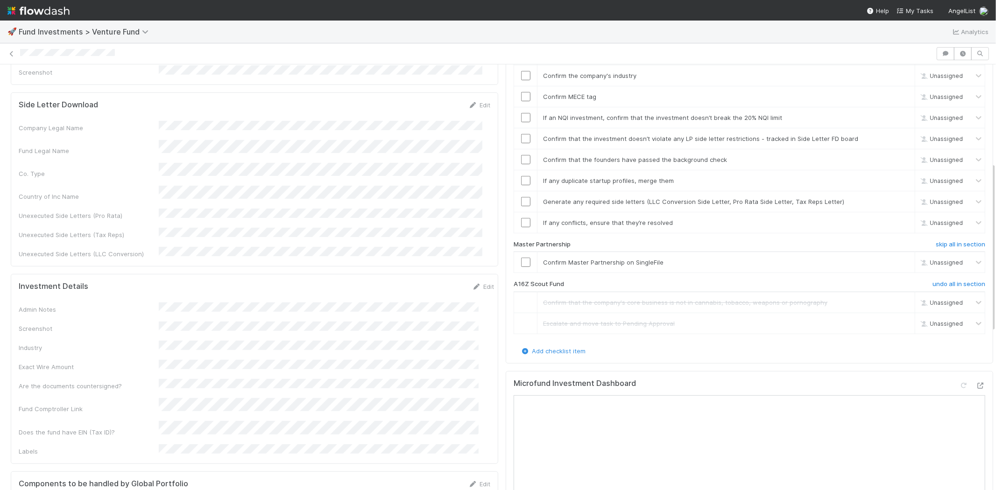
scroll to position [156, 0]
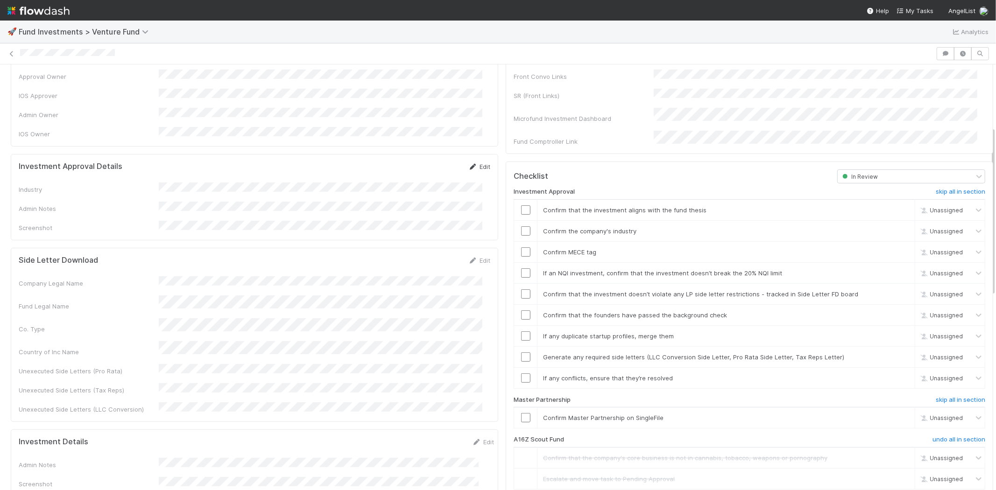
click at [468, 164] on icon at bounding box center [472, 167] width 9 height 6
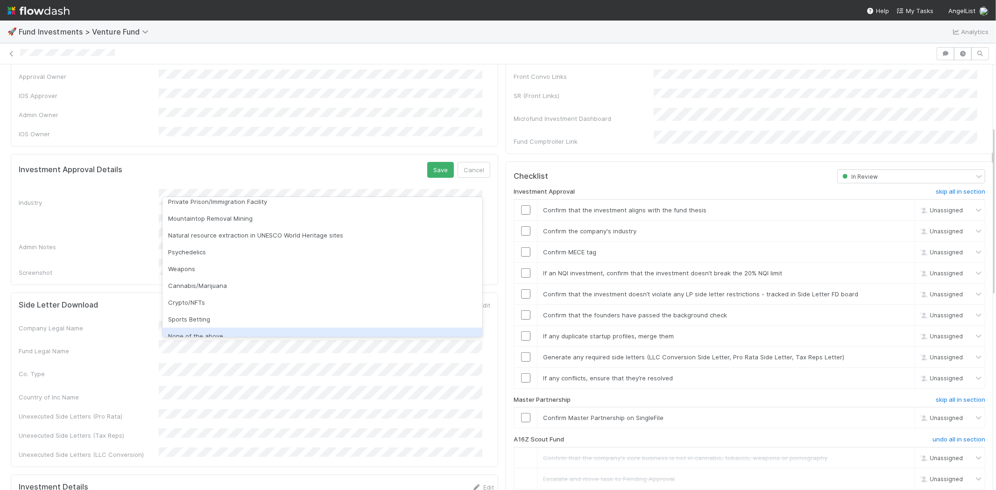
scroll to position [267, 0]
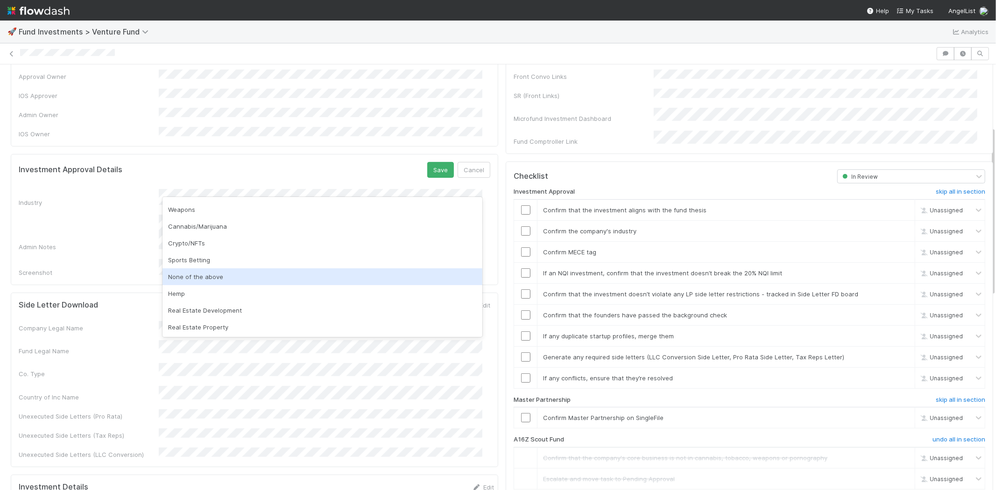
click at [193, 271] on div "None of the above" at bounding box center [323, 277] width 320 height 17
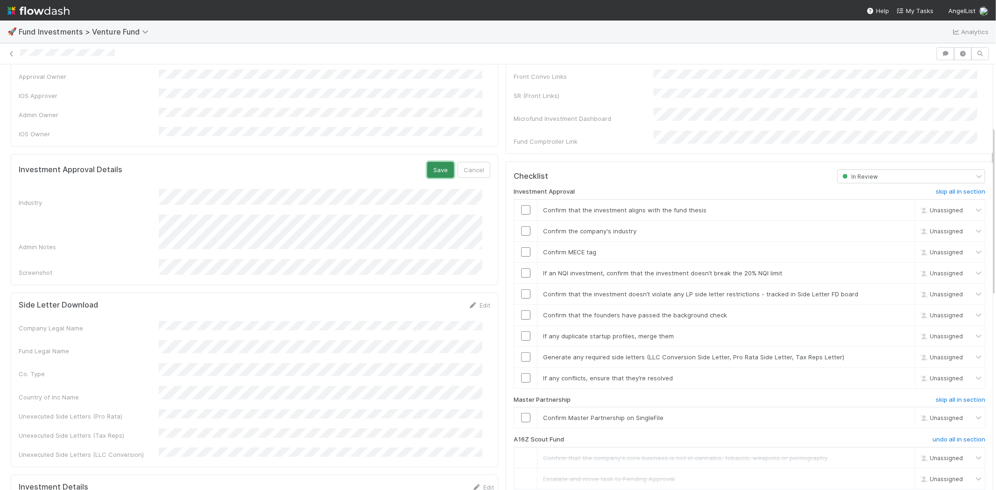
click at [431, 162] on button "Save" at bounding box center [440, 170] width 27 height 16
click at [521, 205] on input "checkbox" at bounding box center [525, 209] width 9 height 9
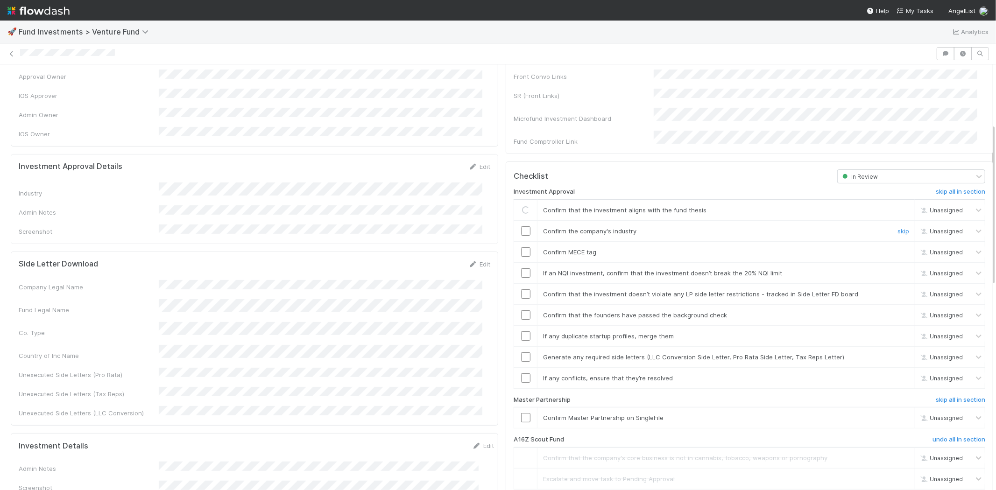
click at [521, 226] on input "checkbox" at bounding box center [525, 230] width 9 height 9
click at [521, 247] on input "checkbox" at bounding box center [525, 251] width 9 height 9
click at [521, 269] on input "checkbox" at bounding box center [525, 273] width 9 height 9
click at [521, 290] on input "checkbox" at bounding box center [525, 294] width 9 height 9
click at [521, 311] on input "checkbox" at bounding box center [525, 315] width 9 height 9
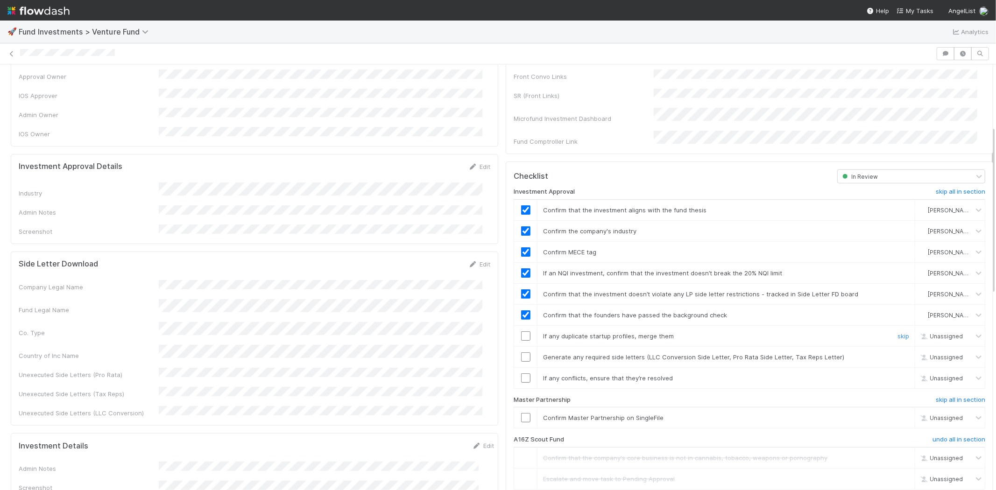
click at [521, 332] on input "checkbox" at bounding box center [525, 336] width 9 height 9
click at [521, 353] on input "checkbox" at bounding box center [525, 357] width 9 height 9
click at [521, 374] on input "checkbox" at bounding box center [525, 378] width 9 height 9
click at [521, 413] on input "checkbox" at bounding box center [525, 417] width 9 height 9
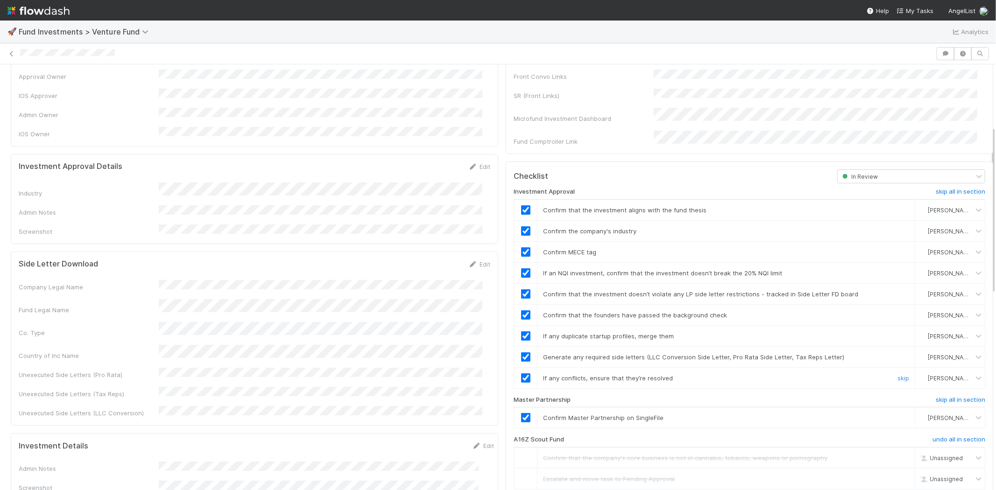
click at [521, 374] on input "checkbox" at bounding box center [525, 378] width 9 height 9
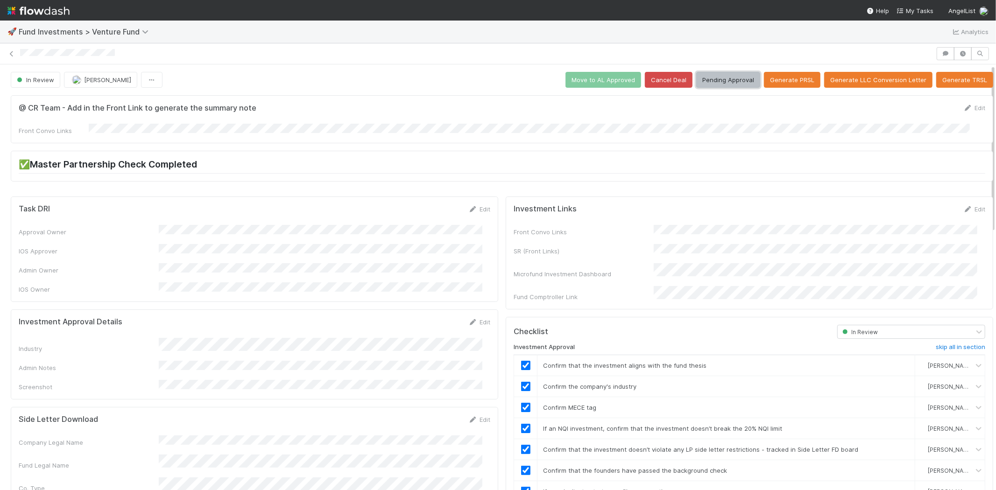
click at [707, 81] on button "Pending Approval" at bounding box center [728, 80] width 64 height 16
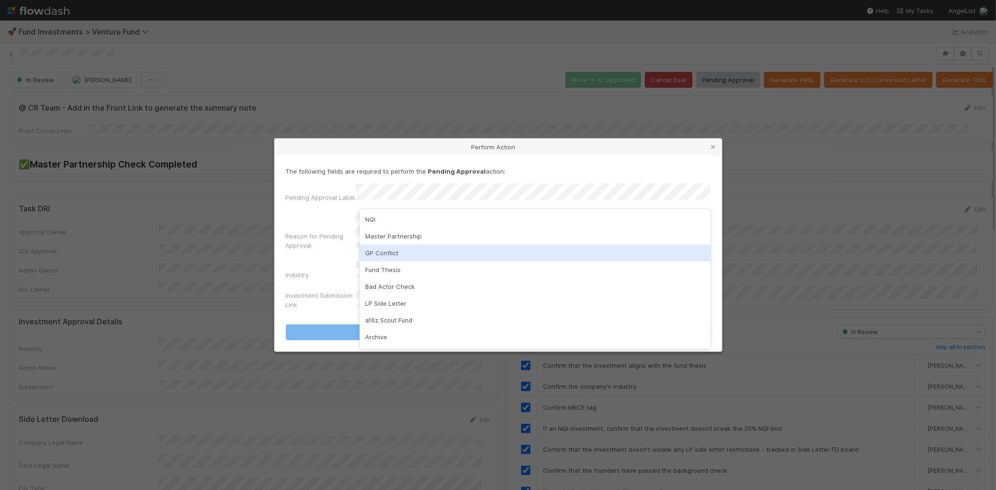
click at [389, 253] on div "GP Conflict" at bounding box center [535, 253] width 351 height 17
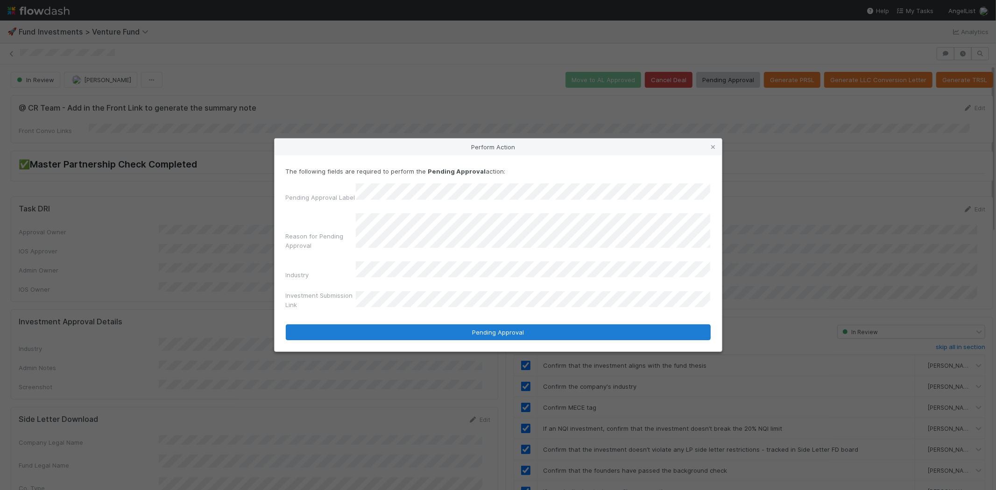
click at [286, 325] on button "Pending Approval" at bounding box center [498, 333] width 425 height 16
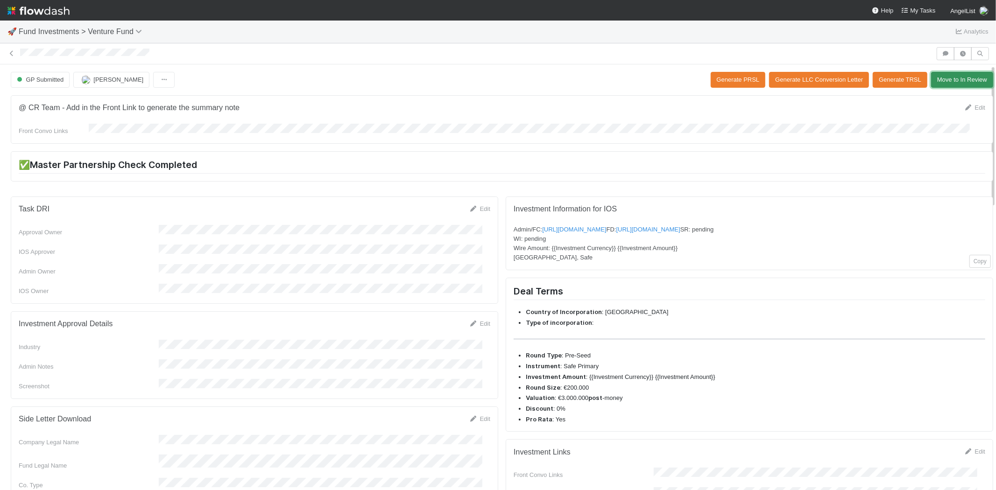
click at [958, 76] on button "Move to In Review" at bounding box center [962, 80] width 62 height 16
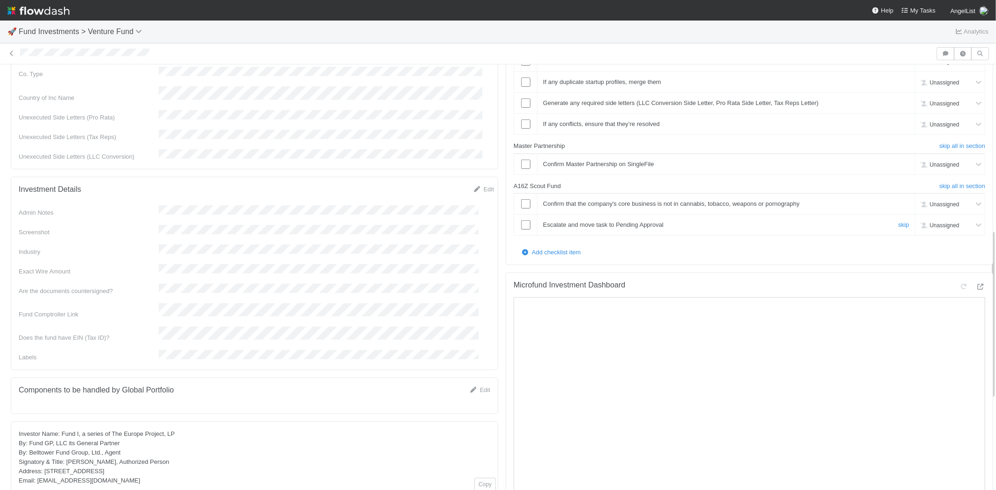
scroll to position [415, 0]
click at [940, 179] on h6 "skip all in section" at bounding box center [963, 182] width 46 height 7
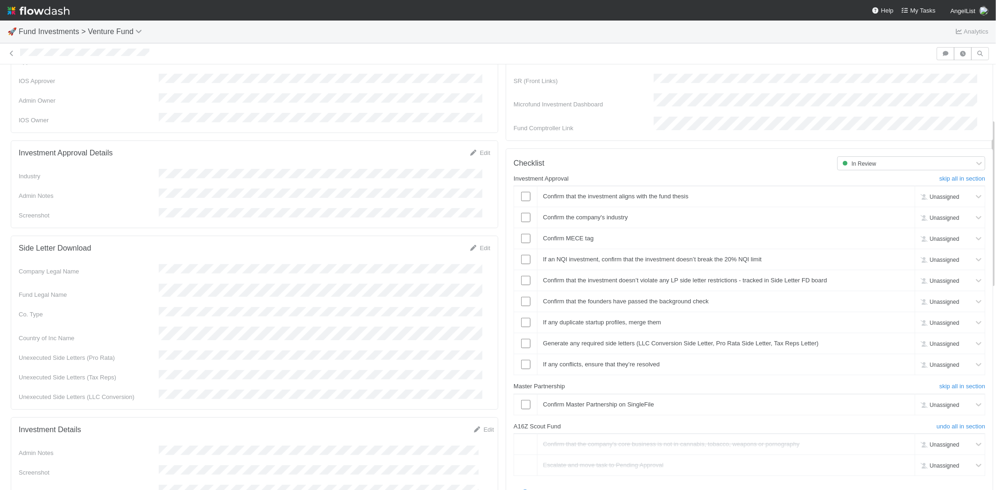
scroll to position [0, 0]
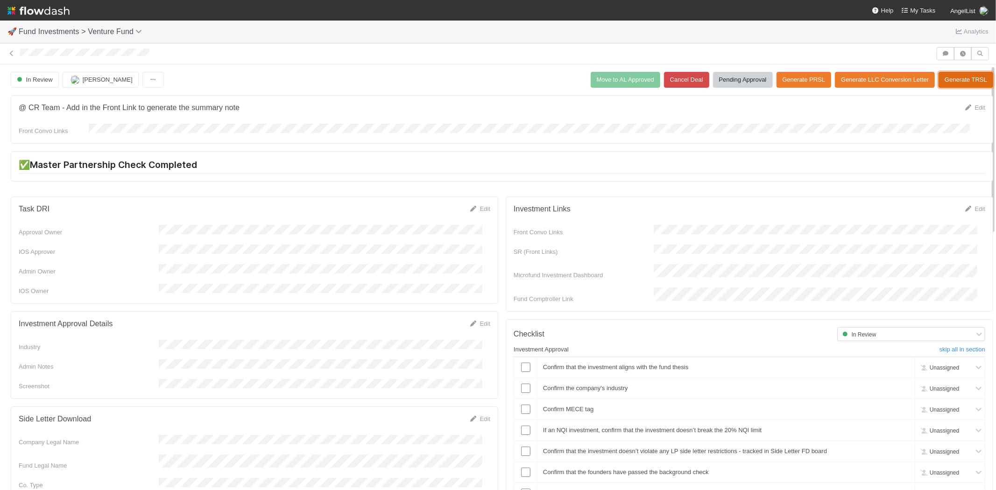
click at [948, 85] on button "Generate TRSL" at bounding box center [966, 80] width 55 height 16
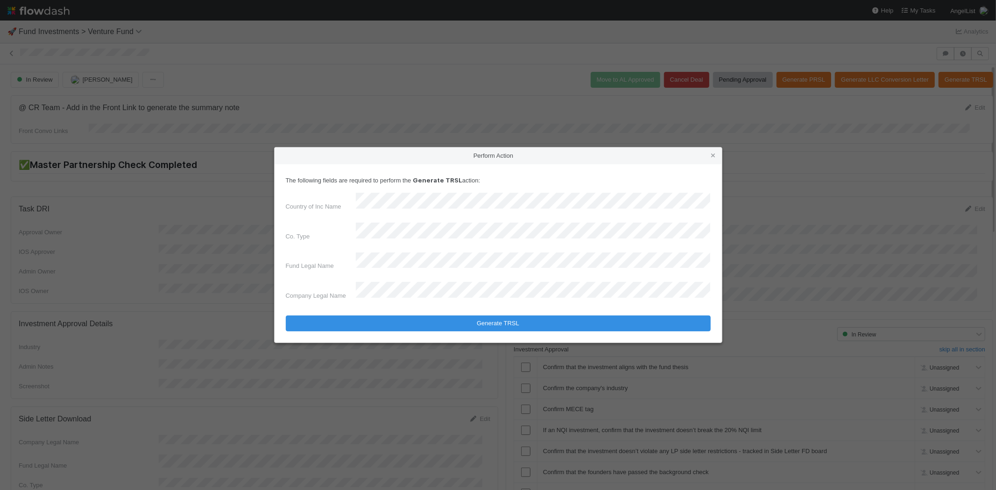
click at [286, 316] on button "Generate TRSL" at bounding box center [498, 324] width 425 height 16
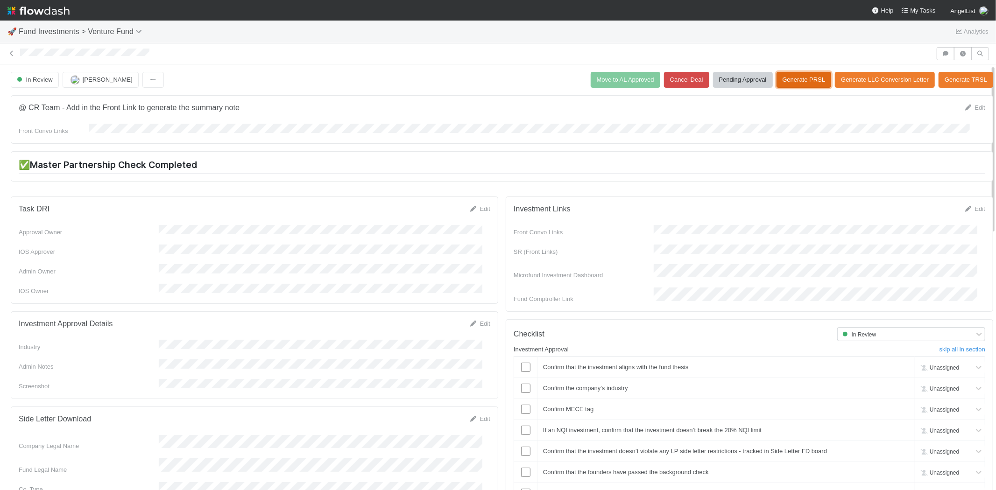
click at [784, 87] on button "Generate PRSL" at bounding box center [804, 80] width 55 height 16
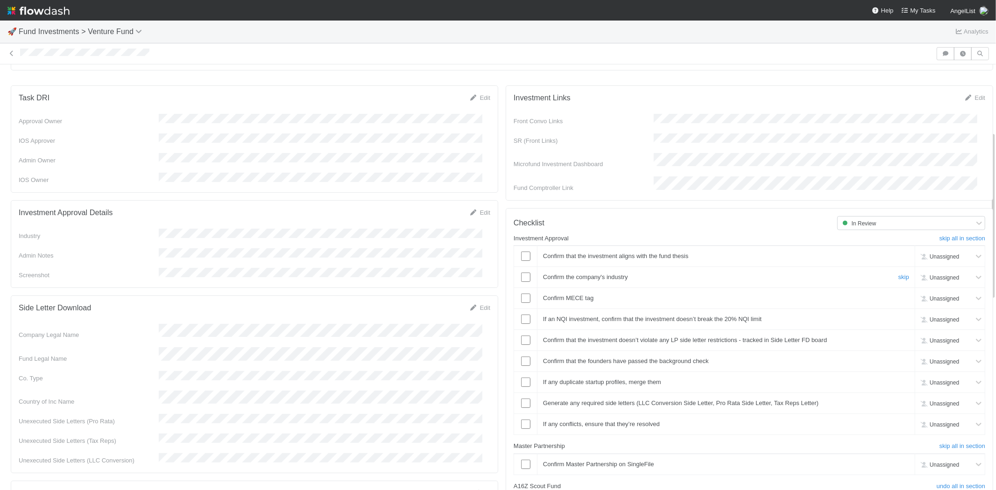
scroll to position [104, 0]
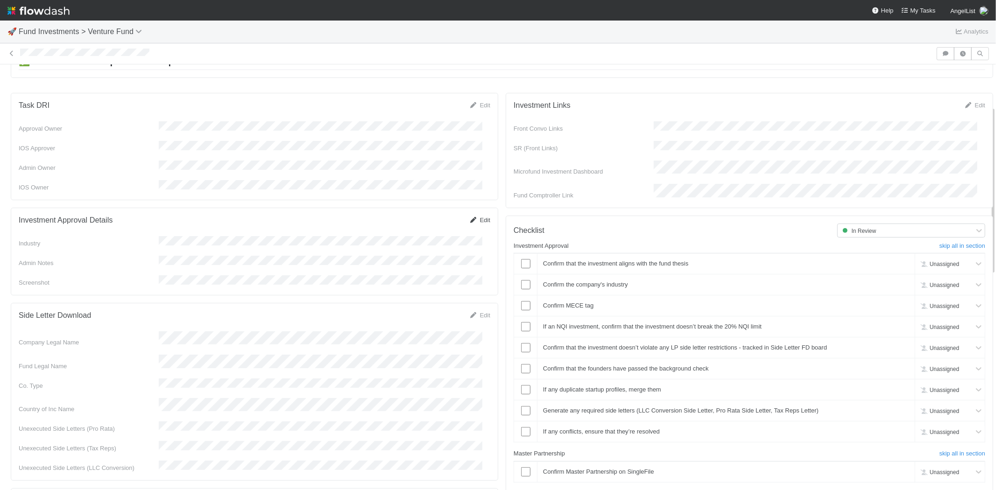
click at [470, 217] on link "Edit" at bounding box center [479, 220] width 21 height 7
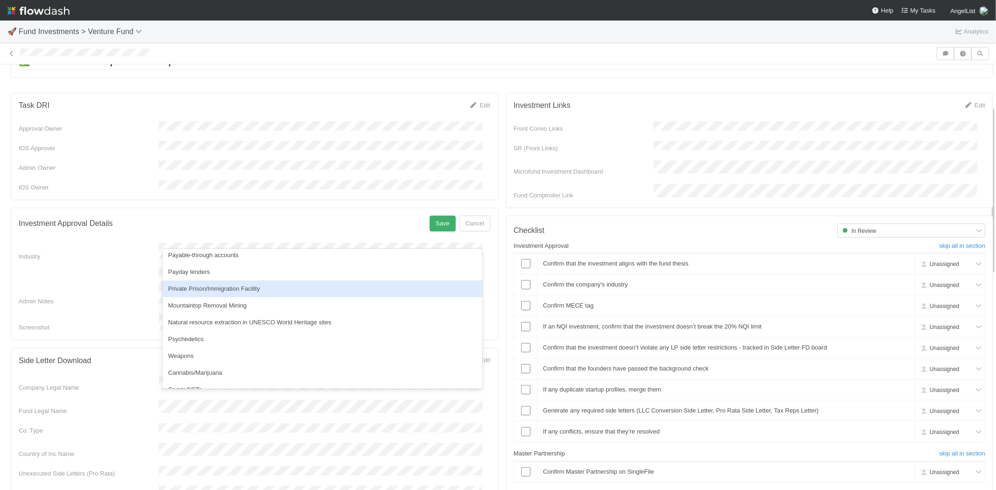
scroll to position [267, 0]
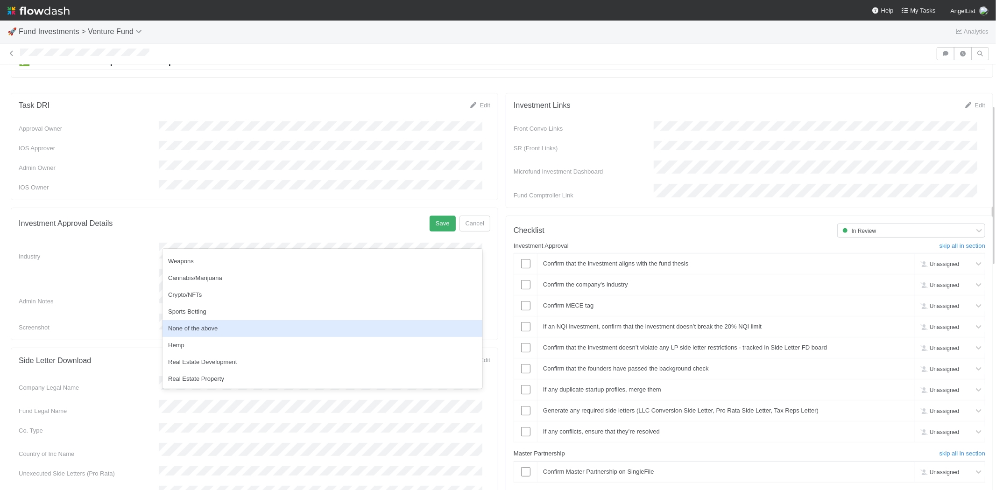
click at [199, 327] on div "None of the above" at bounding box center [323, 328] width 320 height 17
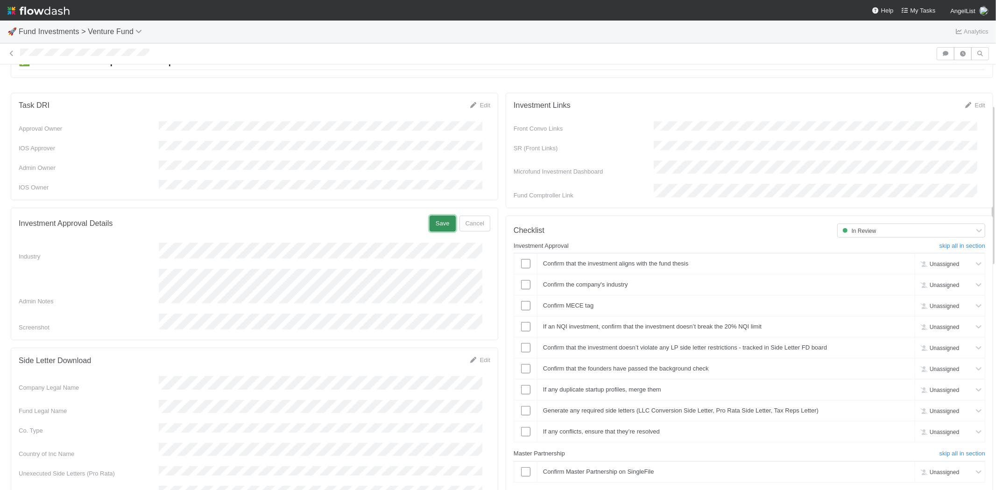
click at [430, 216] on button "Save" at bounding box center [443, 224] width 26 height 16
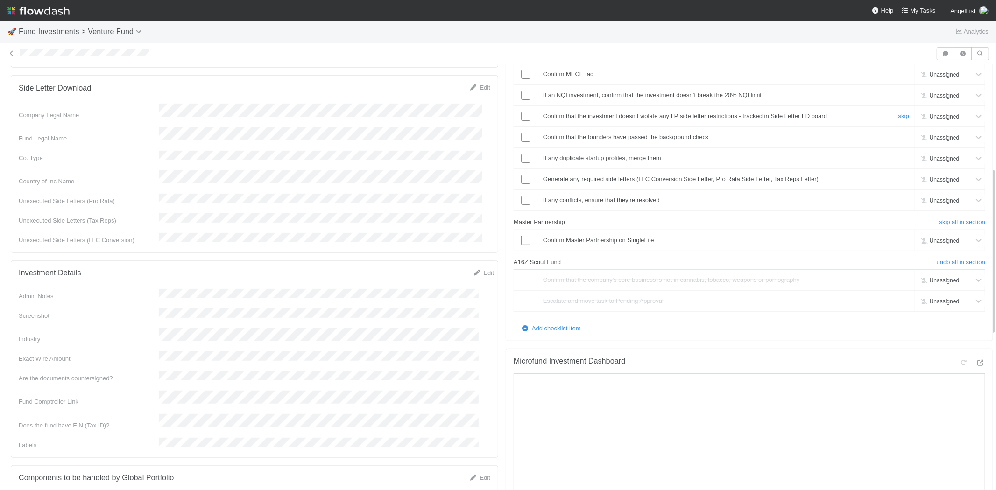
scroll to position [259, 0]
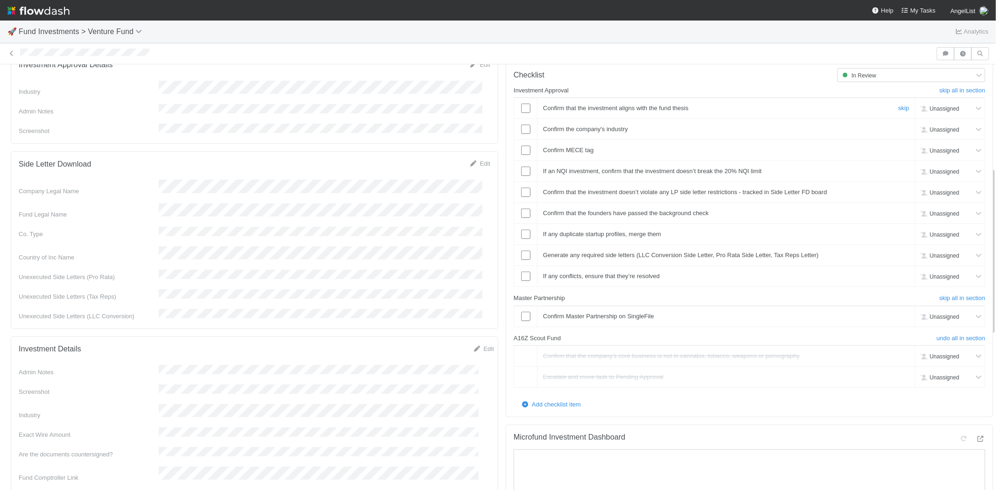
click at [521, 104] on input "checkbox" at bounding box center [525, 108] width 9 height 9
click at [521, 125] on input "checkbox" at bounding box center [525, 129] width 9 height 9
click at [521, 146] on input "checkbox" at bounding box center [525, 150] width 9 height 9
click at [517, 161] on td at bounding box center [525, 171] width 23 height 21
click at [521, 167] on input "checkbox" at bounding box center [525, 171] width 9 height 9
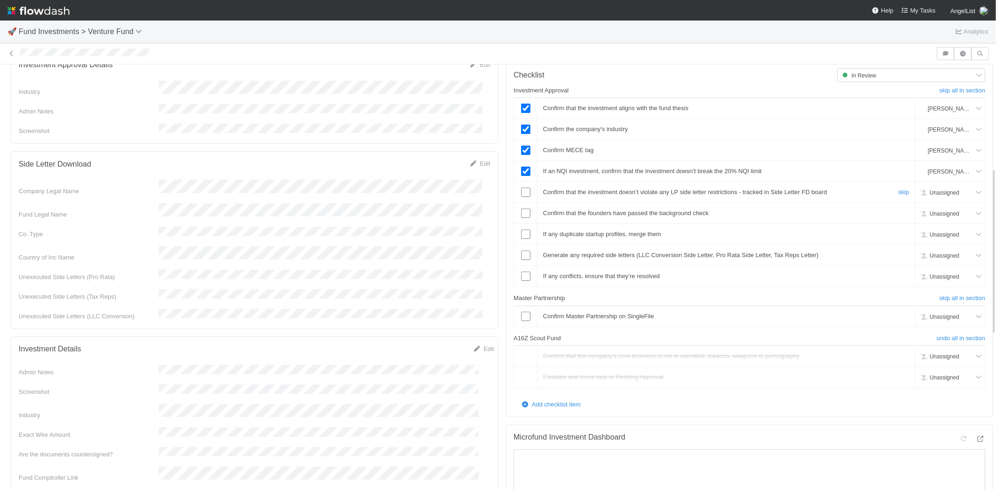
click at [521, 188] on input "checkbox" at bounding box center [525, 192] width 9 height 9
click at [521, 209] on input "checkbox" at bounding box center [525, 213] width 9 height 9
click at [521, 230] on input "checkbox" at bounding box center [525, 234] width 9 height 9
drag, startPoint x: 517, startPoint y: 245, endPoint x: 519, endPoint y: 251, distance: 6.4
click at [521, 251] on input "checkbox" at bounding box center [525, 255] width 9 height 9
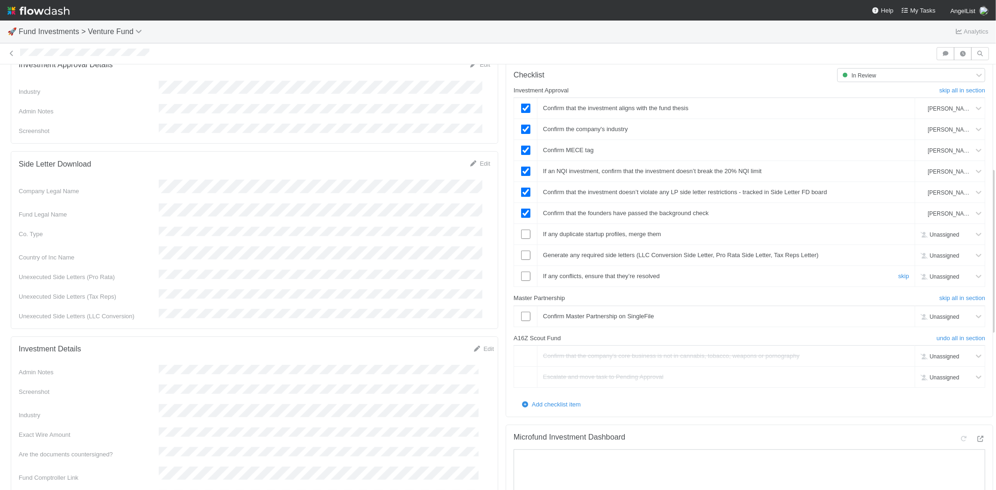
click at [521, 272] on input "checkbox" at bounding box center [525, 276] width 9 height 9
checkbox input "true"
drag, startPoint x: 519, startPoint y: 243, endPoint x: 521, endPoint y: 260, distance: 17.4
click at [521, 251] on input "checkbox" at bounding box center [525, 255] width 9 height 9
click at [521, 272] on input "checkbox" at bounding box center [525, 276] width 9 height 9
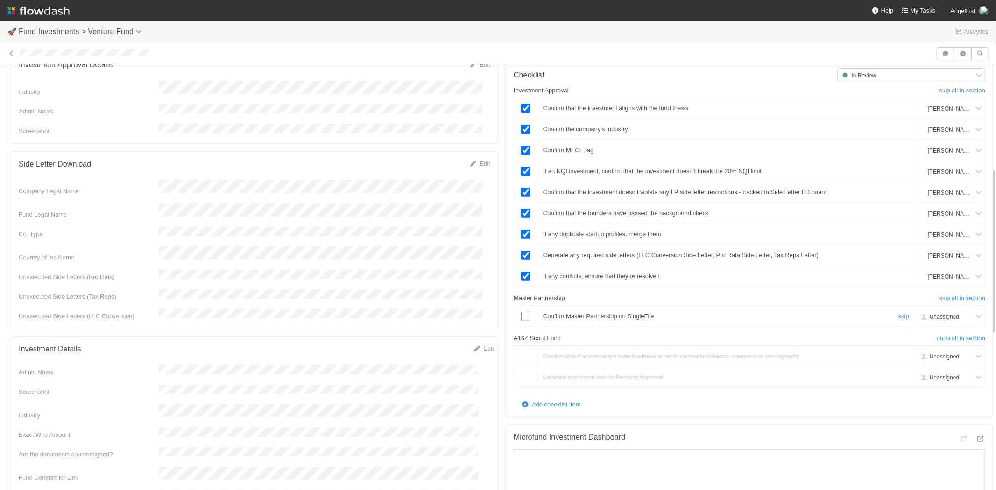
click at [521, 312] on input "checkbox" at bounding box center [525, 316] width 9 height 9
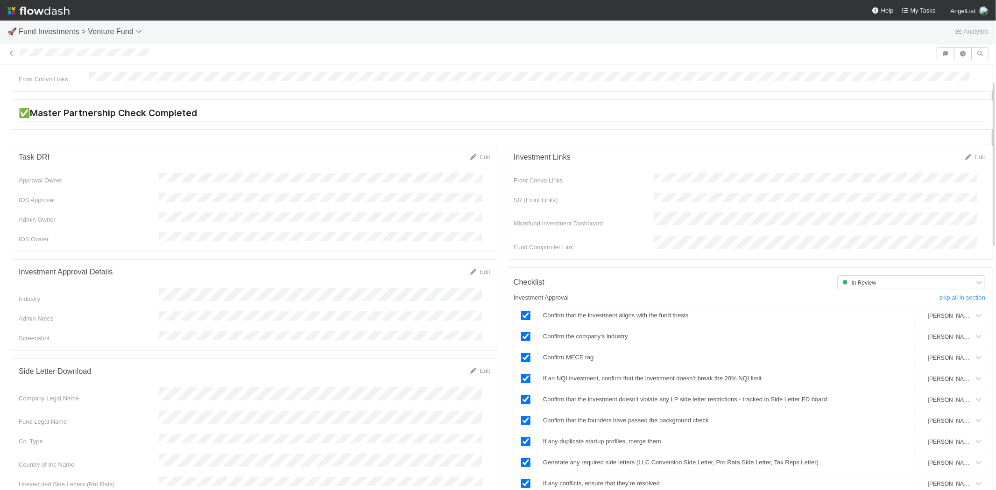
scroll to position [0, 0]
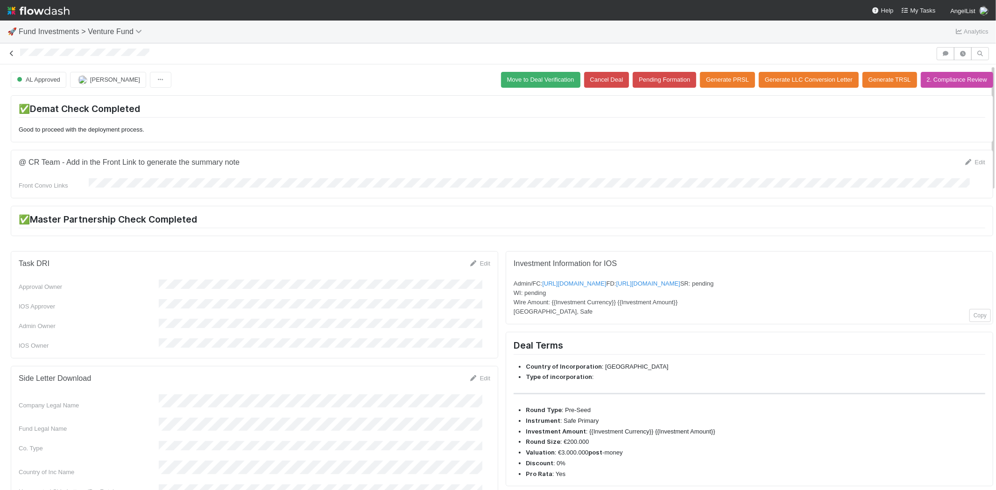
click at [9, 53] on icon at bounding box center [11, 53] width 9 height 6
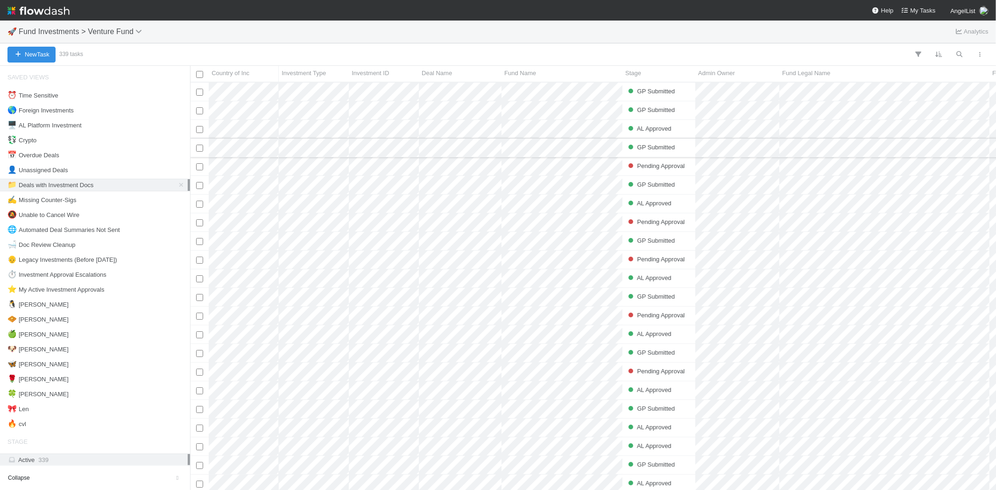
scroll to position [8, 7]
click at [133, 29] on span "Fund Investments > Venture Fund" at bounding box center [83, 32] width 128 height 8
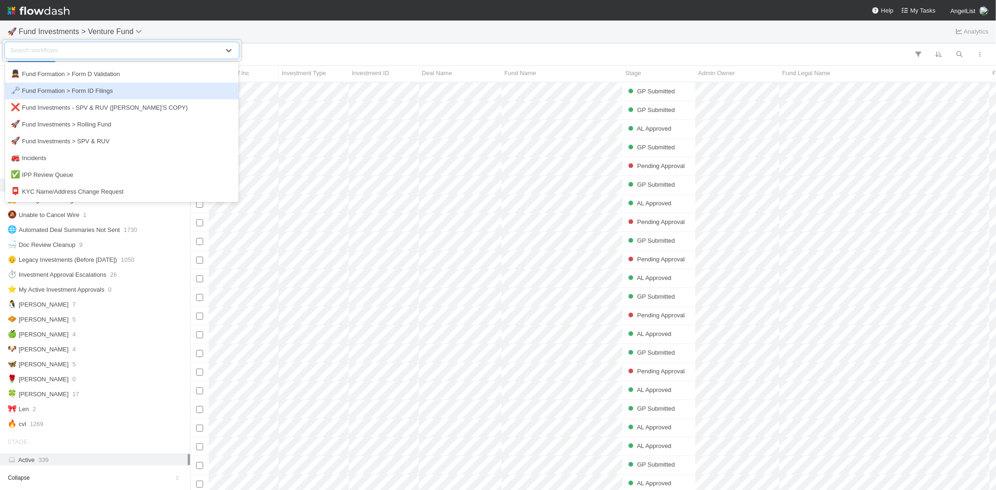
scroll to position [311, 0]
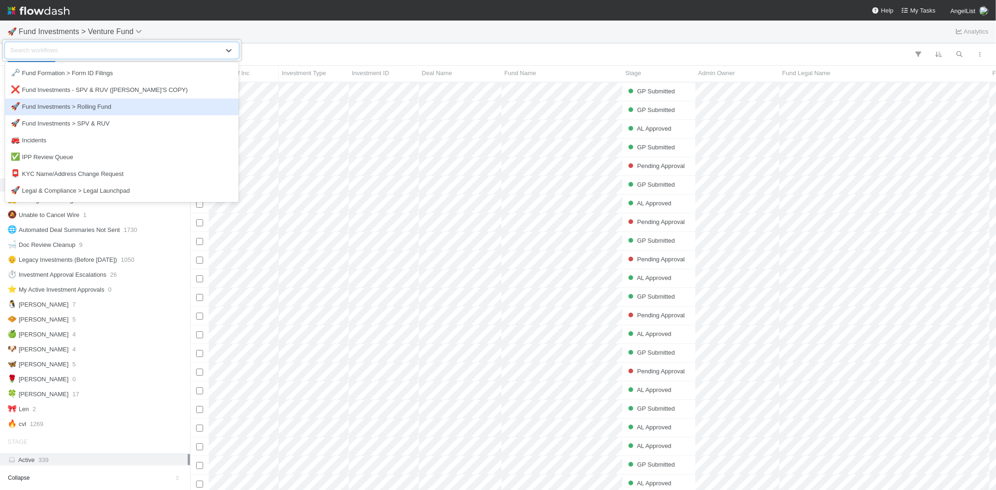
click at [120, 112] on div "🚀 Fund Investments > Rolling Fund" at bounding box center [122, 106] width 222 height 9
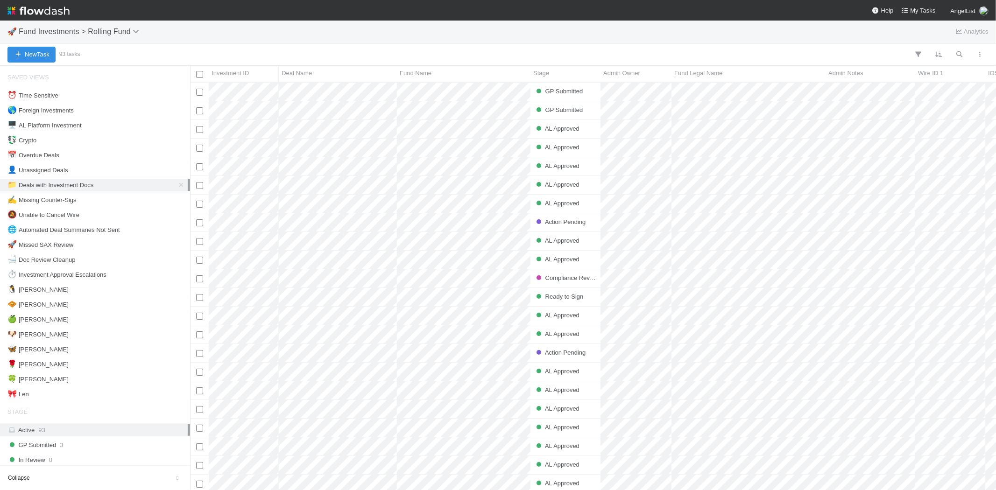
scroll to position [400, 798]
click at [136, 34] on span "Fund Investments > Rolling Fund" at bounding box center [81, 32] width 125 height 8
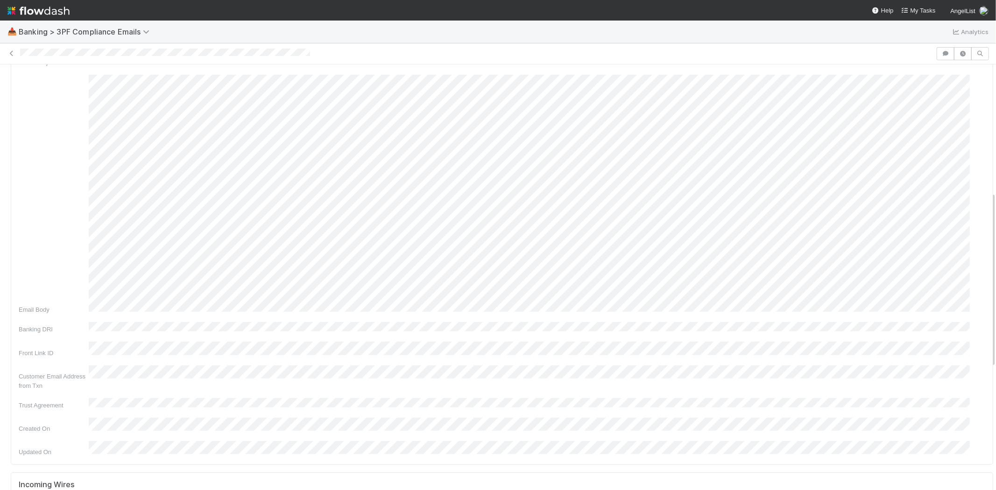
scroll to position [311, 0]
click at [242, 461] on div "Response Received" at bounding box center [220, 471] width 185 height 20
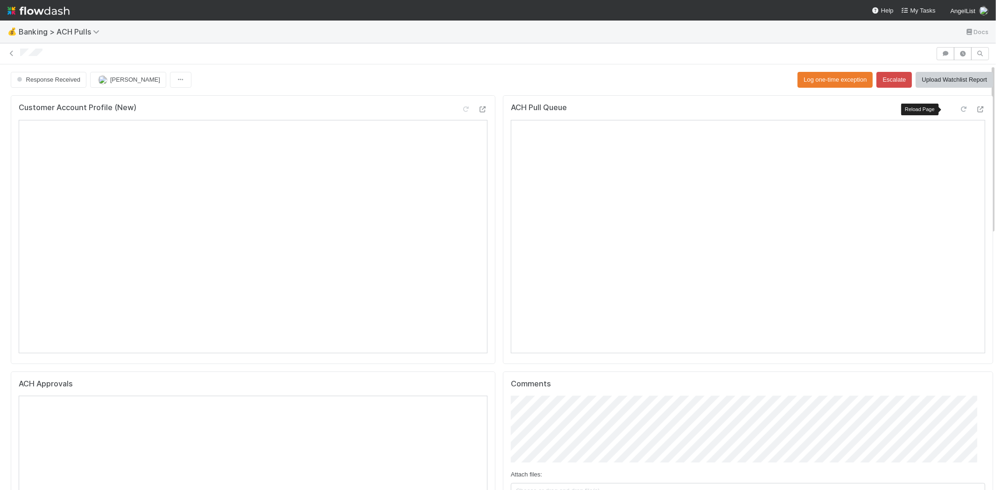
click at [959, 109] on icon at bounding box center [963, 109] width 9 height 6
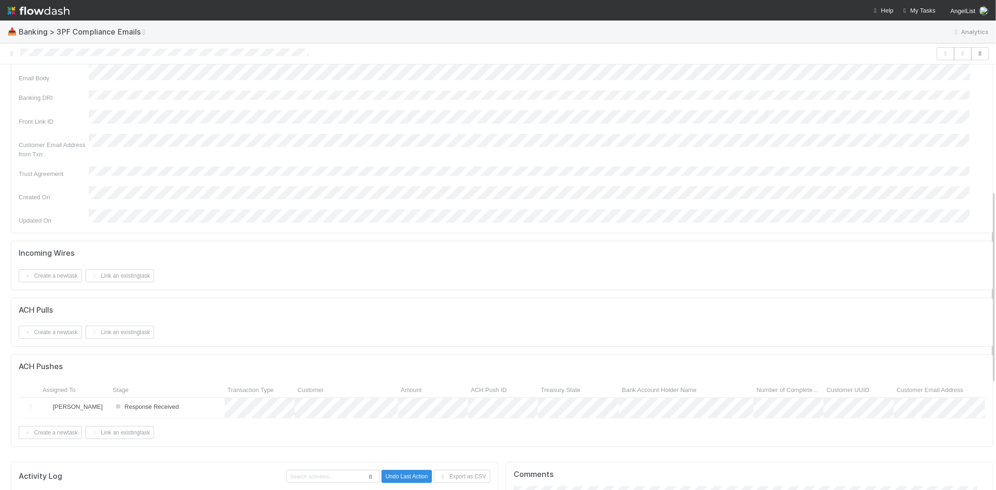
scroll to position [415, 0]
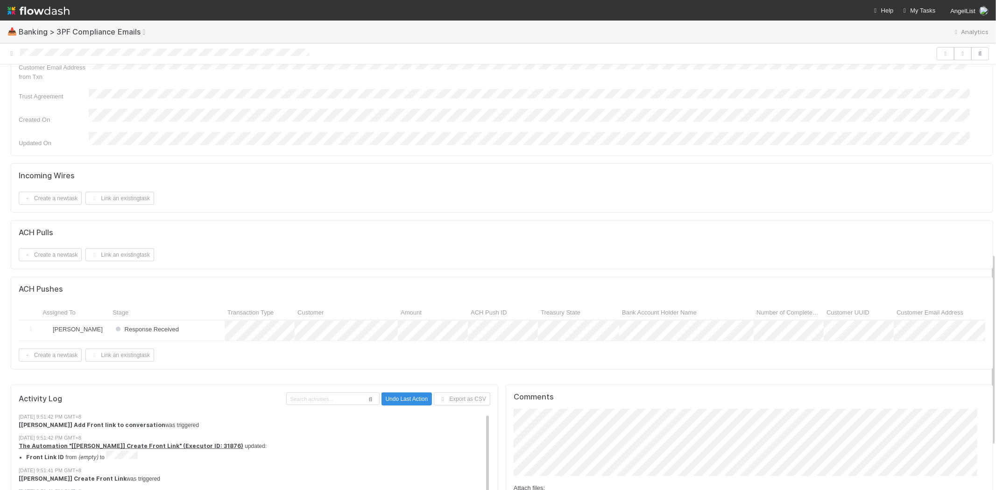
click at [211, 321] on div "Response Received" at bounding box center [167, 331] width 115 height 20
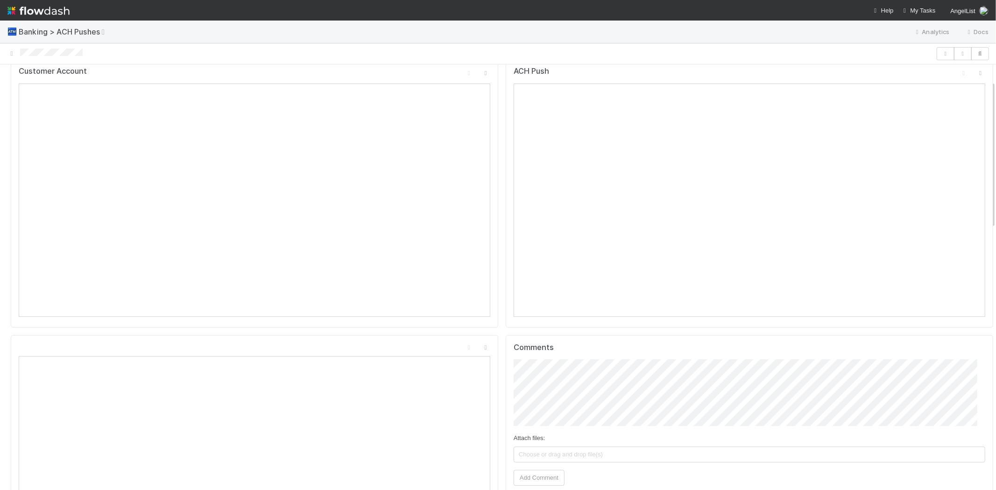
scroll to position [52, 0]
click at [570, 446] on span "Choose or drag and drop file(s)" at bounding box center [749, 439] width 471 height 15
click at [535, 460] on button "Add Comment" at bounding box center [539, 463] width 51 height 16
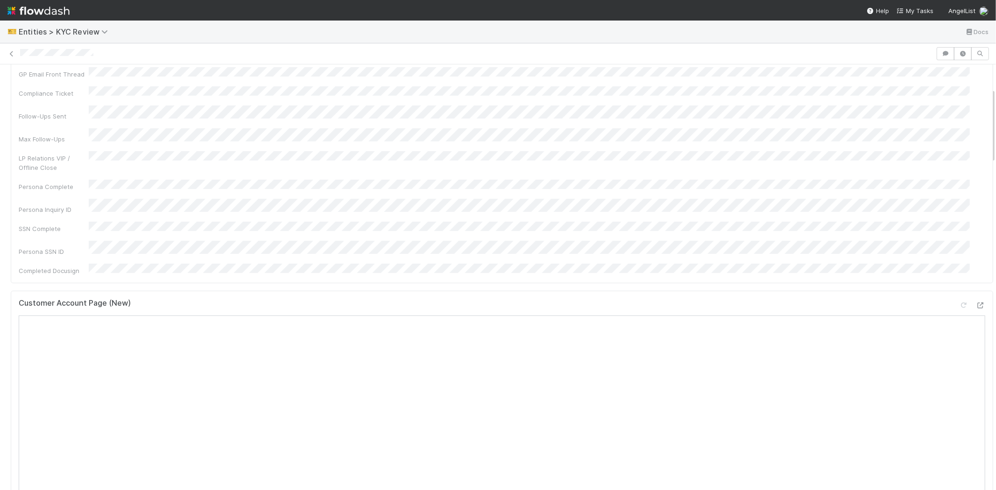
scroll to position [104, 0]
